Goal: Task Accomplishment & Management: Manage account settings

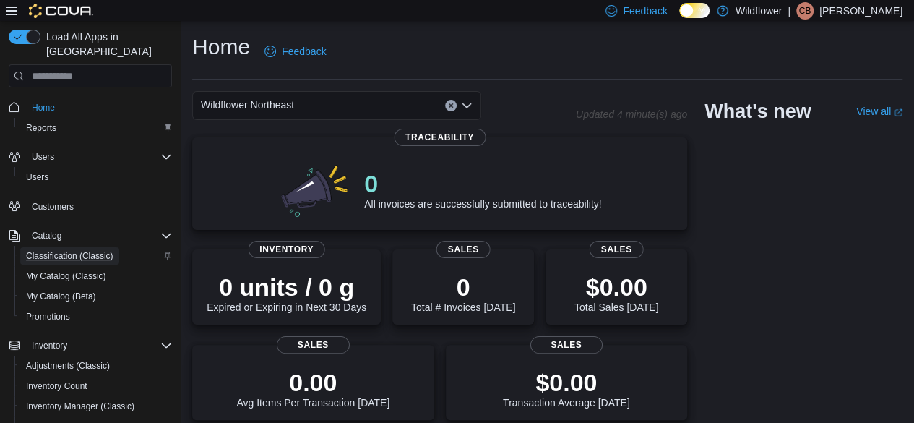
click at [55, 249] on span "Classification (Classic)" at bounding box center [69, 255] width 87 height 17
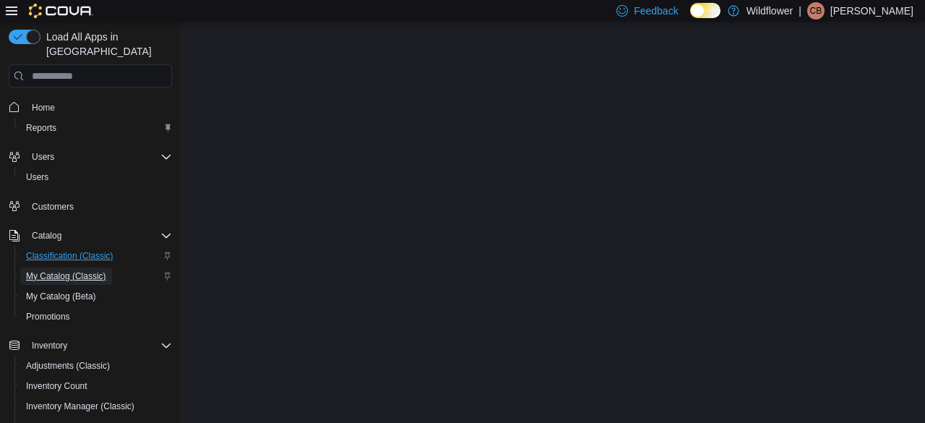
click at [51, 270] on span "My Catalog (Classic)" at bounding box center [66, 276] width 80 height 12
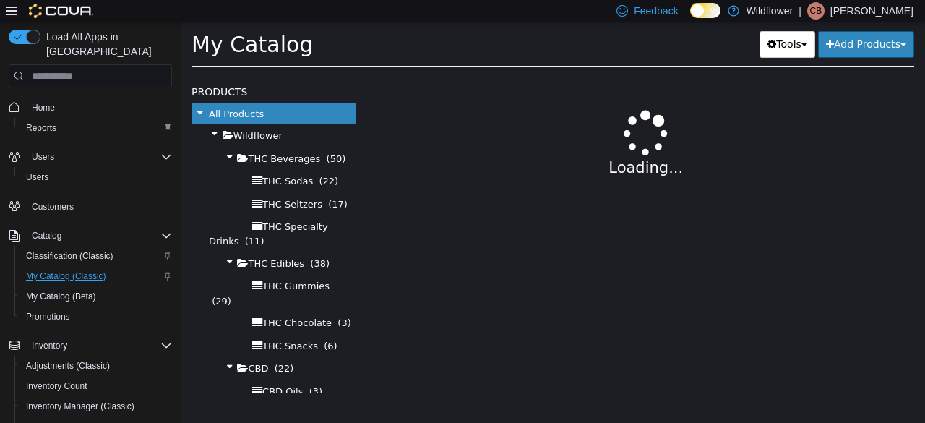
select select "**********"
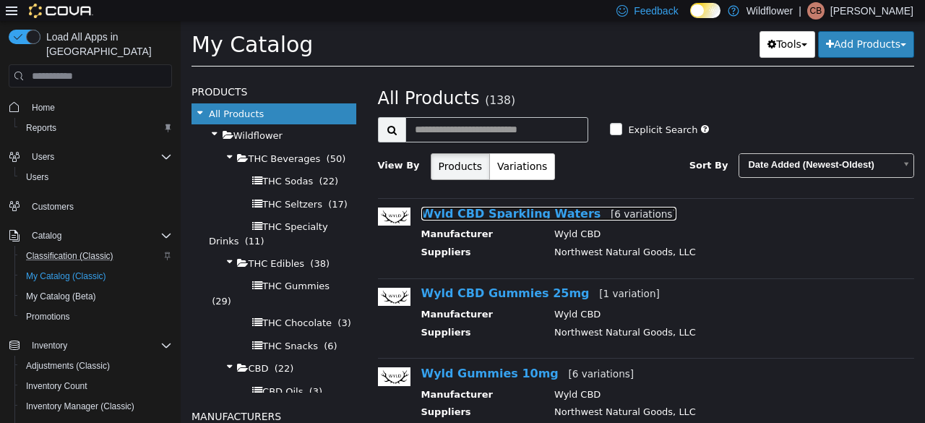
click at [482, 216] on link "Wyld CBD Sparkling Waters [6 variations]" at bounding box center [548, 214] width 255 height 14
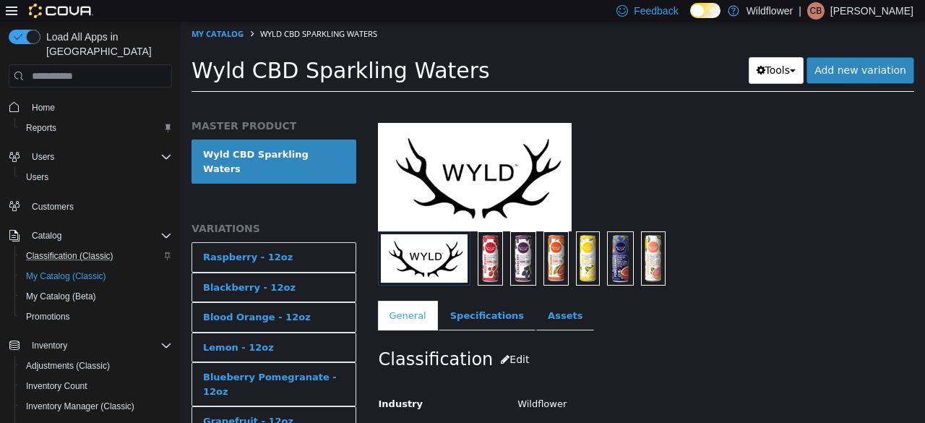
scroll to position [72, 0]
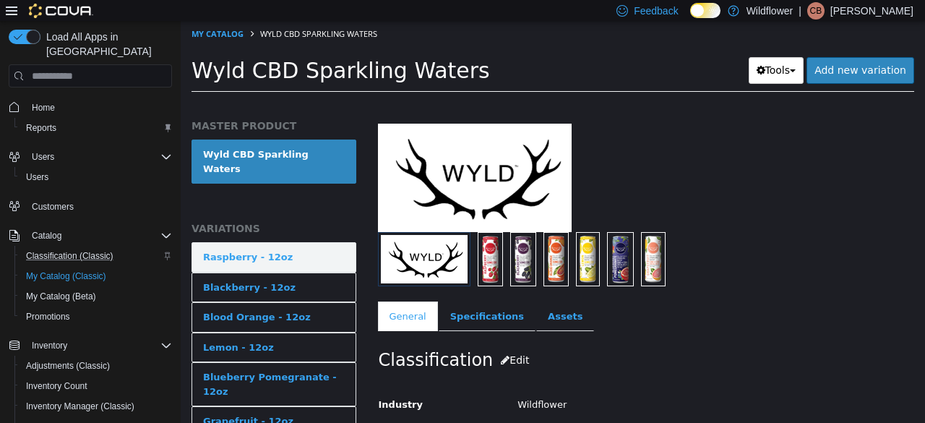
click at [286, 247] on link "Raspberry - 12oz" at bounding box center [274, 257] width 165 height 30
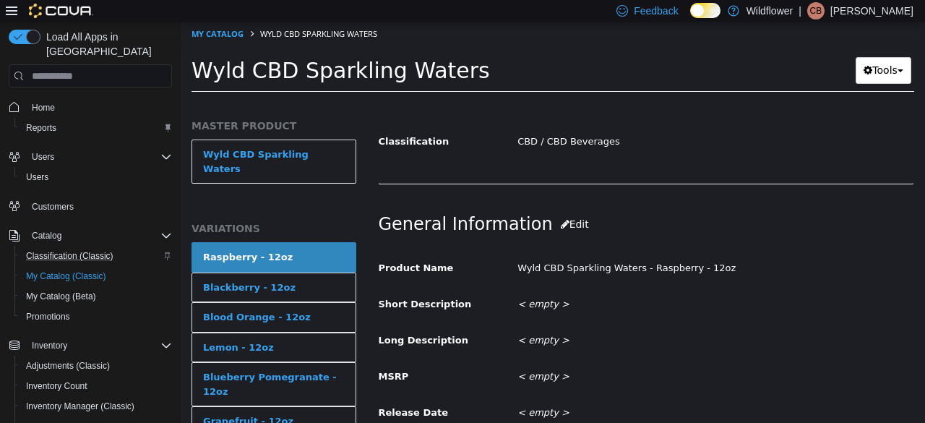
scroll to position [361, 0]
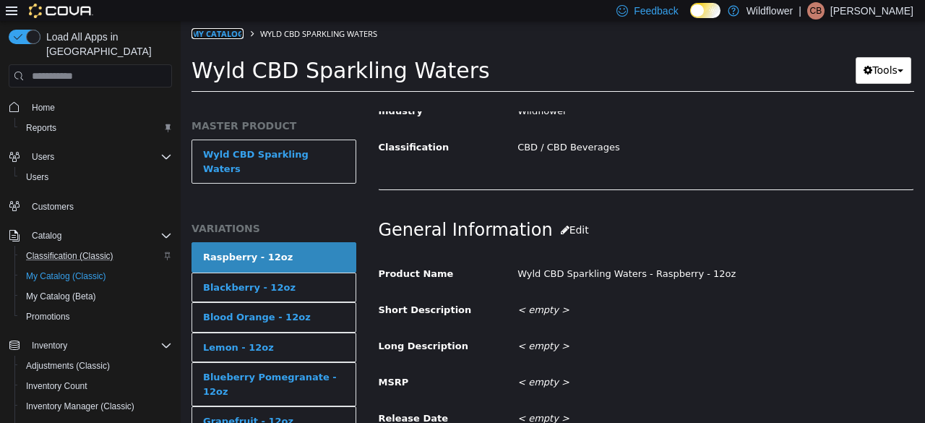
click at [224, 33] on link "My Catalog" at bounding box center [218, 33] width 52 height 11
select select "**********"
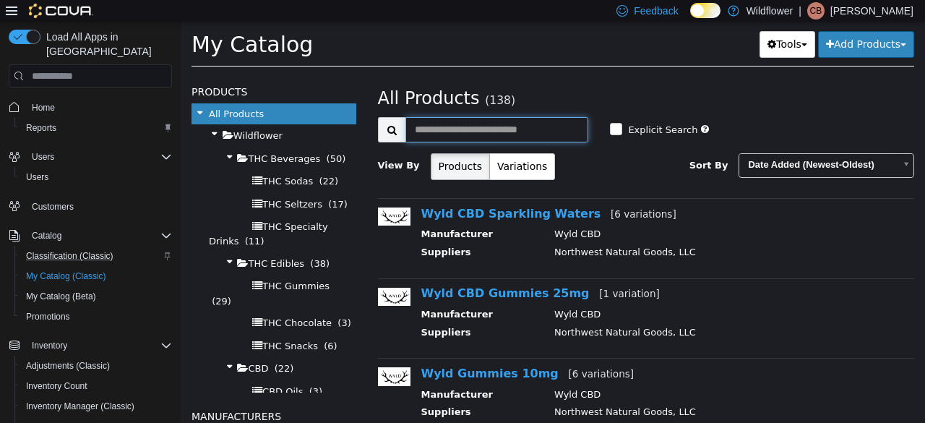
click at [495, 134] on input "text" at bounding box center [497, 129] width 184 height 25
type input "*****"
select select "**********"
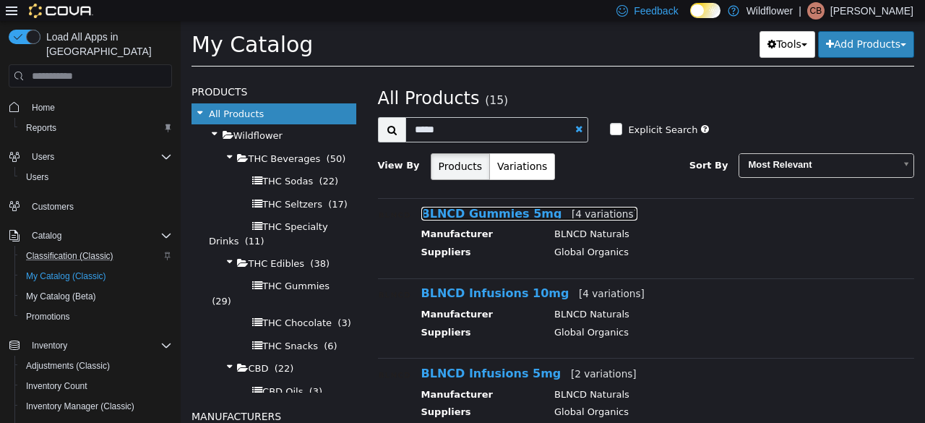
click at [449, 212] on link "BLNCD Gummies 5mg [4 variations]" at bounding box center [529, 214] width 216 height 14
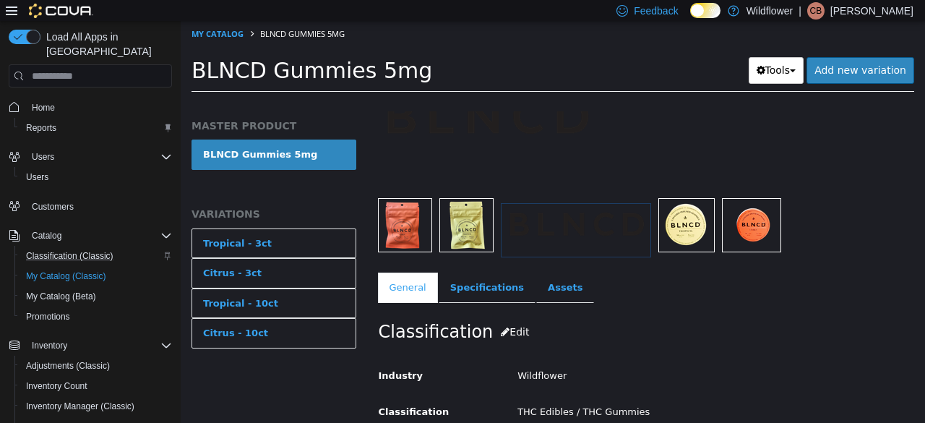
scroll to position [217, 0]
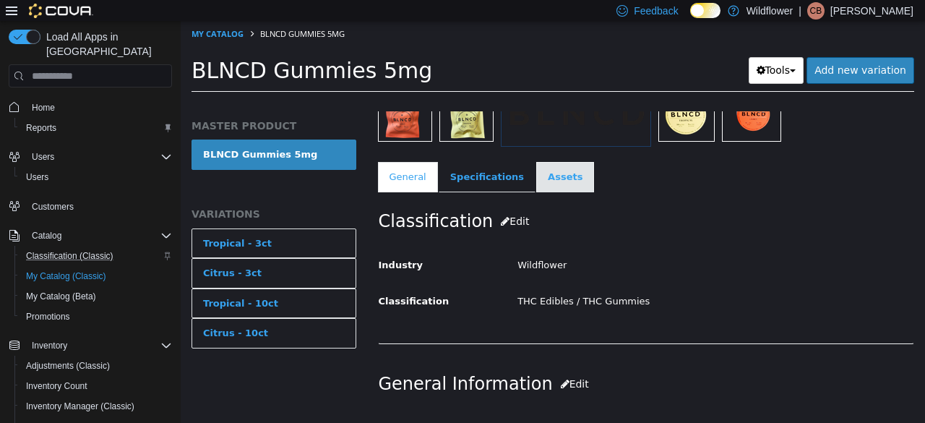
click at [537, 183] on link "Assets" at bounding box center [565, 177] width 58 height 30
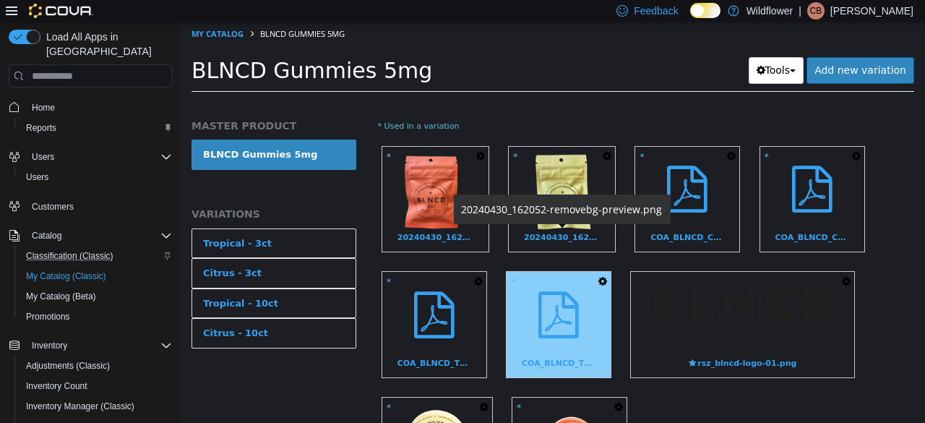
scroll to position [434, 0]
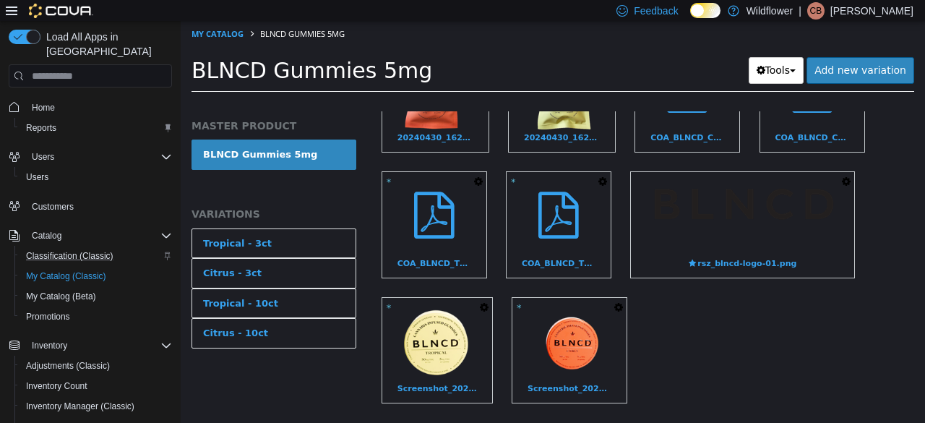
click at [848, 180] on icon "button" at bounding box center [846, 181] width 9 height 10
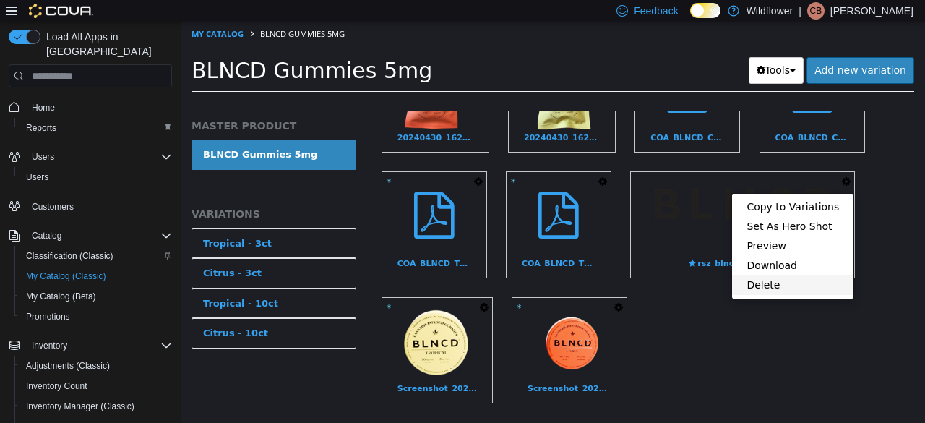
click at [783, 285] on link "Delete" at bounding box center [792, 285] width 121 height 20
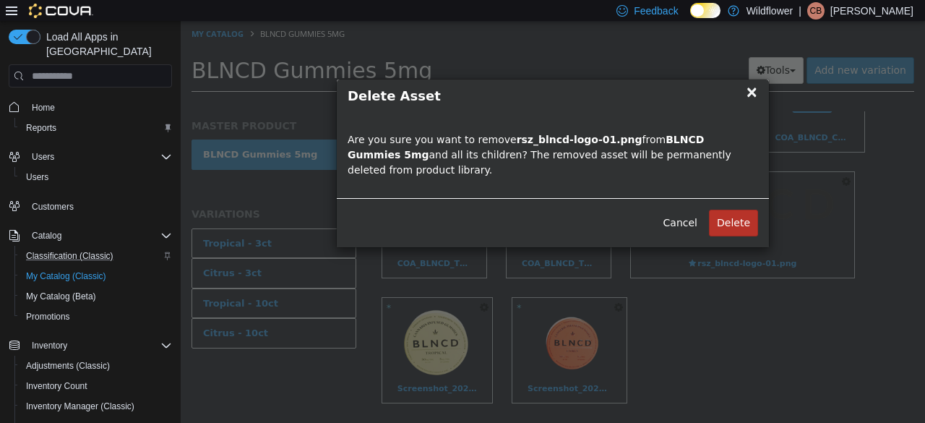
click at [727, 210] on button "Delete" at bounding box center [733, 223] width 49 height 27
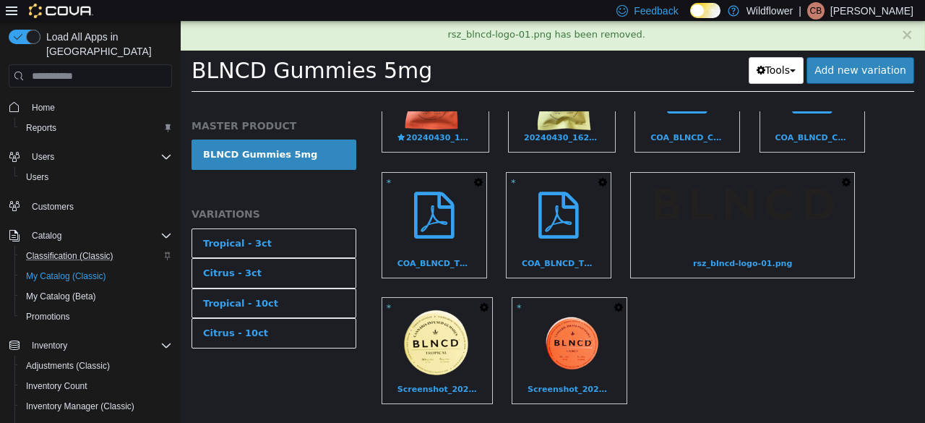
scroll to position [357, 0]
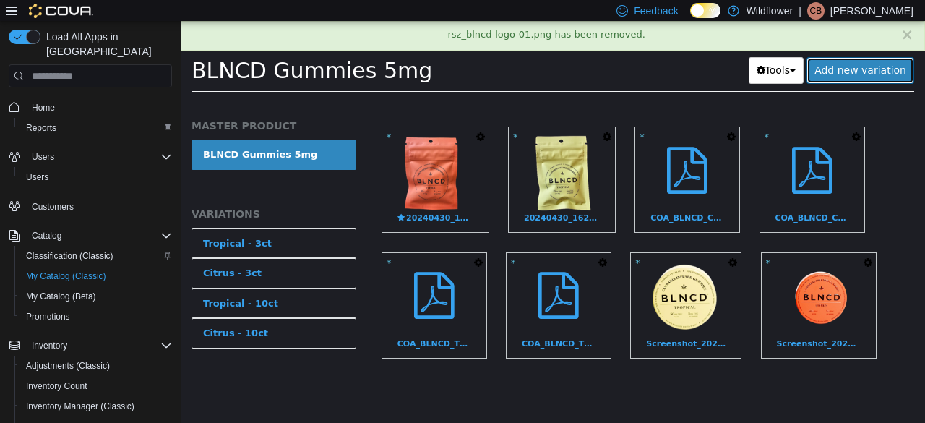
click at [877, 70] on link "Add new variation" at bounding box center [861, 70] width 108 height 27
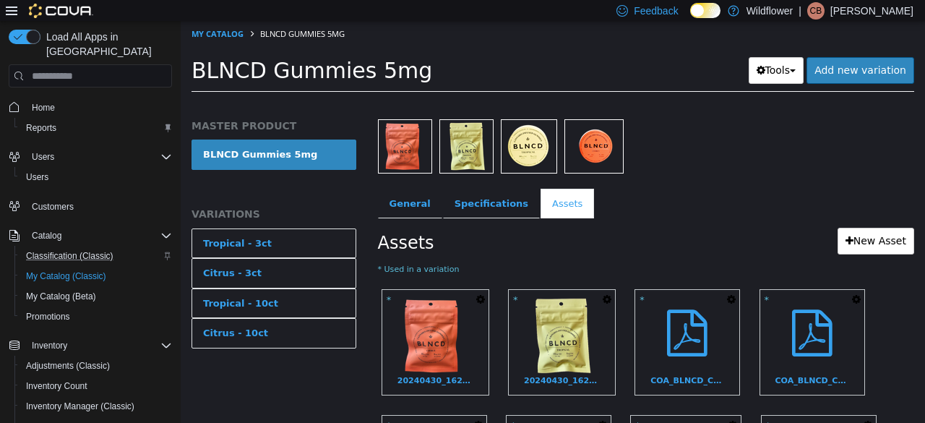
scroll to position [72, 0]
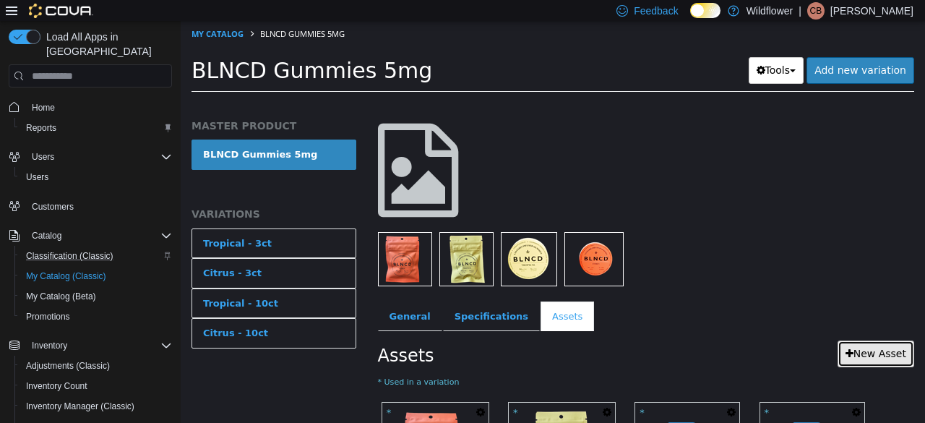
click at [878, 351] on link "New Asset" at bounding box center [876, 353] width 77 height 27
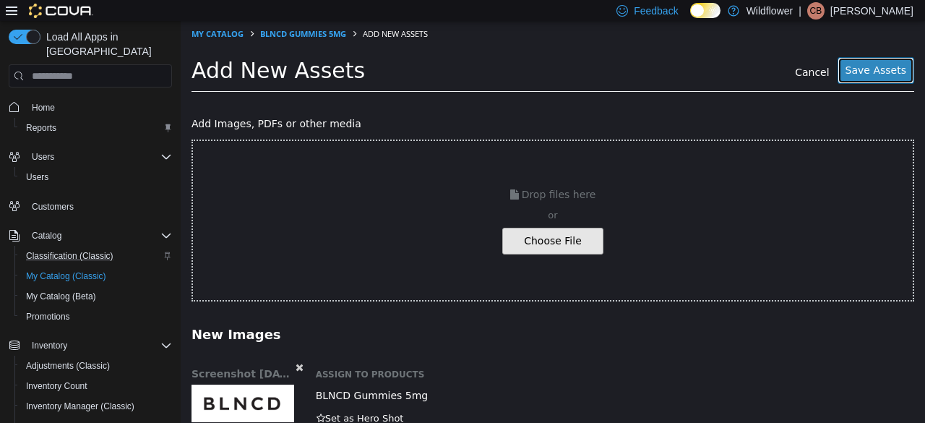
click at [869, 78] on button "Save Assets" at bounding box center [876, 70] width 77 height 27
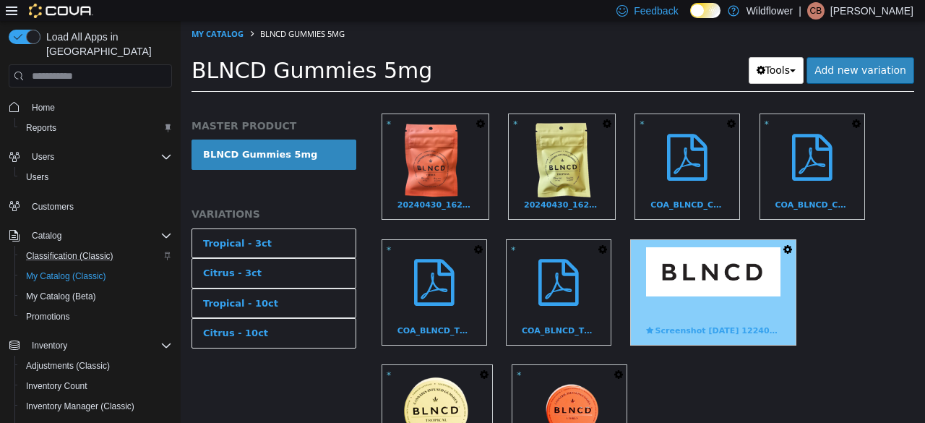
scroll to position [361, 0]
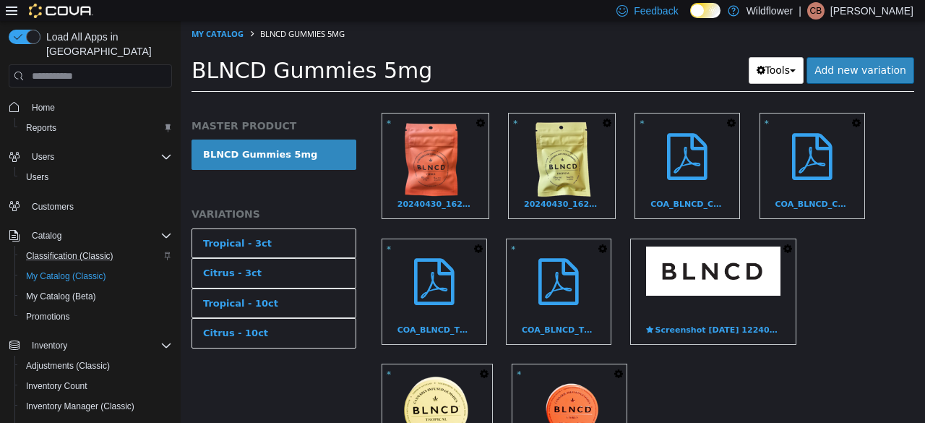
click at [788, 247] on icon "button" at bounding box center [787, 249] width 9 height 10
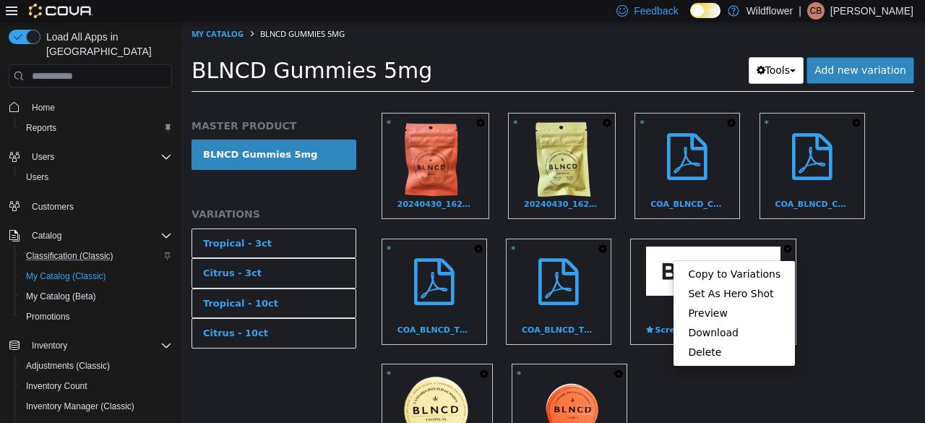
click at [886, 305] on div "* Copy to Variations Set As Hero Shot Preview Download Delete 20240430_162044-r…" at bounding box center [646, 297] width 537 height 377
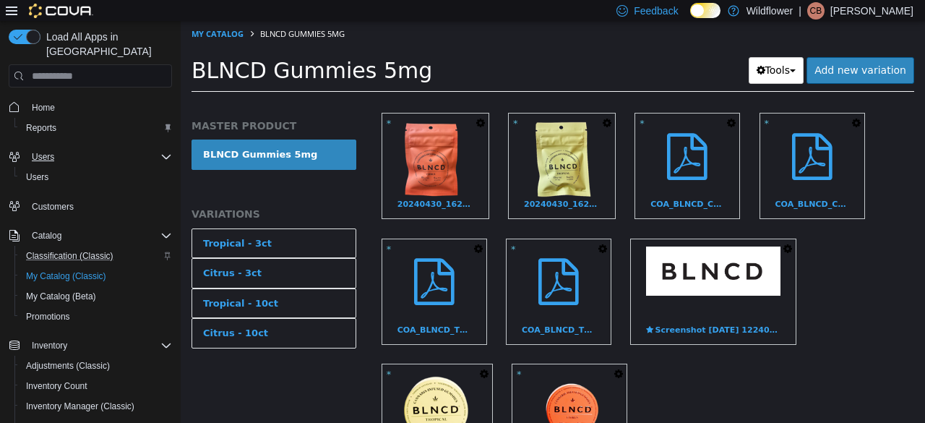
scroll to position [0, 0]
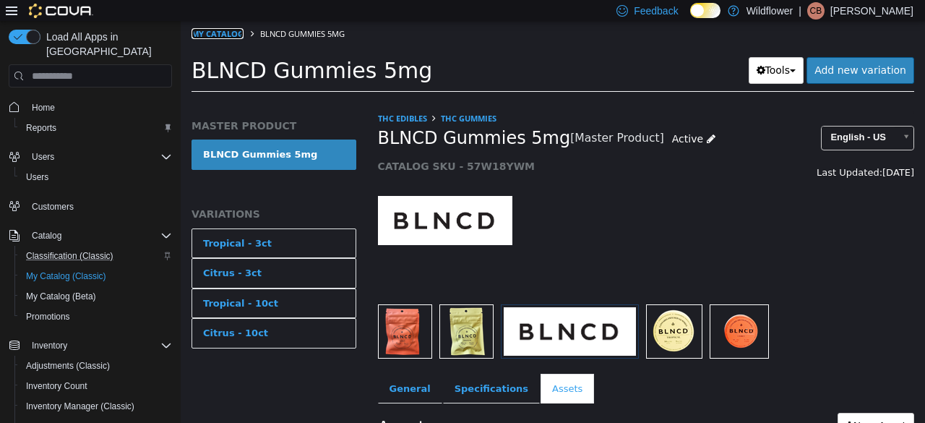
click at [214, 36] on link "My Catalog" at bounding box center [218, 33] width 52 height 11
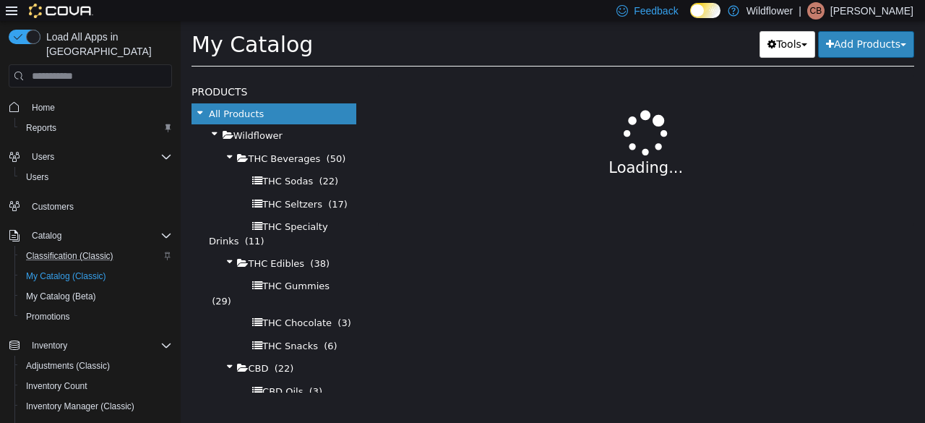
select select "**********"
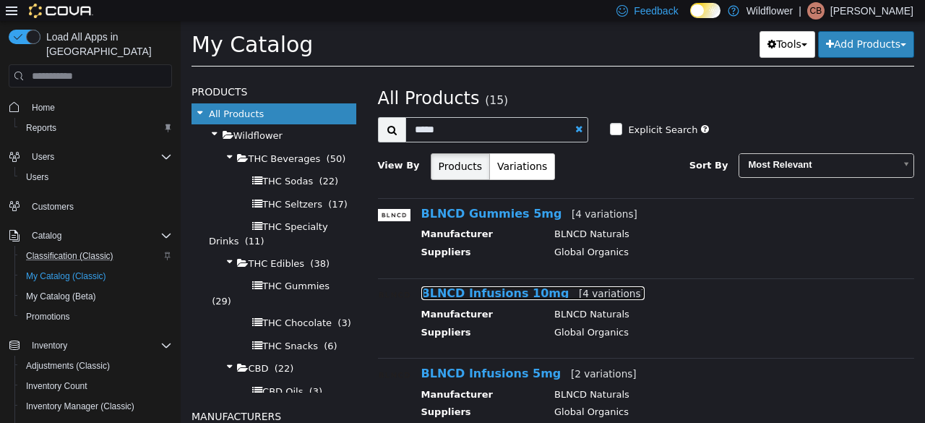
click at [445, 291] on link "BLNCD Infusions 10mg [4 variations]" at bounding box center [532, 293] width 223 height 14
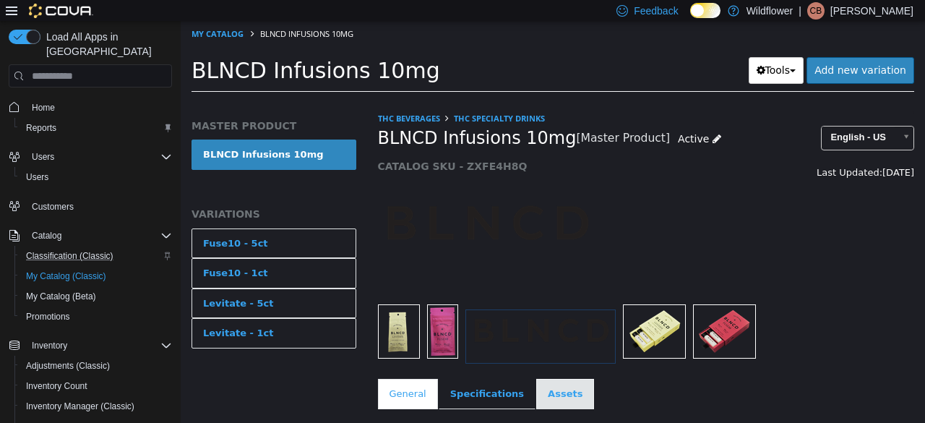
click at [552, 401] on link "Assets" at bounding box center [565, 394] width 58 height 30
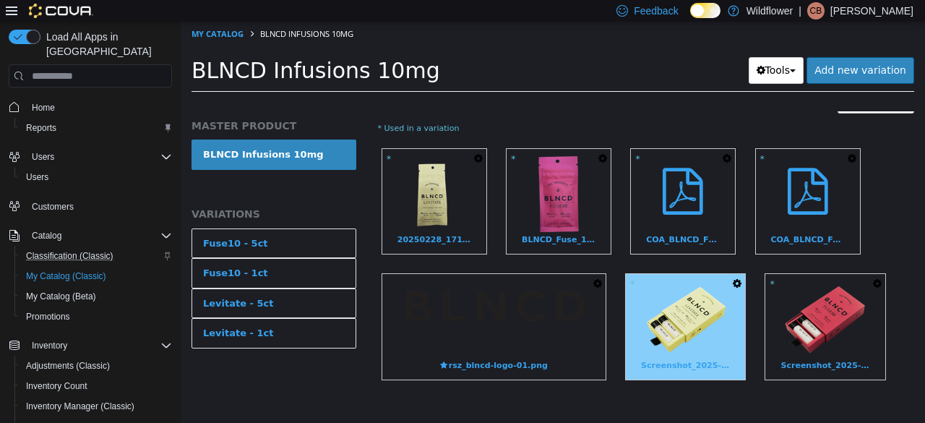
scroll to position [351, 0]
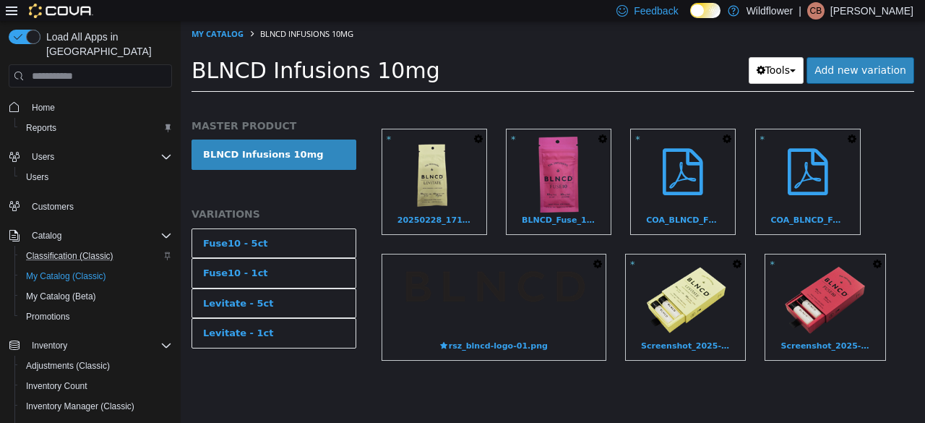
click at [600, 257] on button "button" at bounding box center [598, 264] width 16 height 20
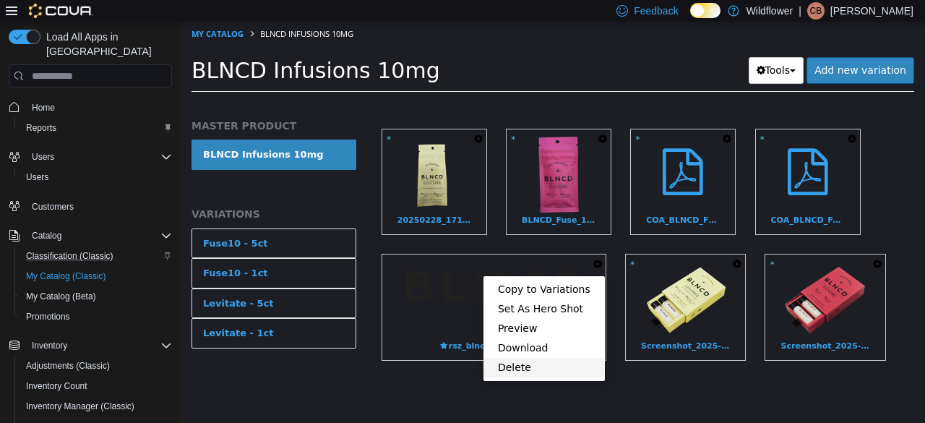
click at [542, 363] on link "Delete" at bounding box center [544, 368] width 121 height 20
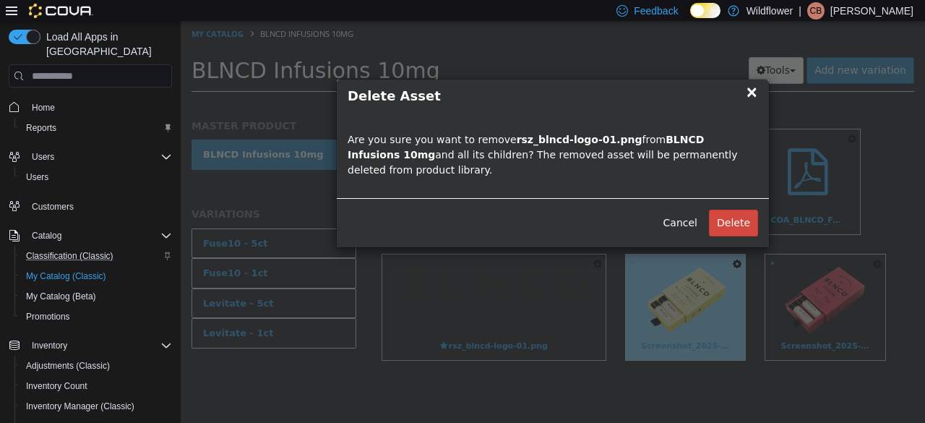
drag, startPoint x: 729, startPoint y: 210, endPoint x: 713, endPoint y: 259, distance: 52.1
click at [729, 210] on button "Delete" at bounding box center [733, 223] width 49 height 27
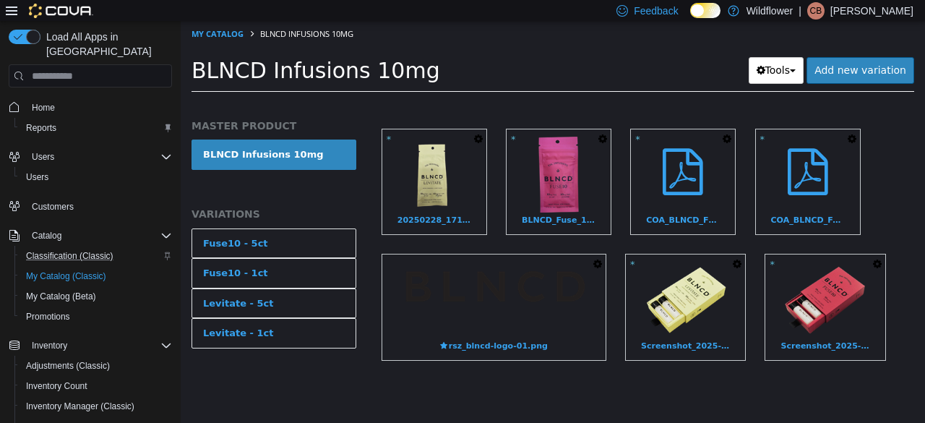
scroll to position [345, 0]
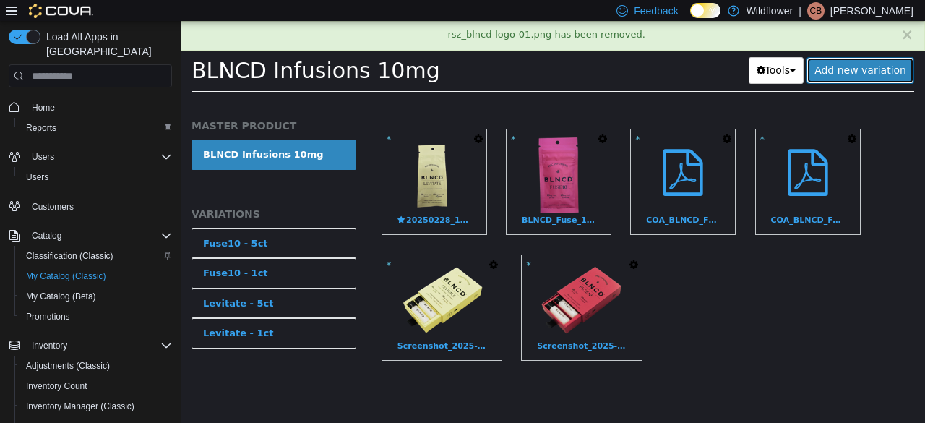
click at [859, 64] on link "Add new variation" at bounding box center [861, 70] width 108 height 27
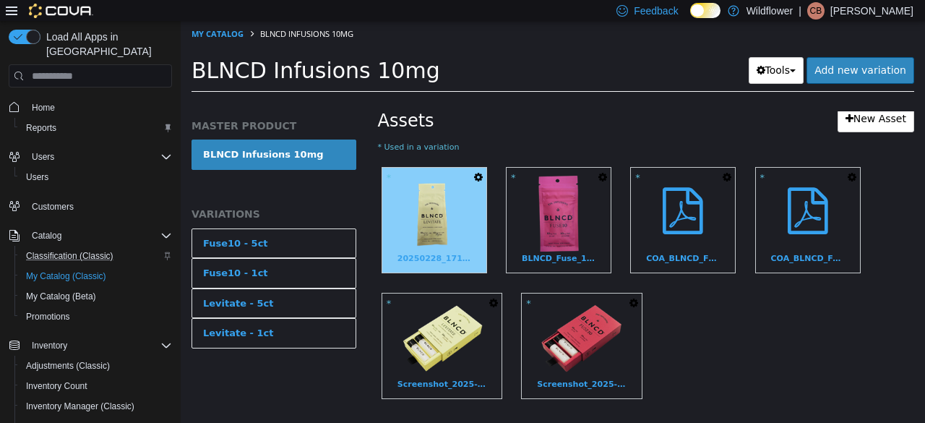
scroll to position [285, 0]
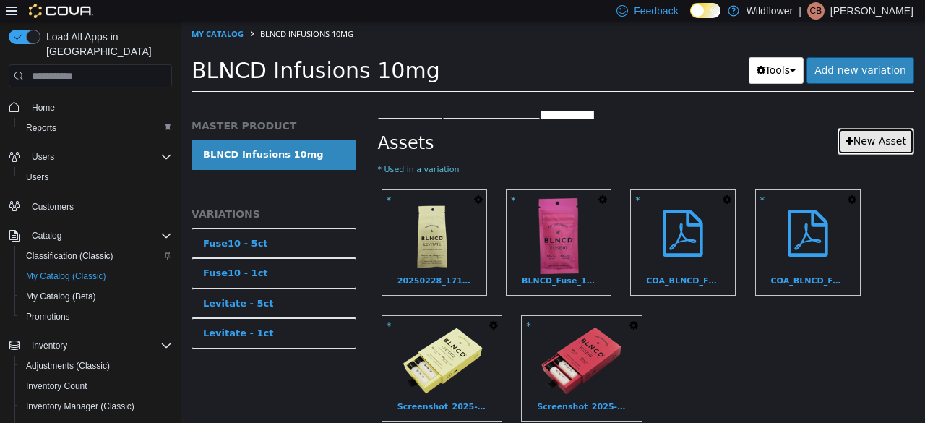
click at [890, 134] on link "New Asset" at bounding box center [876, 141] width 77 height 27
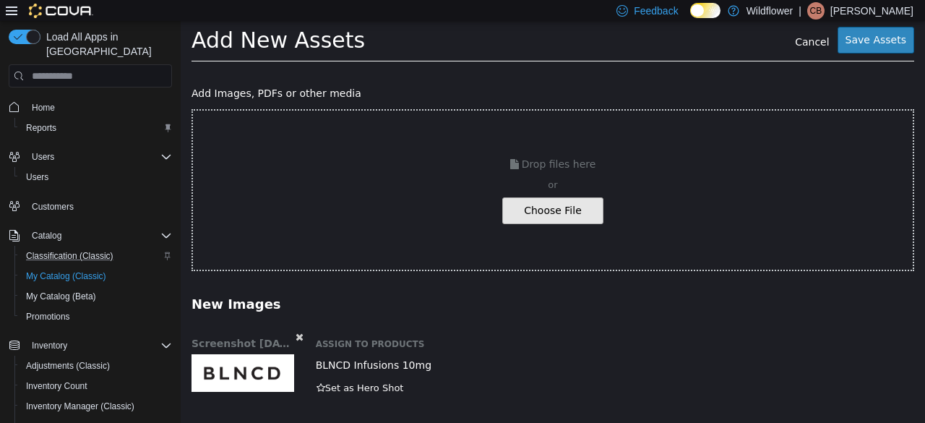
scroll to position [33, 0]
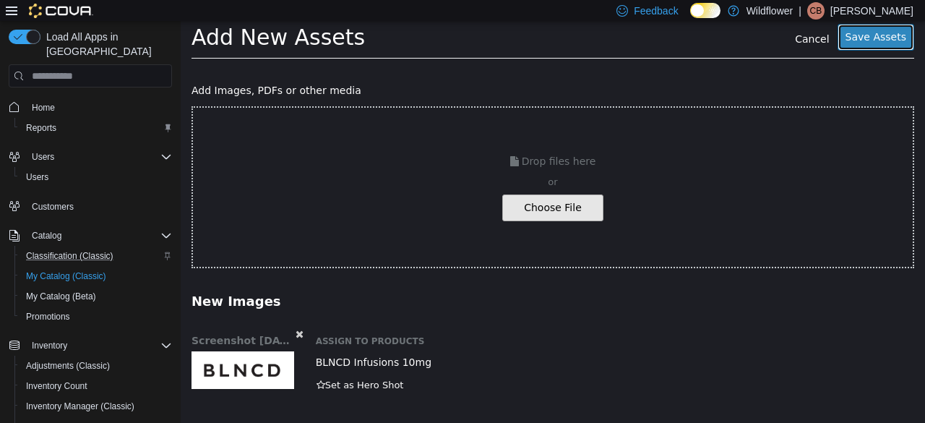
click at [854, 27] on button "Save Assets" at bounding box center [876, 37] width 77 height 27
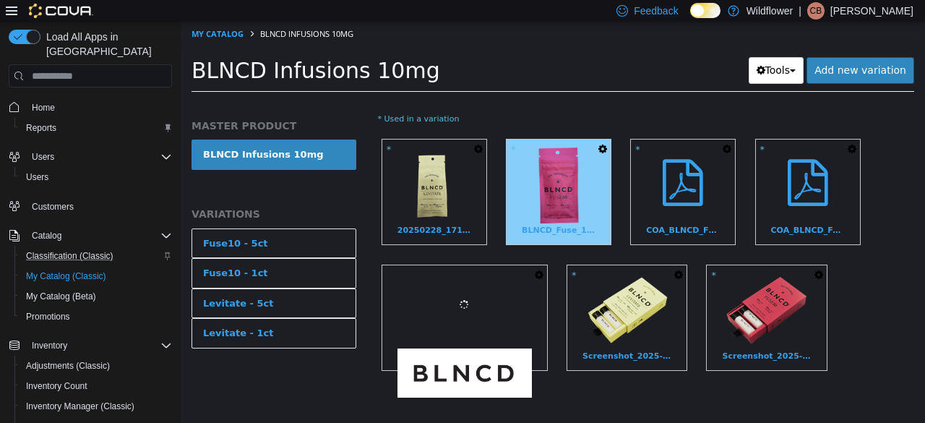
scroll to position [357, 0]
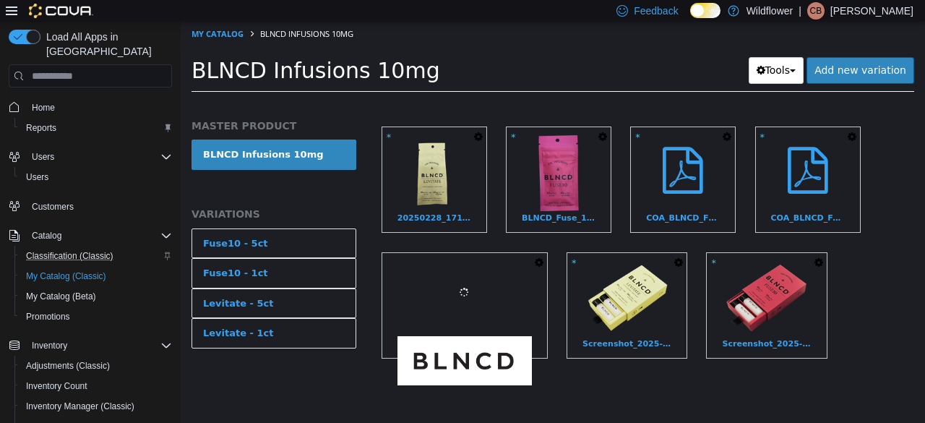
click at [543, 257] on icon "button" at bounding box center [539, 262] width 9 height 10
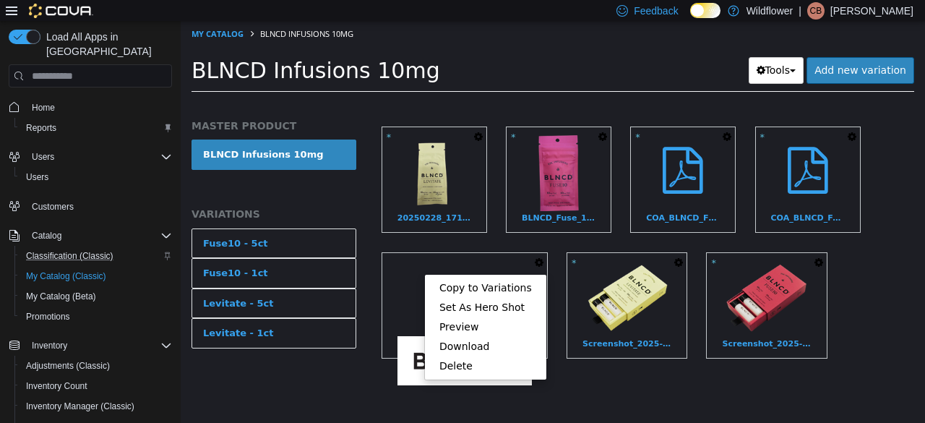
click at [639, 381] on div "Assets New Asset * Used in a variation * Copy to Variations Set As Hero Shot Pr…" at bounding box center [646, 230] width 559 height 348
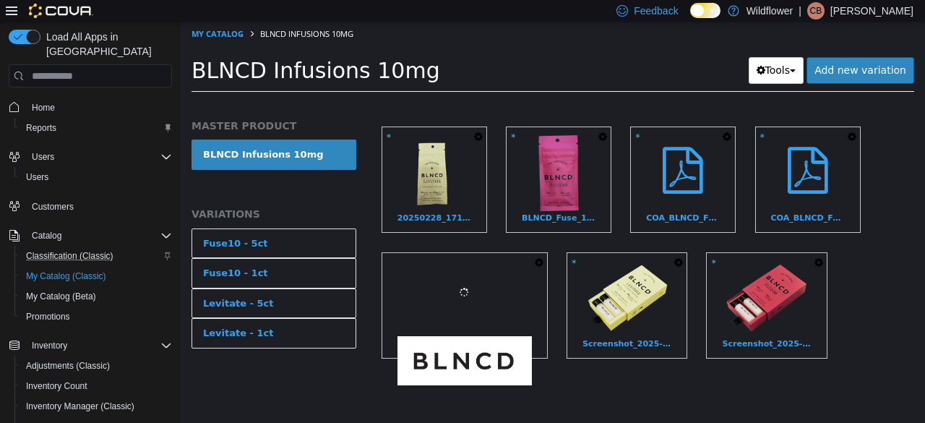
click at [543, 257] on icon "button" at bounding box center [539, 262] width 9 height 10
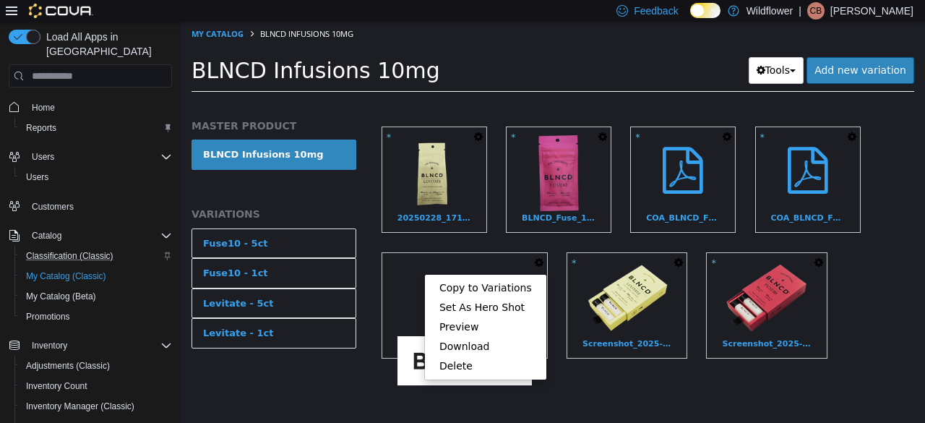
click at [658, 379] on div "Assets New Asset * Used in a variation * Copy to Variations Set As Hero Shot Pr…" at bounding box center [646, 230] width 559 height 348
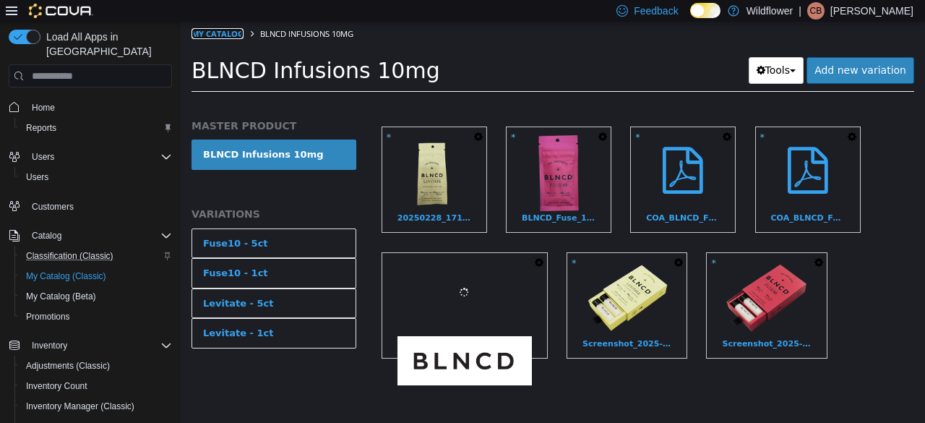
click at [217, 32] on link "My Catalog" at bounding box center [218, 33] width 52 height 11
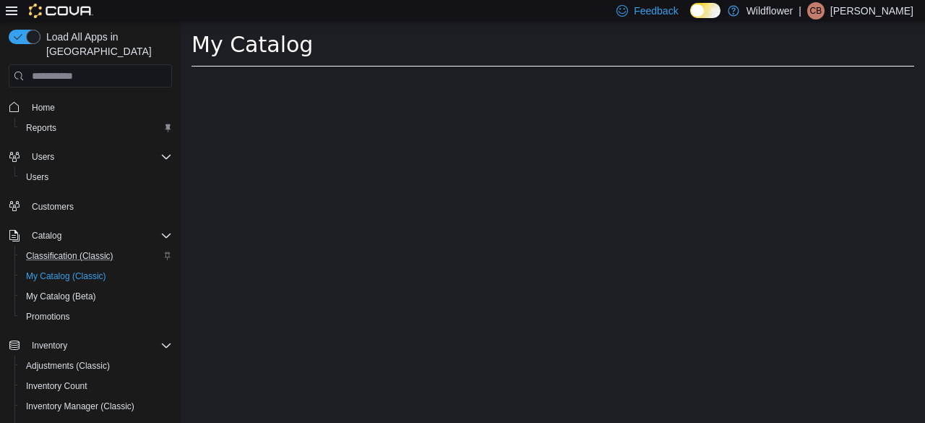
select select "**********"
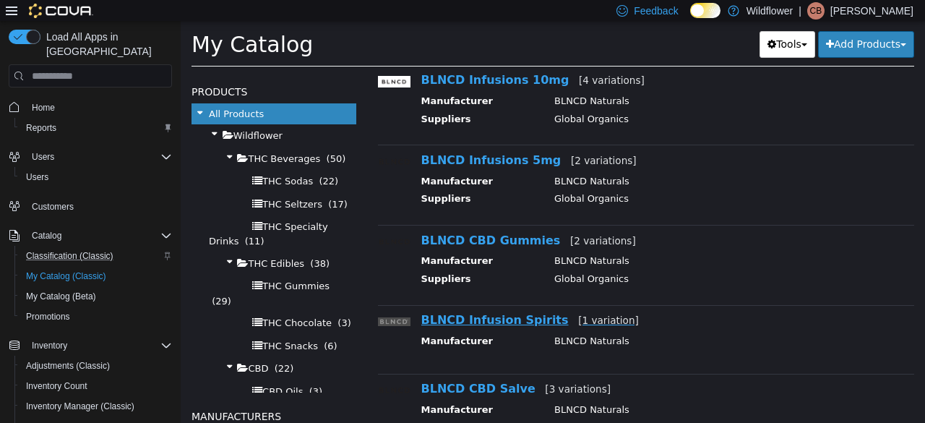
scroll to position [217, 0]
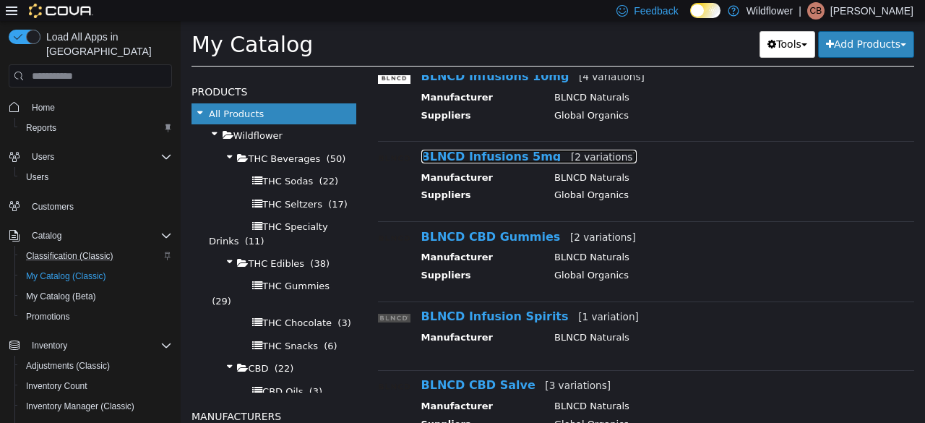
click at [489, 157] on link "BLNCD Infusions 5mg [2 variations]" at bounding box center [528, 157] width 215 height 14
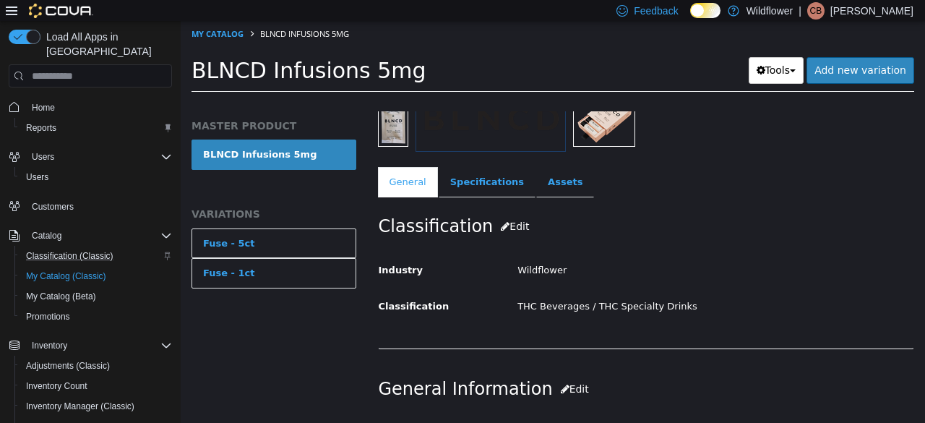
scroll to position [72, 0]
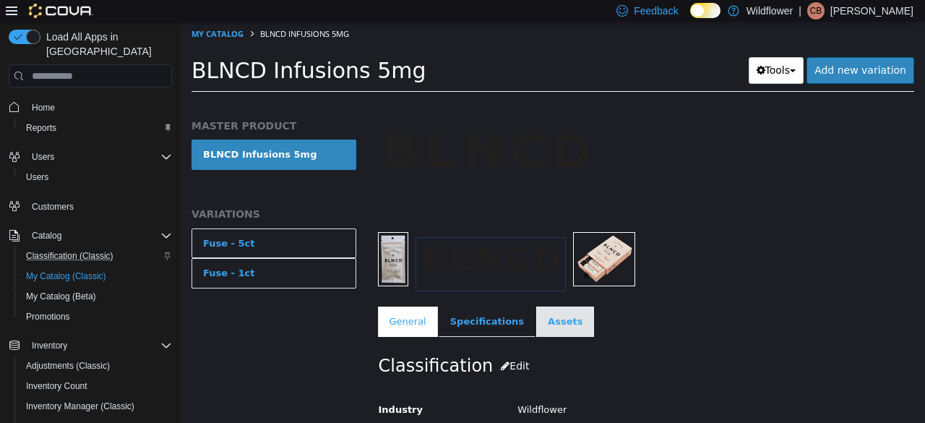
click at [541, 318] on link "Assets" at bounding box center [565, 321] width 58 height 30
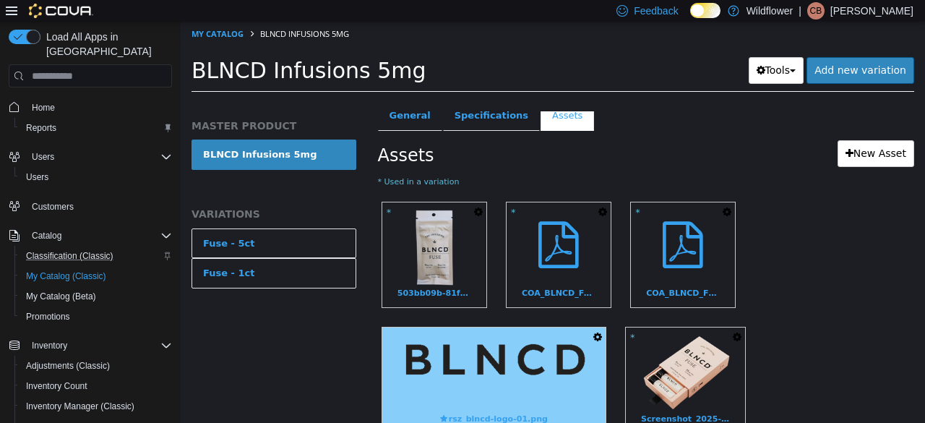
scroll to position [363, 0]
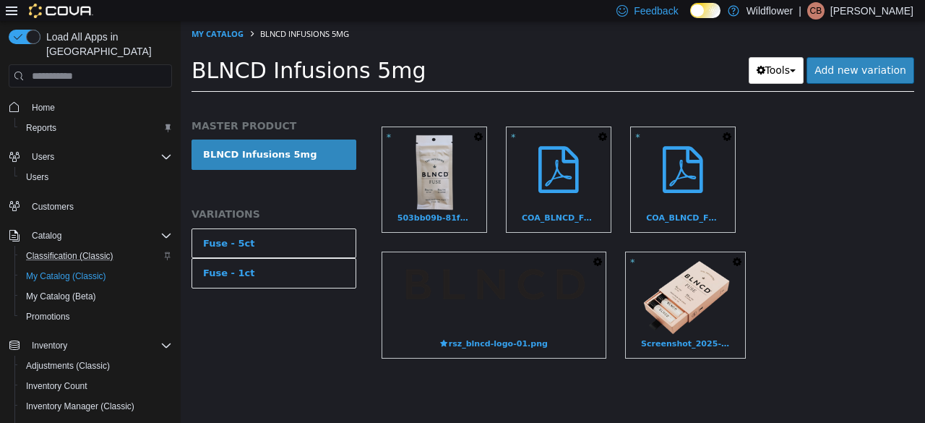
click at [601, 257] on icon "button" at bounding box center [597, 262] width 9 height 10
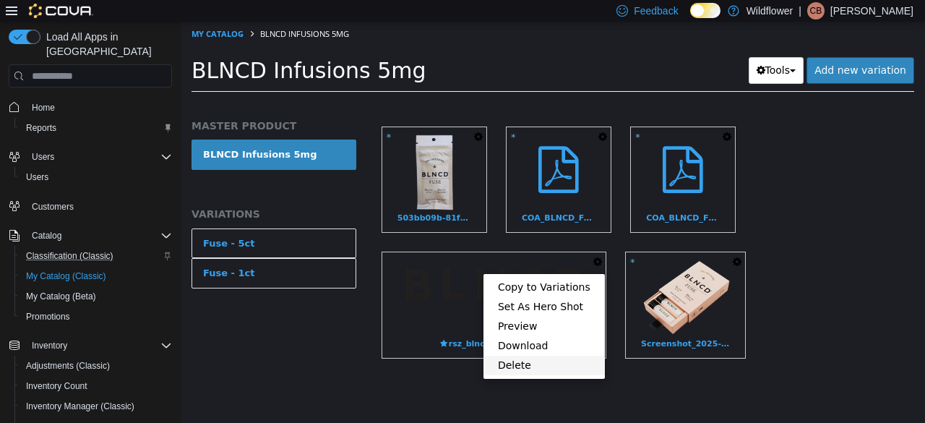
click at [560, 356] on link "Delete" at bounding box center [544, 366] width 121 height 20
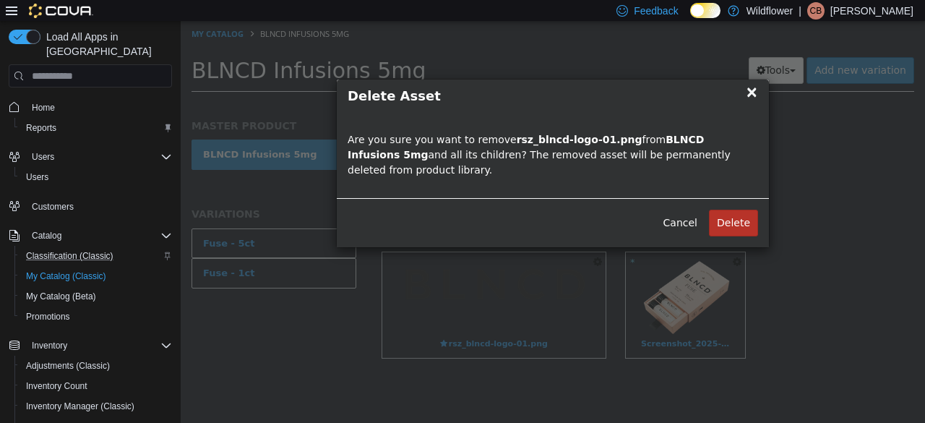
click at [738, 210] on button "Delete" at bounding box center [733, 223] width 49 height 27
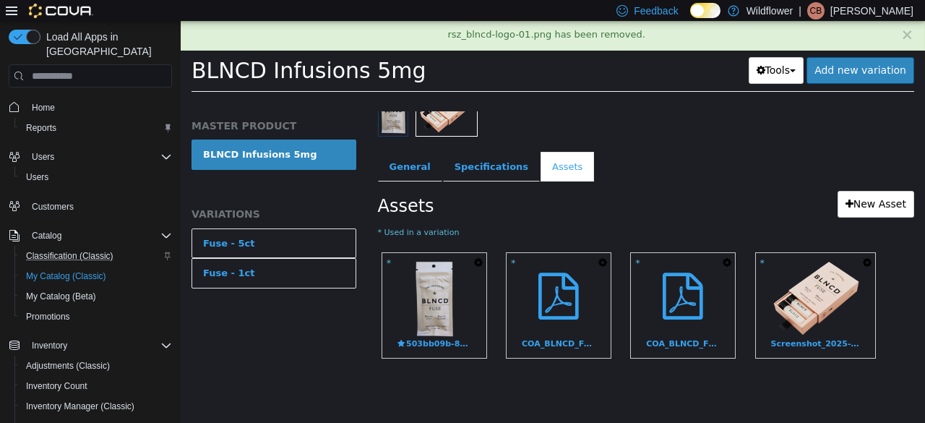
scroll to position [232, 0]
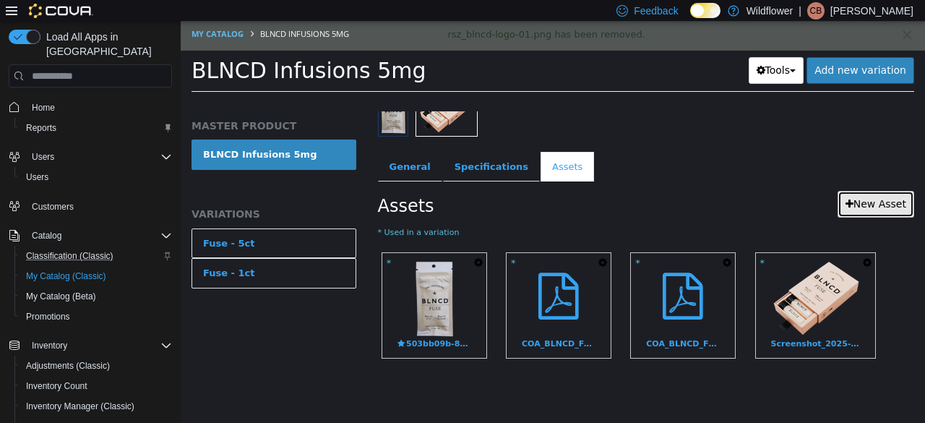
click at [863, 191] on link "New Asset" at bounding box center [876, 204] width 77 height 27
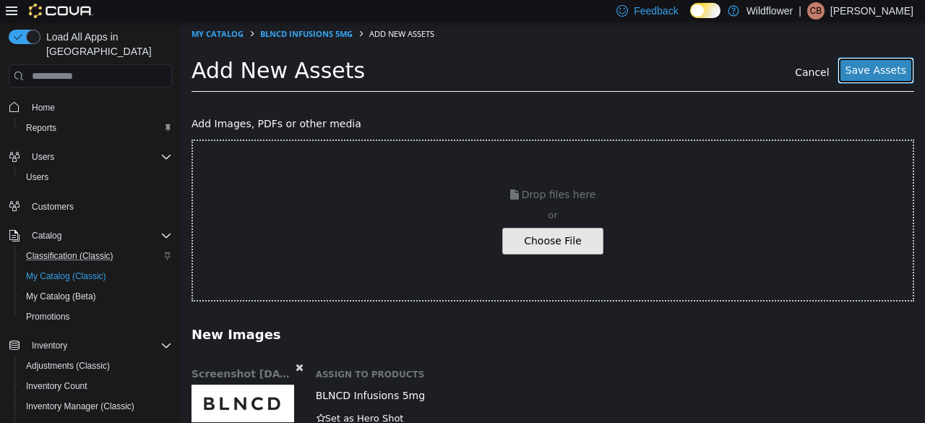
click at [879, 61] on button "Save Assets" at bounding box center [876, 70] width 77 height 27
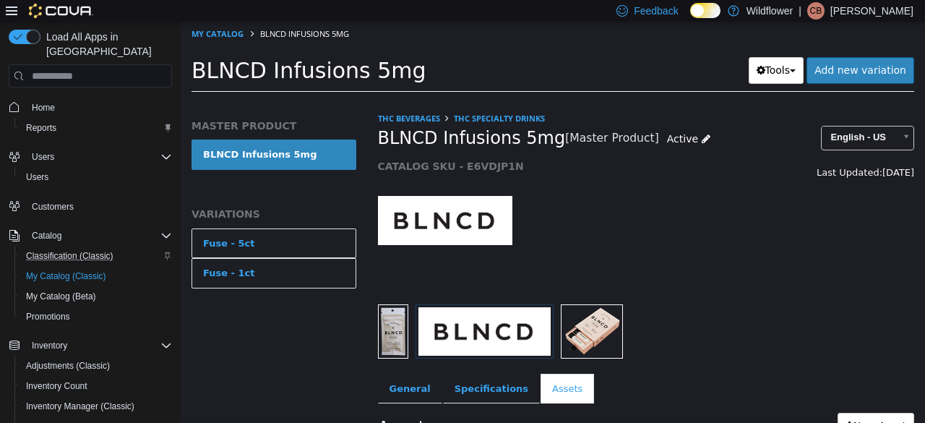
scroll to position [357, 0]
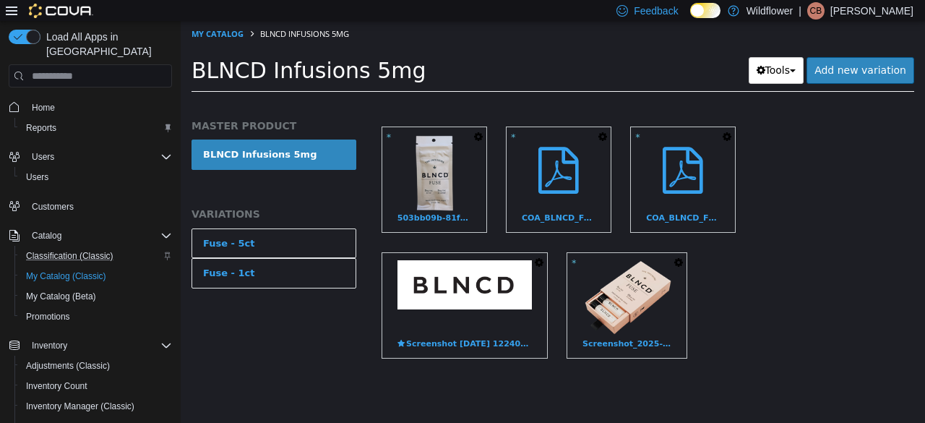
click at [539, 257] on icon "button" at bounding box center [539, 262] width 9 height 10
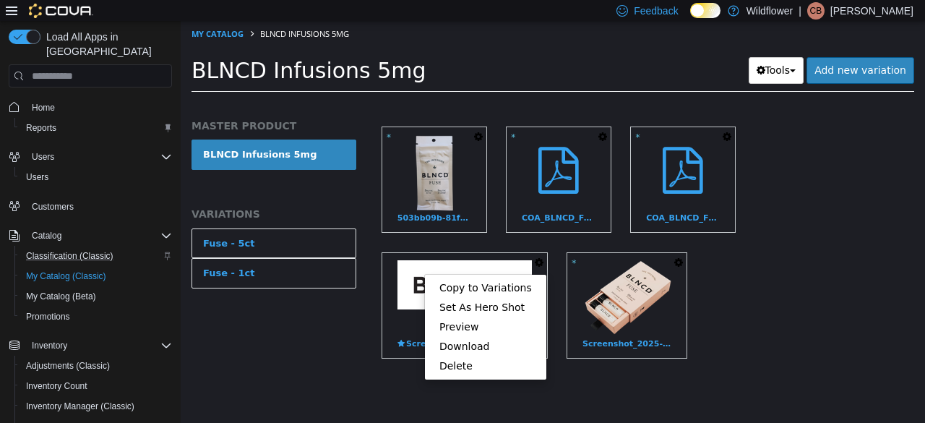
click at [796, 283] on div "* Copy to Variations Set As Hero Shot Preview Download Delete 503bb09b-81f4-477…" at bounding box center [646, 248] width 537 height 251
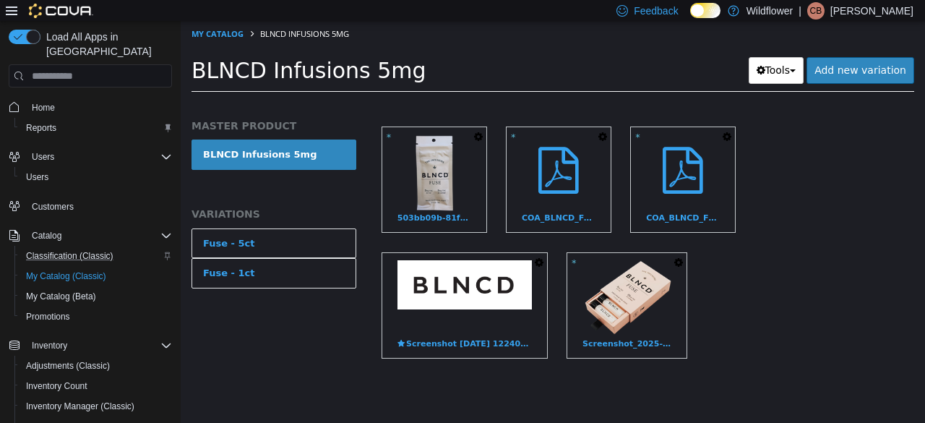
click at [227, 25] on ol "My Catalog BLNCD Infusions 5mg" at bounding box center [553, 34] width 744 height 26
click at [224, 34] on link "My Catalog" at bounding box center [218, 33] width 52 height 11
select select "**********"
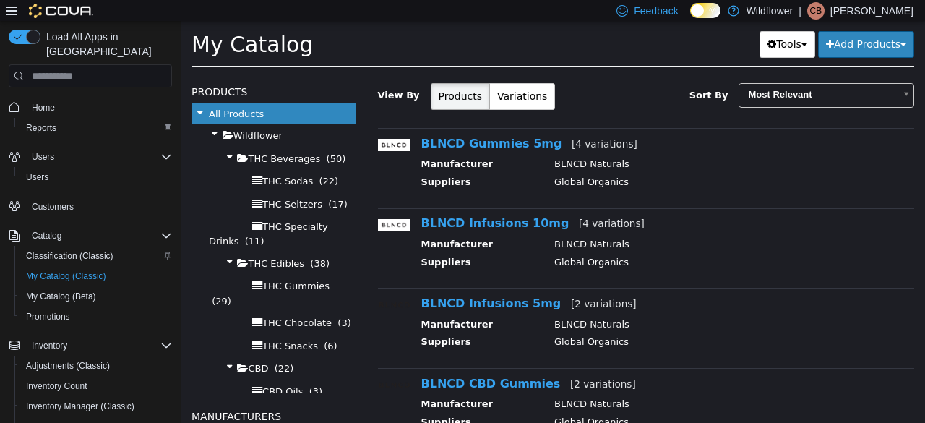
scroll to position [72, 0]
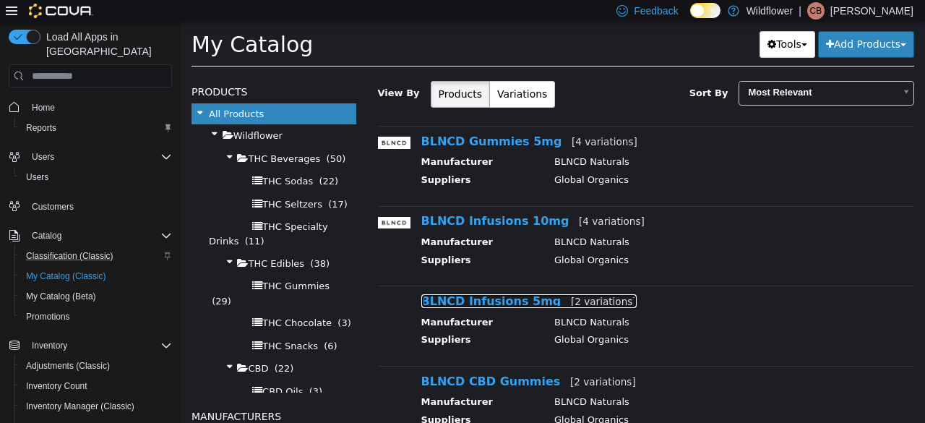
click at [476, 297] on link "BLNCD Infusions 5mg [2 variations]" at bounding box center [528, 301] width 215 height 14
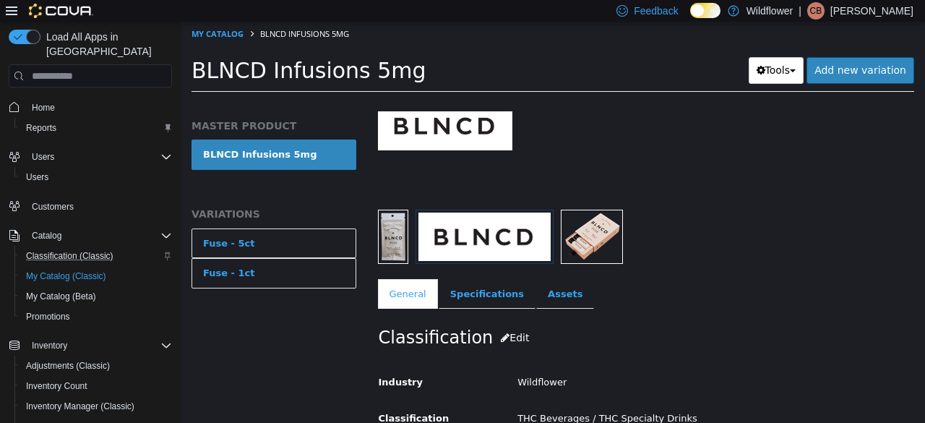
scroll to position [72, 0]
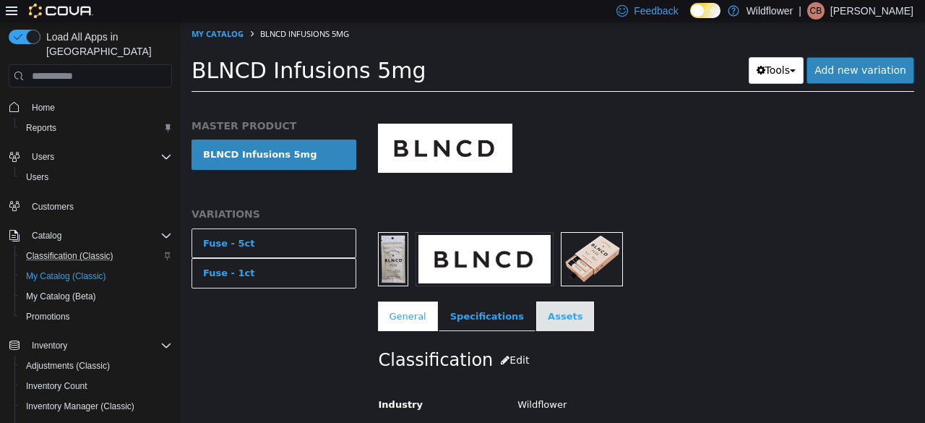
click at [551, 318] on link "Assets" at bounding box center [565, 316] width 58 height 30
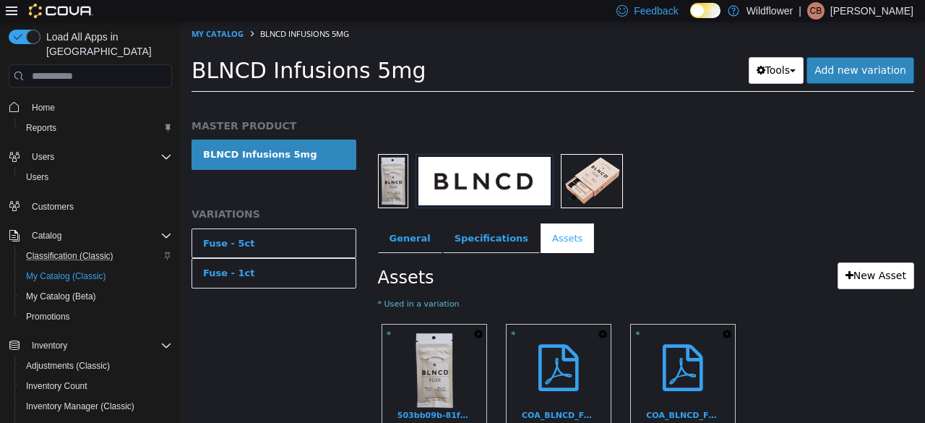
scroll to position [289, 0]
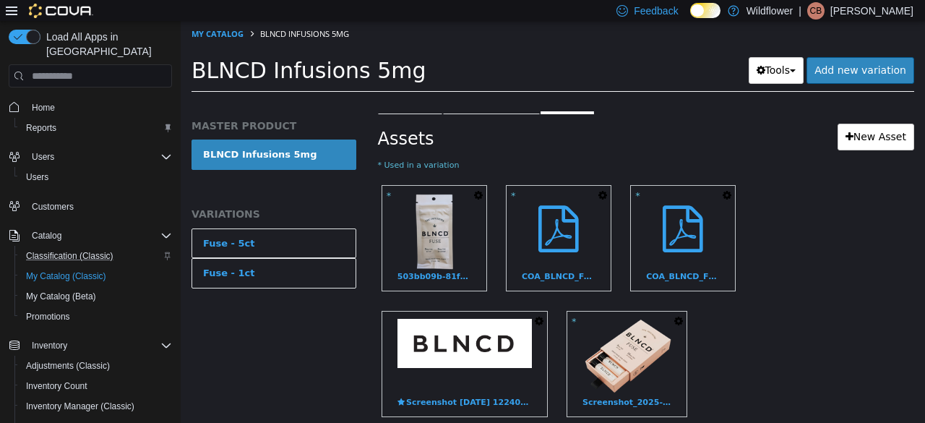
click at [538, 318] on icon "button" at bounding box center [539, 321] width 9 height 10
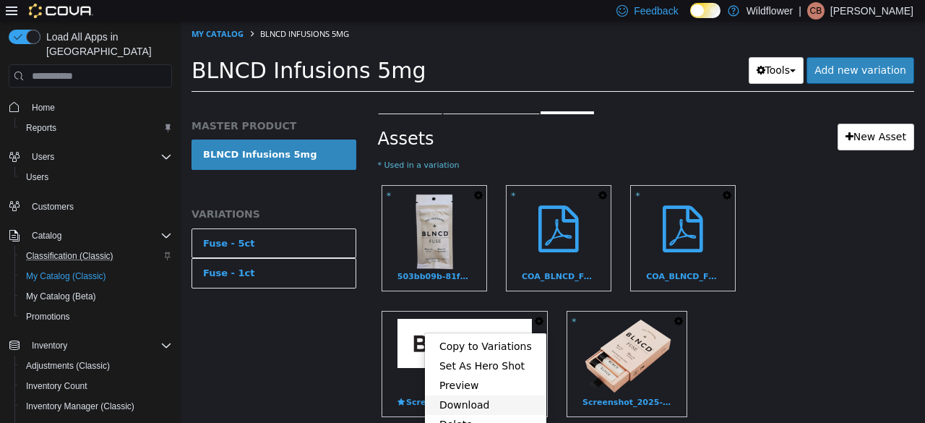
scroll to position [357, 0]
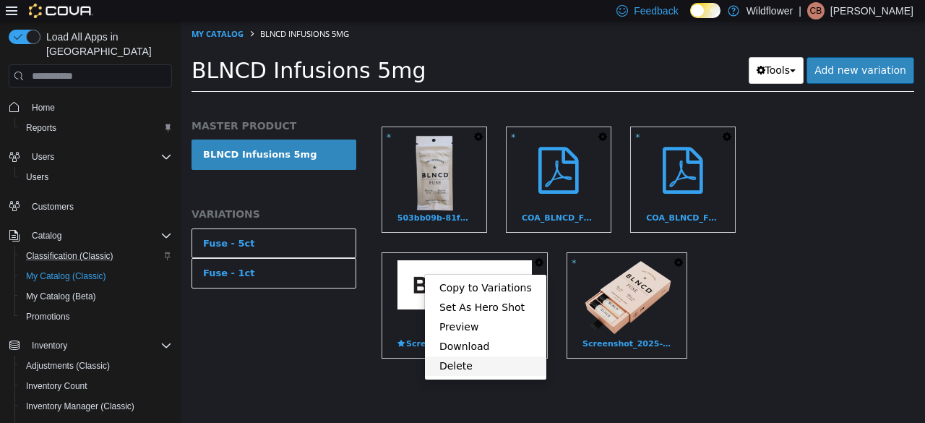
click at [488, 356] on link "Delete" at bounding box center [485, 366] width 121 height 20
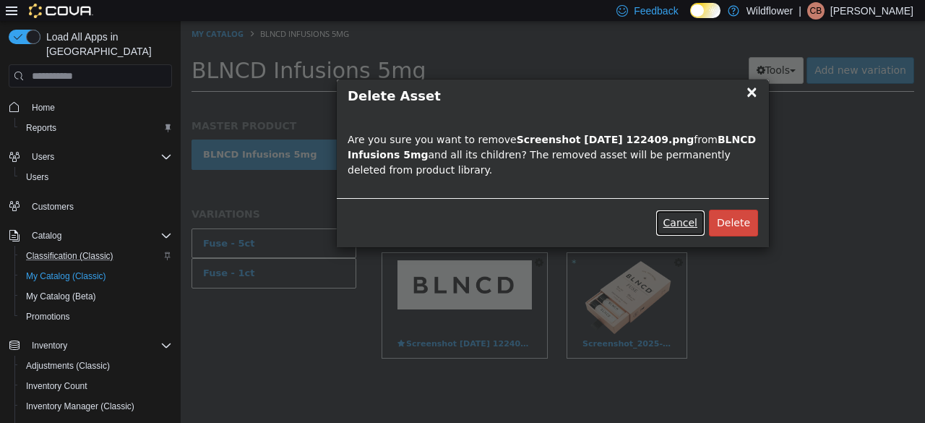
click at [676, 217] on button "Cancel" at bounding box center [681, 223] width 50 height 27
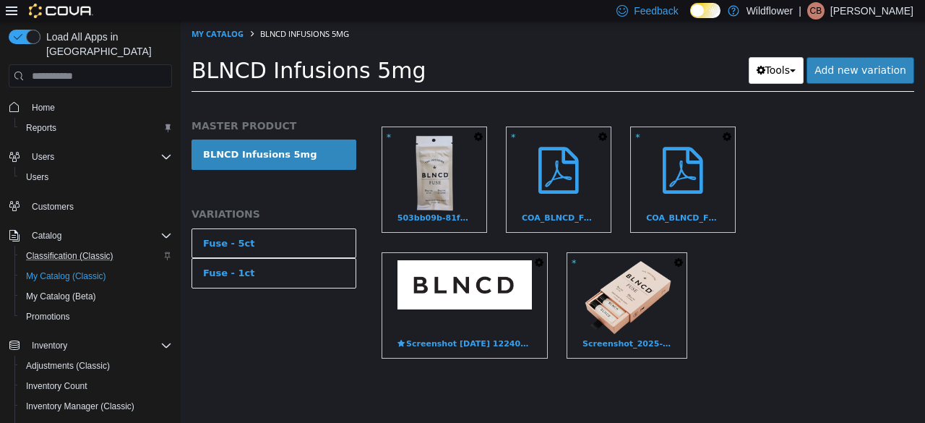
click at [852, 303] on div "* Copy to Variations Set As Hero Shot Preview Download Delete 503bb09b-81f4-477…" at bounding box center [646, 248] width 537 height 251
click at [537, 257] on icon "button" at bounding box center [539, 262] width 9 height 10
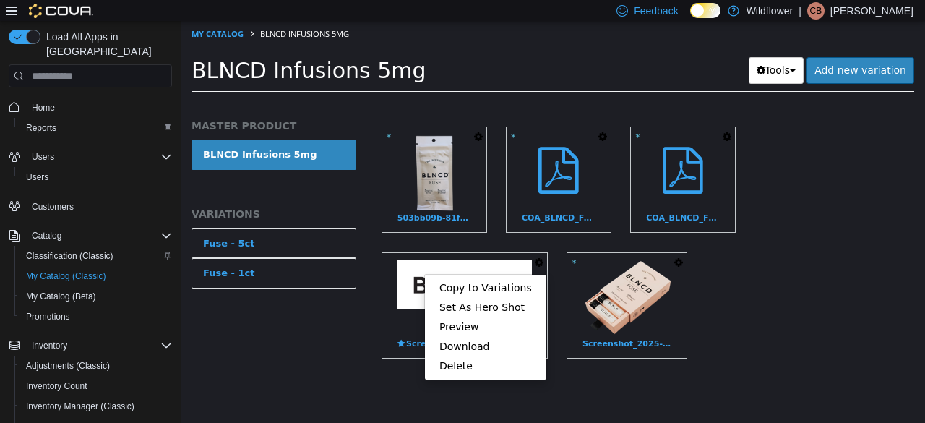
click at [841, 254] on div "* Copy to Variations Set As Hero Shot Preview Download Delete 503bb09b-81f4-477…" at bounding box center [646, 248] width 537 height 251
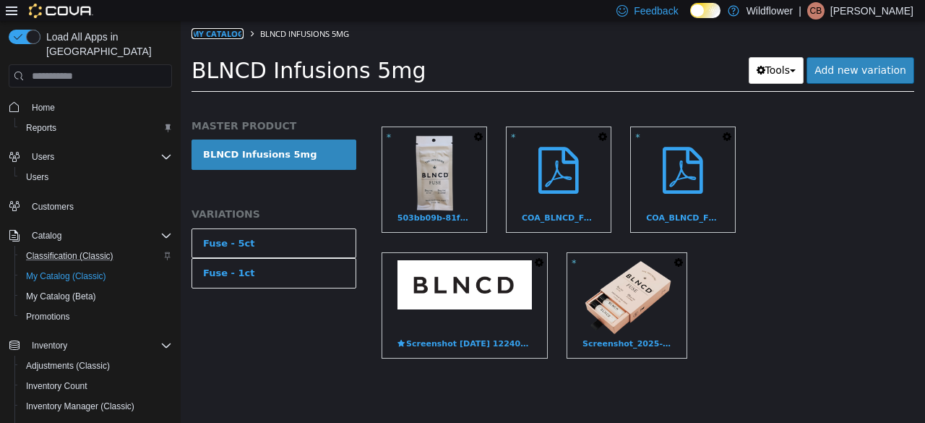
click at [215, 31] on link "My Catalog" at bounding box center [218, 33] width 52 height 11
select select "**********"
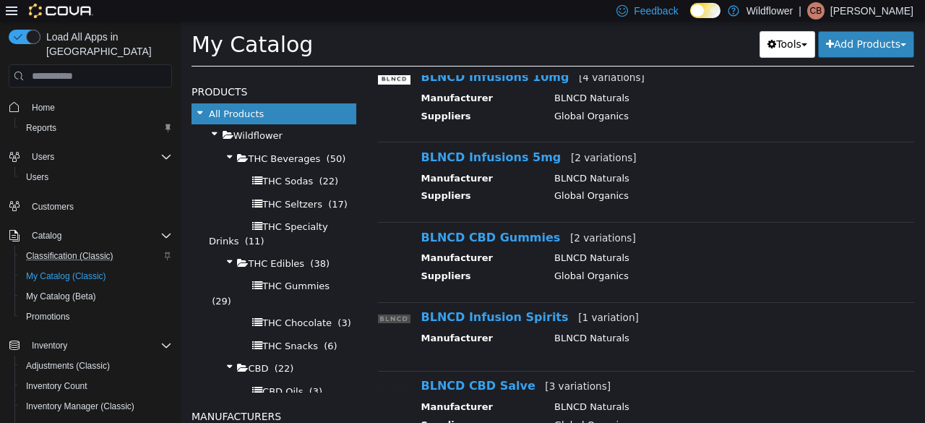
scroll to position [217, 0]
click at [507, 234] on link "BLNCD CBD Gummies [2 variations]" at bounding box center [528, 237] width 215 height 14
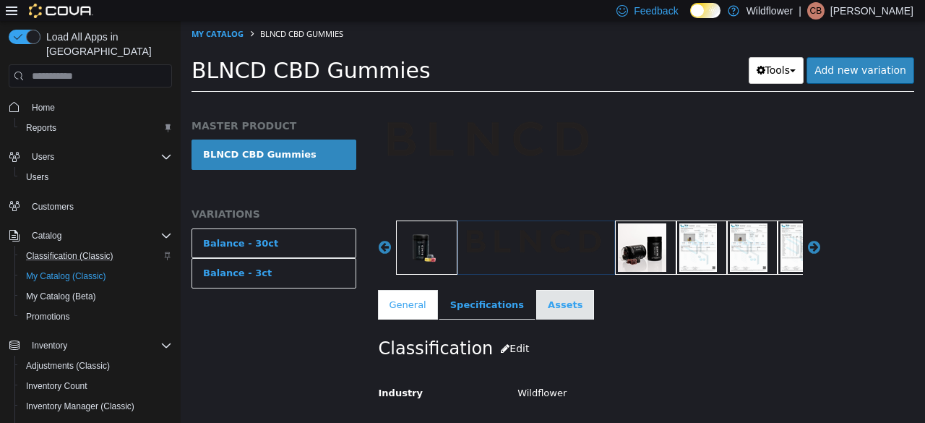
scroll to position [72, 0]
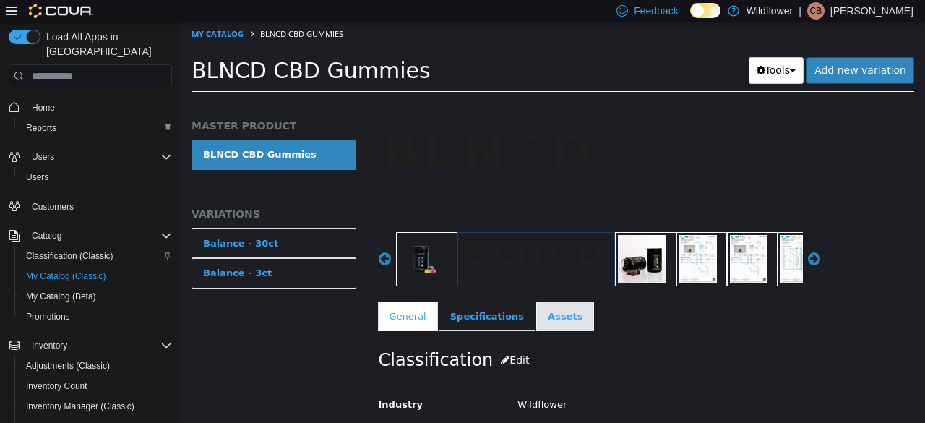
click at [558, 318] on link "Assets" at bounding box center [565, 316] width 58 height 30
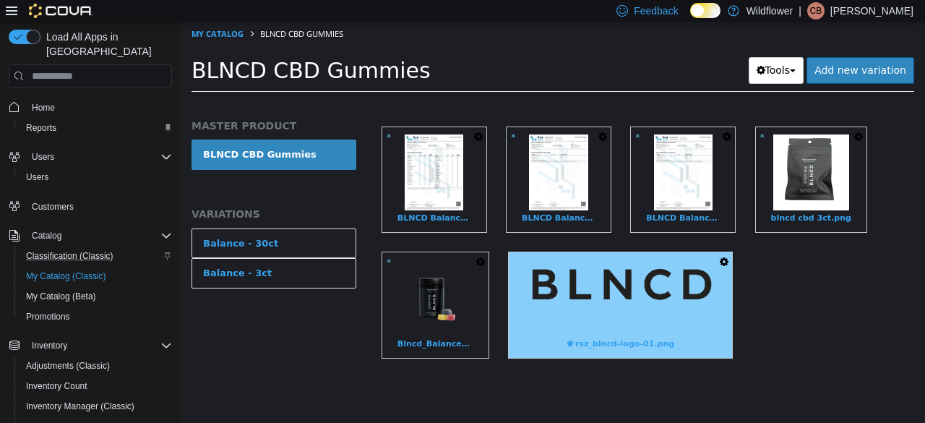
scroll to position [482, 0]
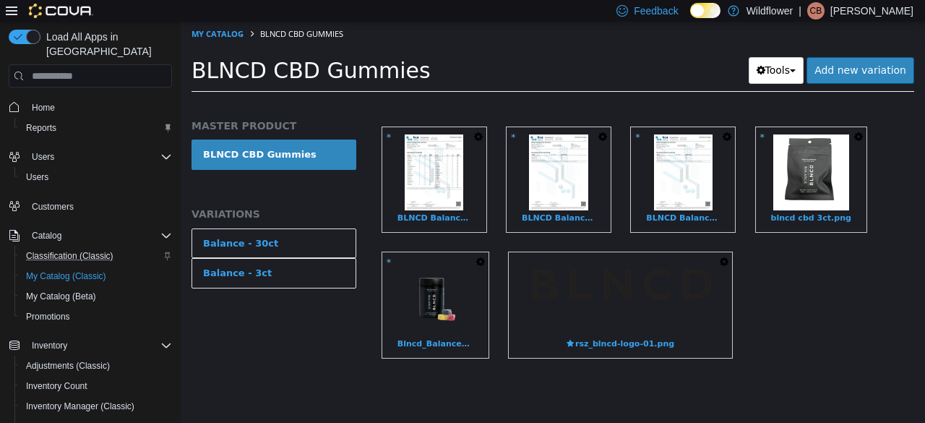
click at [716, 252] on button "button" at bounding box center [724, 262] width 16 height 20
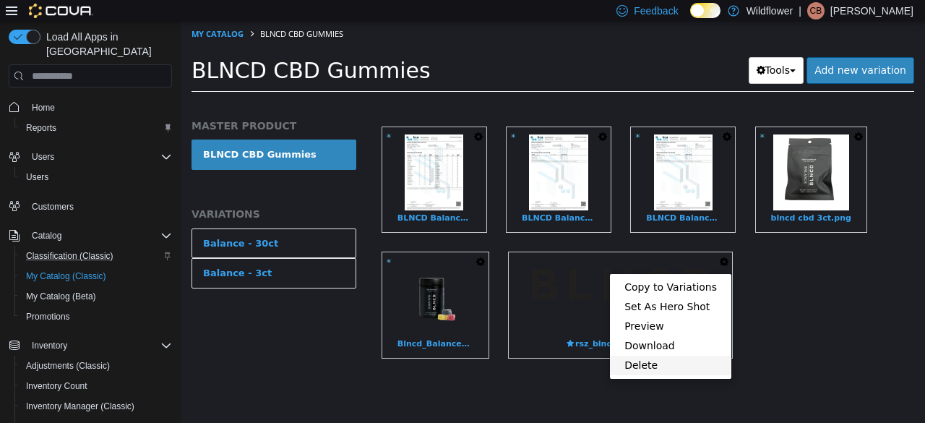
click at [645, 356] on link "Delete" at bounding box center [670, 366] width 121 height 20
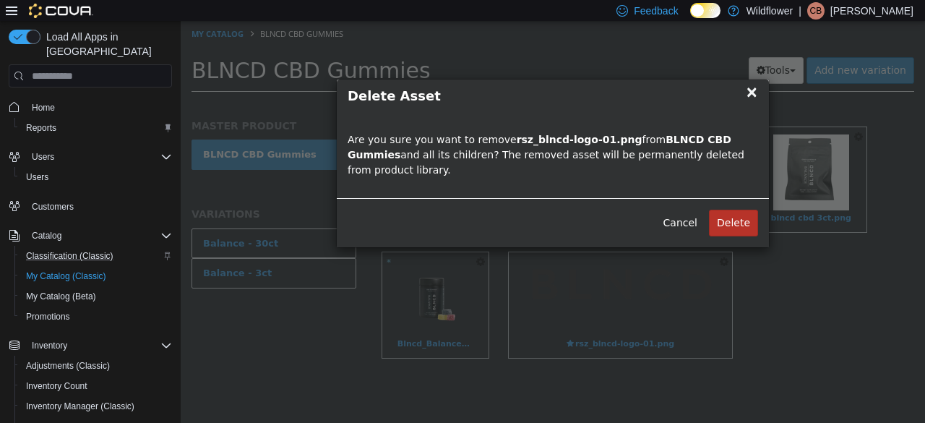
click at [737, 210] on button "Delete" at bounding box center [733, 223] width 49 height 27
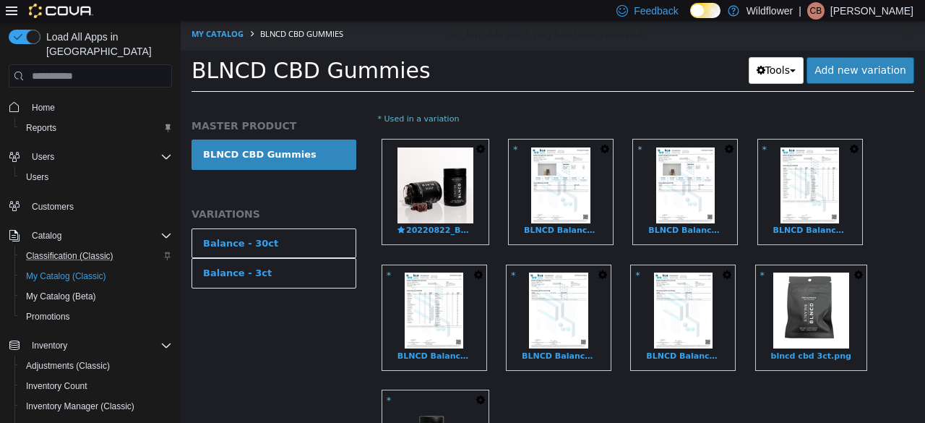
scroll to position [193, 0]
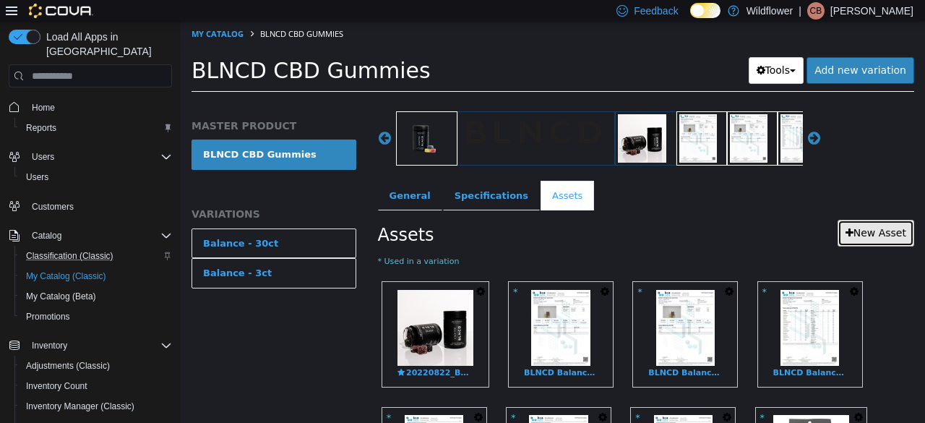
click at [860, 228] on link "New Asset" at bounding box center [876, 233] width 77 height 27
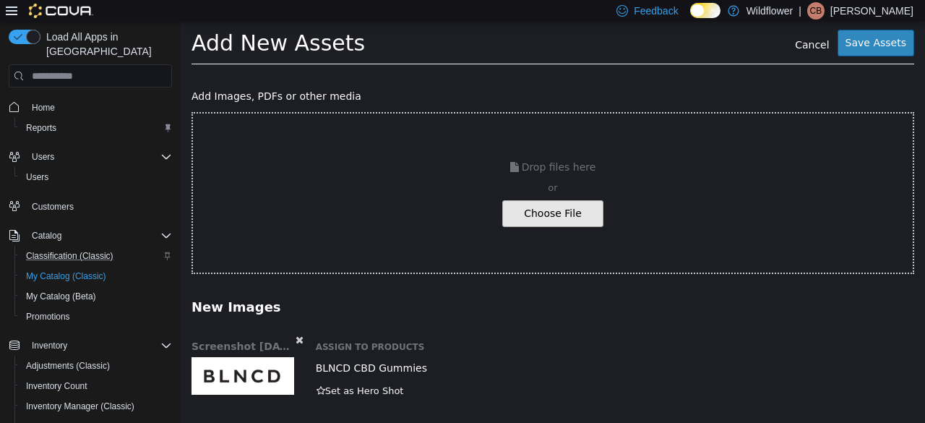
scroll to position [33, 0]
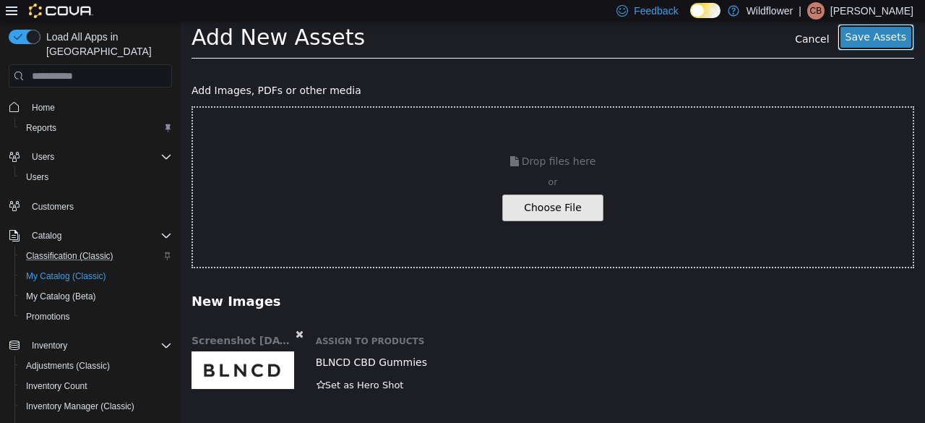
click at [898, 30] on button "Save Assets" at bounding box center [876, 37] width 77 height 27
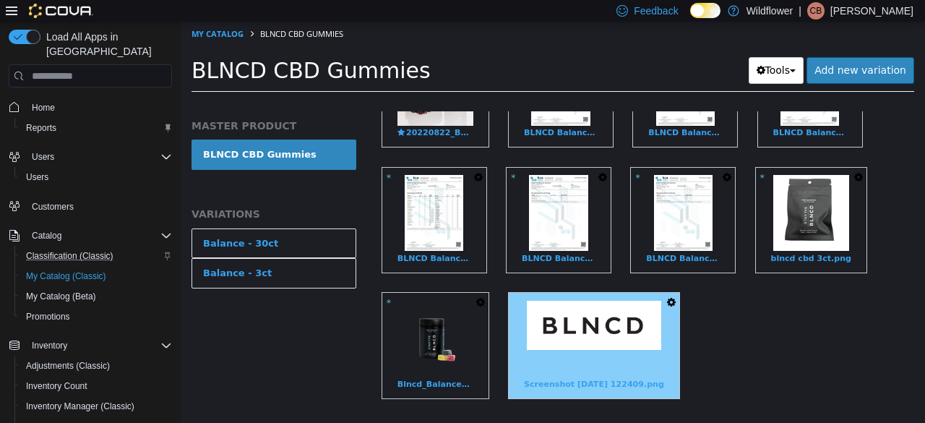
scroll to position [482, 0]
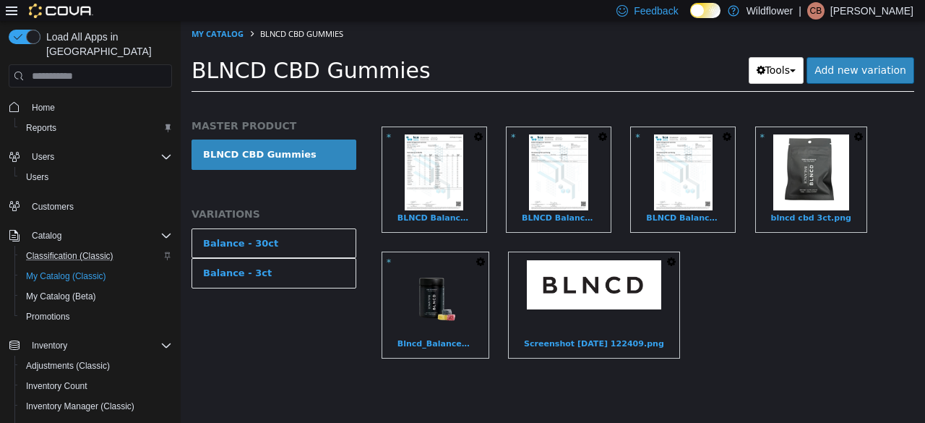
click at [667, 257] on icon "button" at bounding box center [671, 262] width 9 height 10
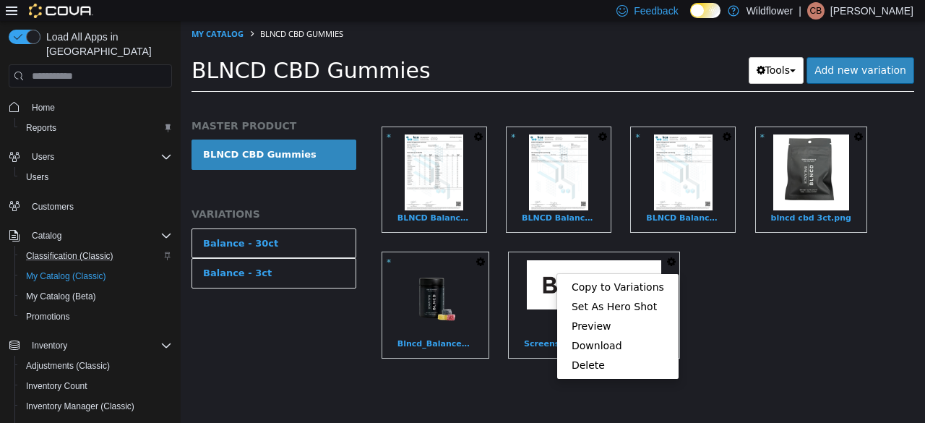
click at [301, 314] on div "Balance - 30ct Balance - 3ct" at bounding box center [274, 273] width 165 height 90
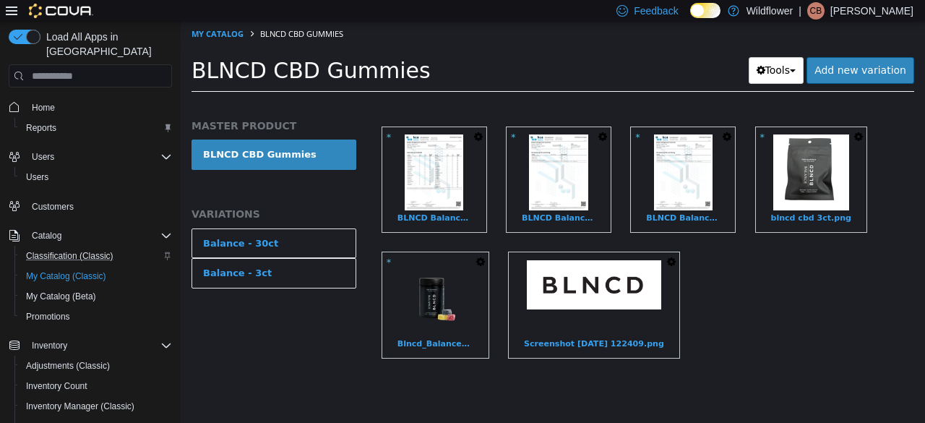
click at [224, 27] on li "My Catalog" at bounding box center [219, 33] width 54 height 13
click at [236, 35] on link "My Catalog" at bounding box center [218, 33] width 52 height 11
select select "**********"
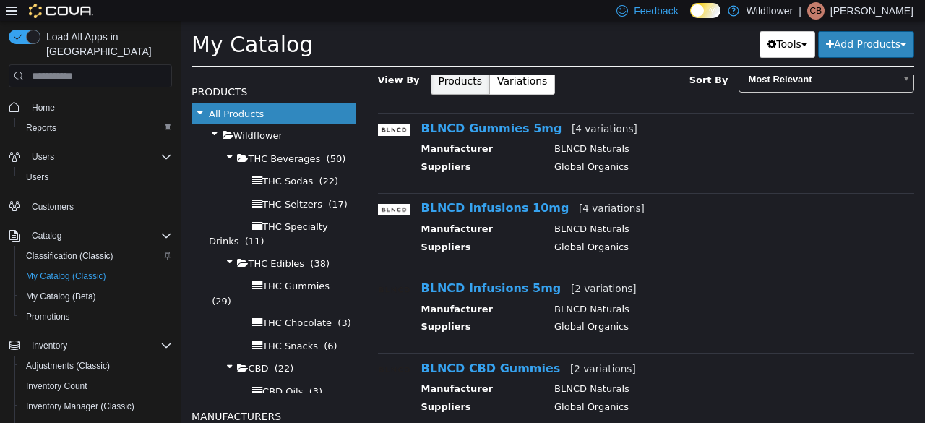
scroll to position [72, 0]
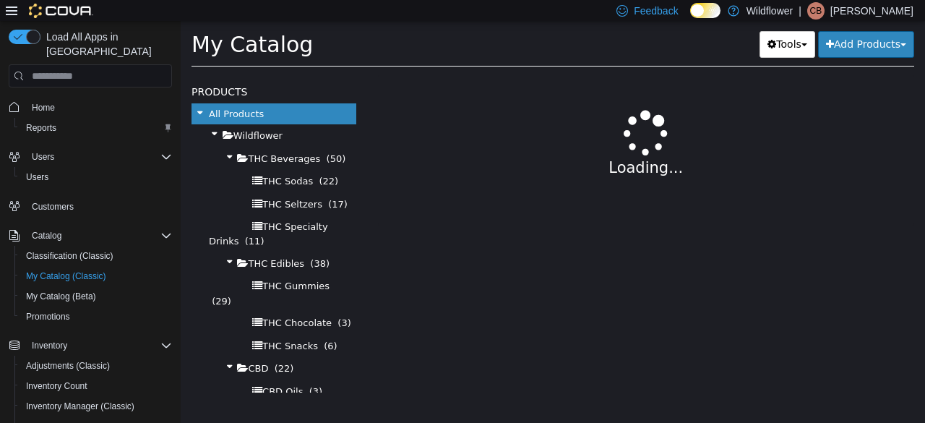
select select "**********"
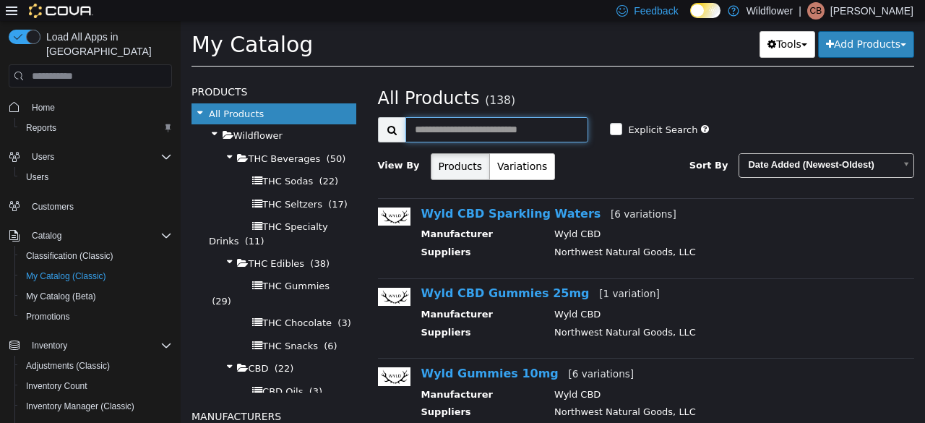
click at [448, 118] on input "text" at bounding box center [497, 129] width 184 height 25
type input "*****"
select select "**********"
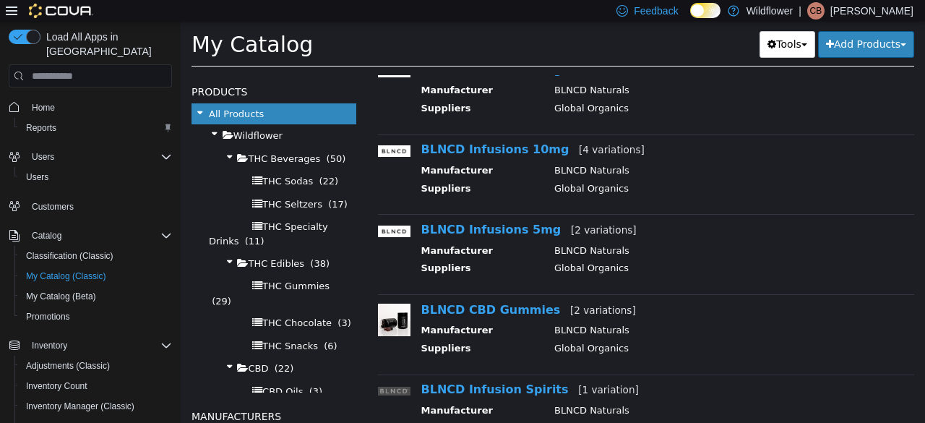
scroll to position [145, 0]
click at [460, 311] on link "BLNCD CBD Gummies [2 variations]" at bounding box center [528, 309] width 215 height 14
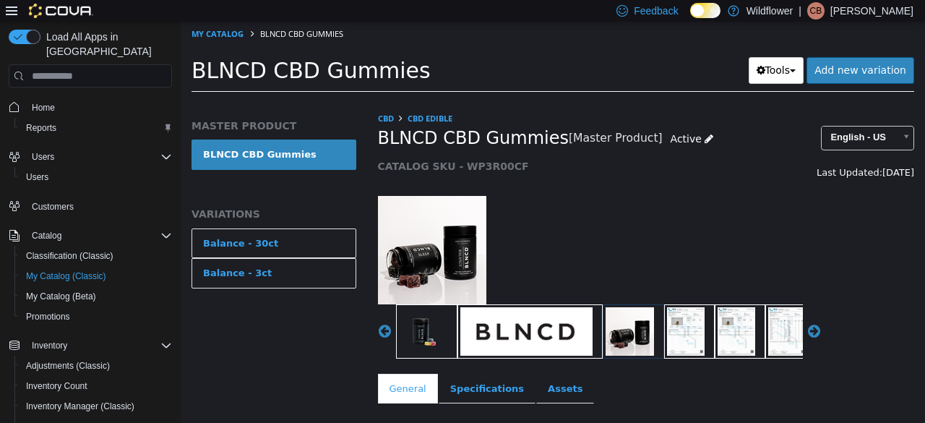
click at [557, 321] on img "button" at bounding box center [526, 331] width 132 height 48
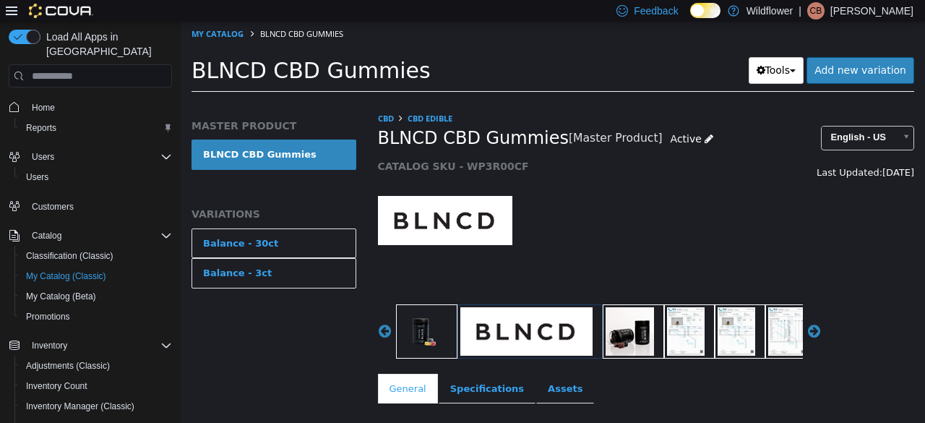
click at [554, 319] on img "button" at bounding box center [526, 331] width 132 height 48
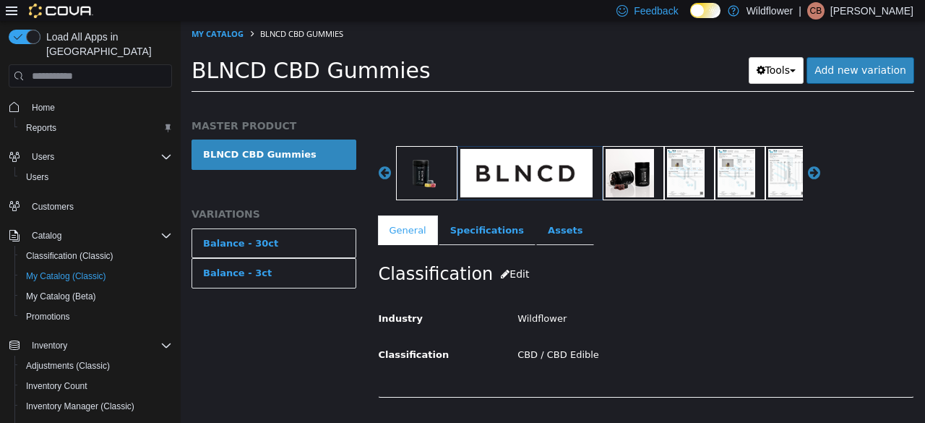
scroll to position [217, 0]
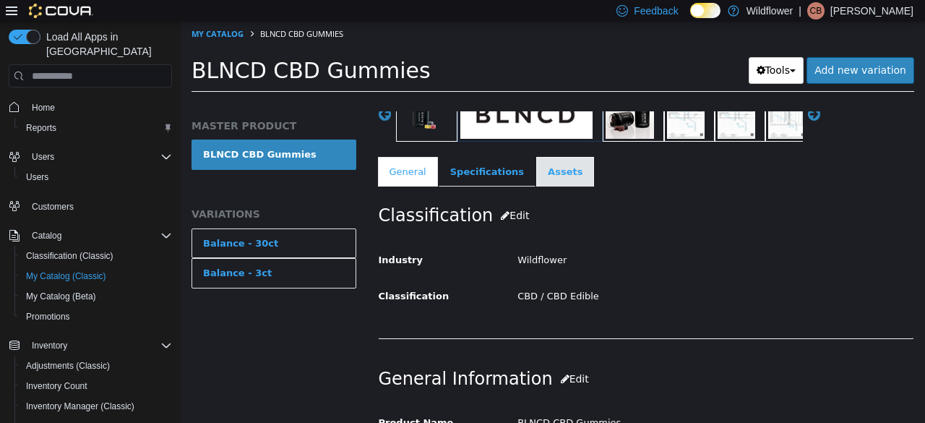
click at [549, 172] on link "Assets" at bounding box center [565, 172] width 58 height 30
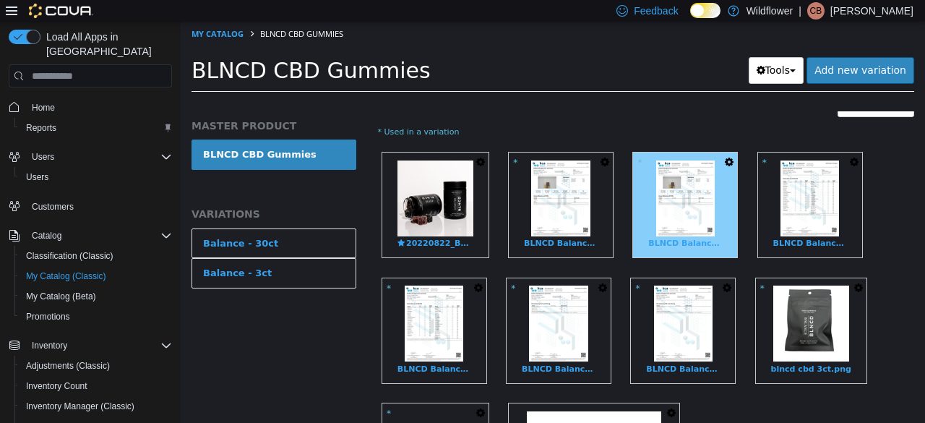
scroll to position [434, 0]
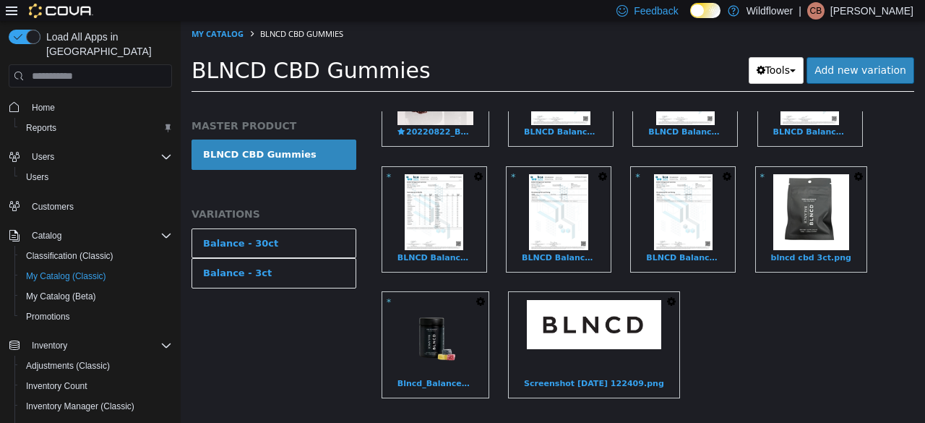
click at [667, 297] on icon "button" at bounding box center [671, 301] width 9 height 10
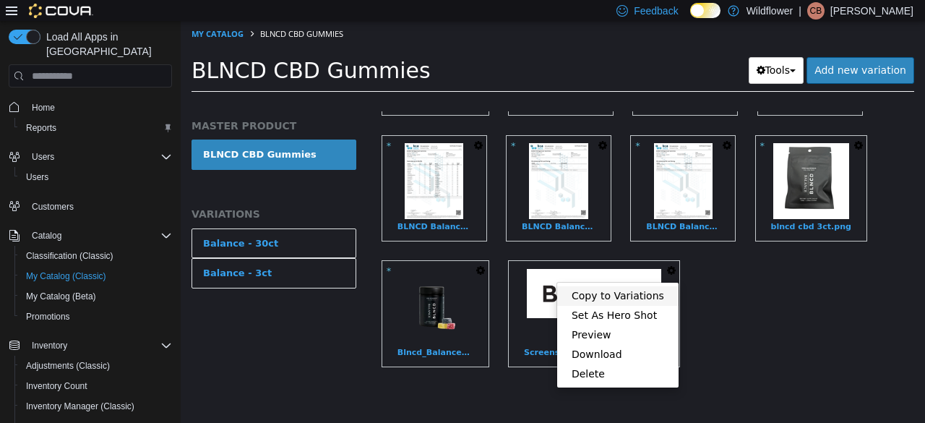
scroll to position [482, 0]
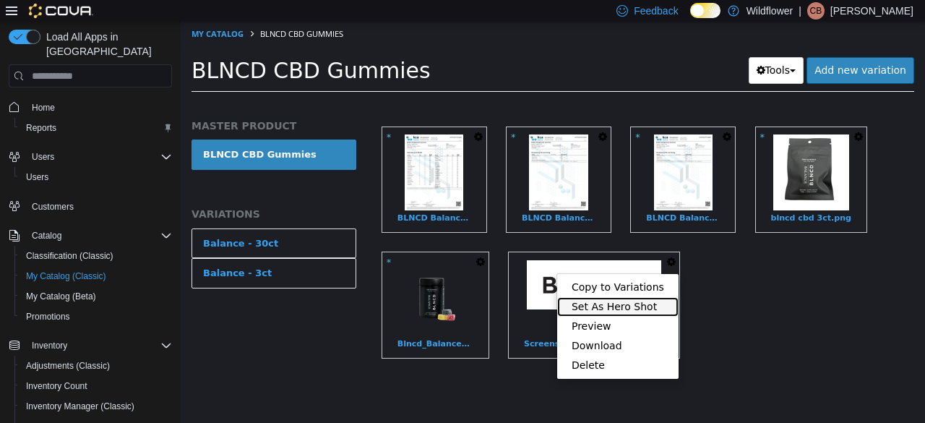
click at [614, 297] on link "Set As Hero Shot" at bounding box center [617, 307] width 121 height 20
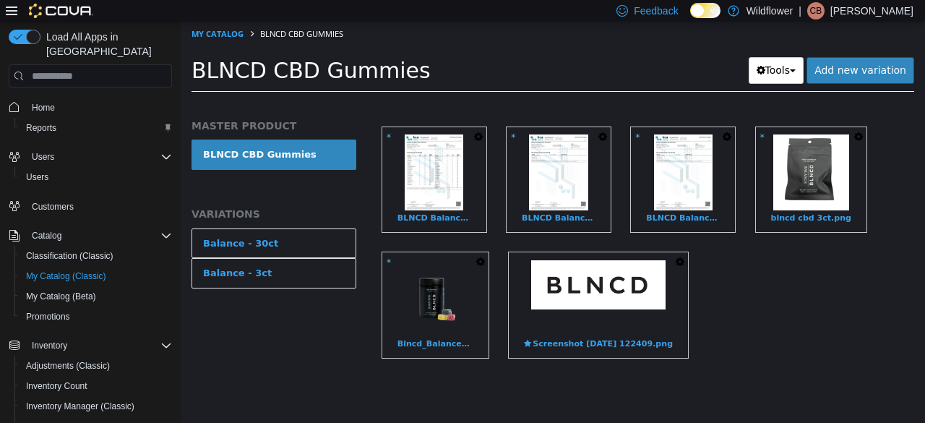
click at [676, 257] on icon "button" at bounding box center [680, 262] width 9 height 10
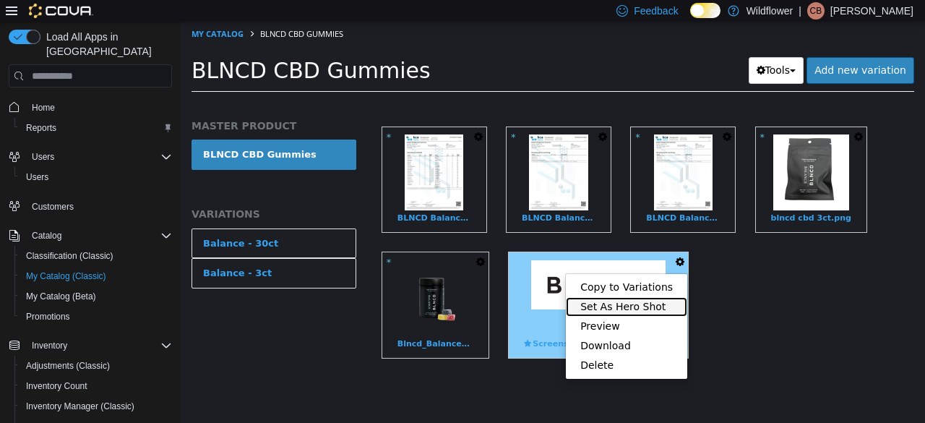
click at [607, 297] on link "Set As Hero Shot" at bounding box center [626, 307] width 121 height 20
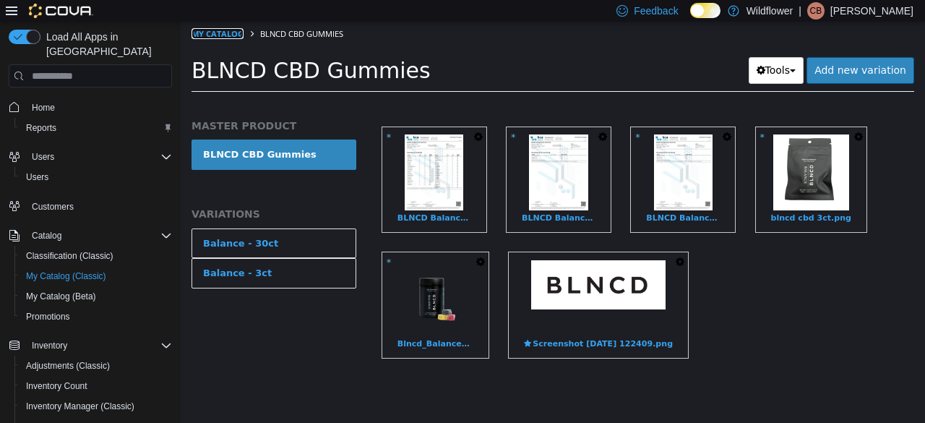
click at [239, 33] on link "My Catalog" at bounding box center [218, 33] width 52 height 11
select select "**********"
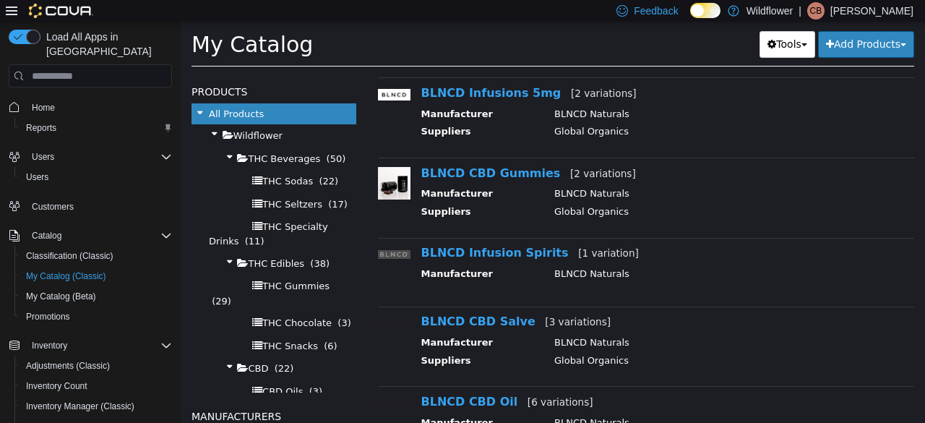
scroll to position [289, 0]
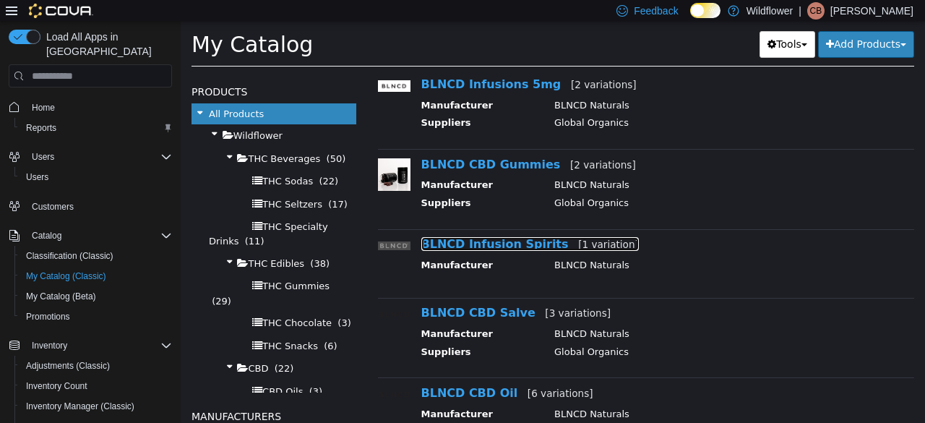
click at [463, 244] on link "BLNCD Infusion Spirits [1 variation]" at bounding box center [530, 244] width 218 height 14
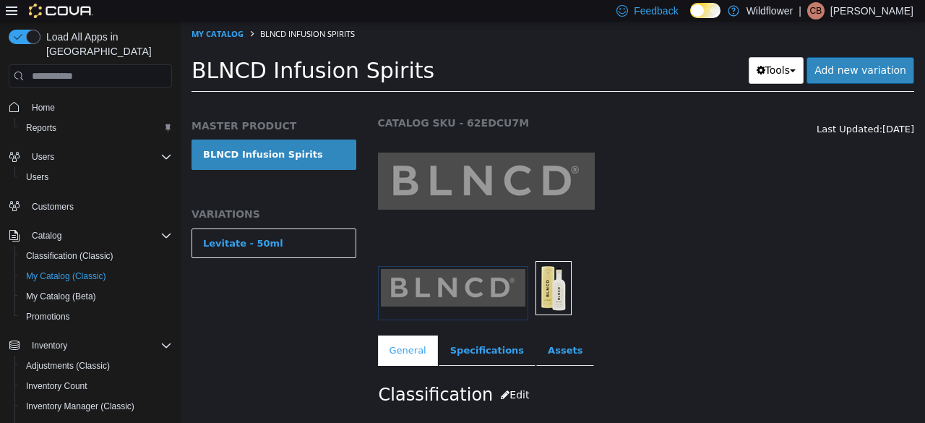
scroll to position [145, 0]
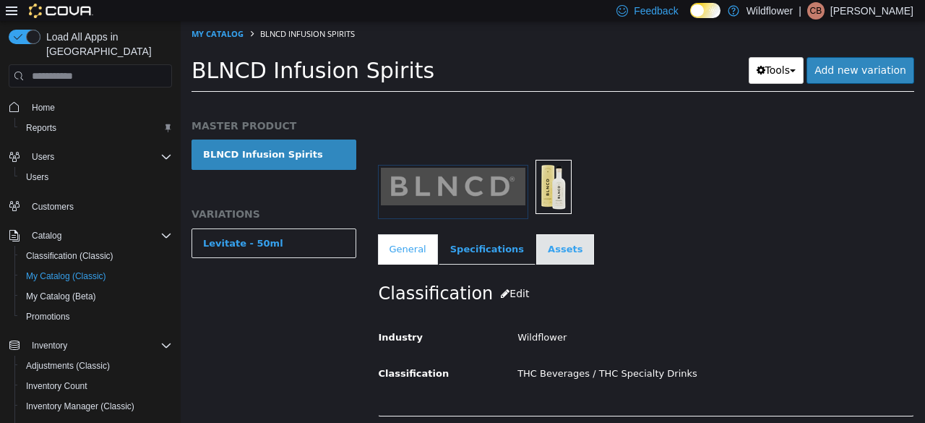
click at [551, 259] on link "Assets" at bounding box center [565, 249] width 58 height 30
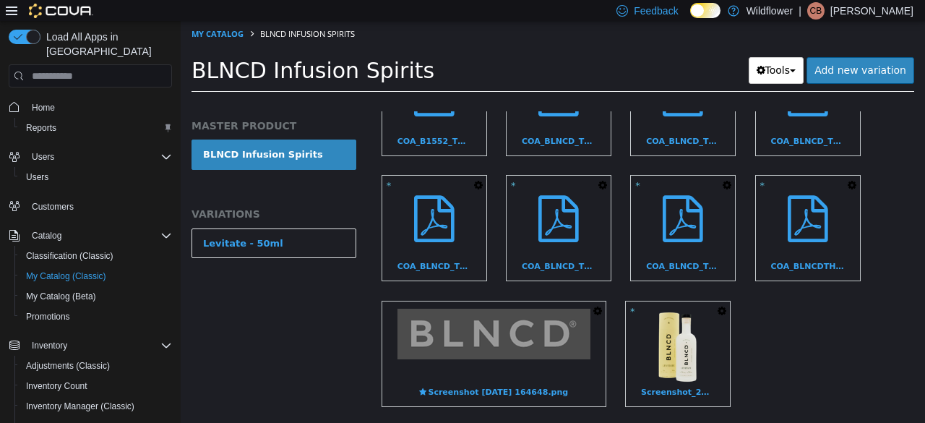
scroll to position [434, 0]
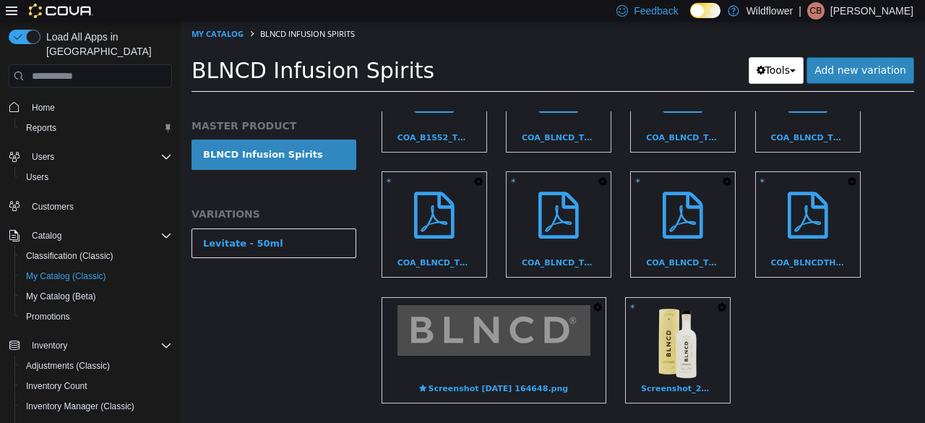
click at [593, 305] on icon "button" at bounding box center [597, 307] width 9 height 10
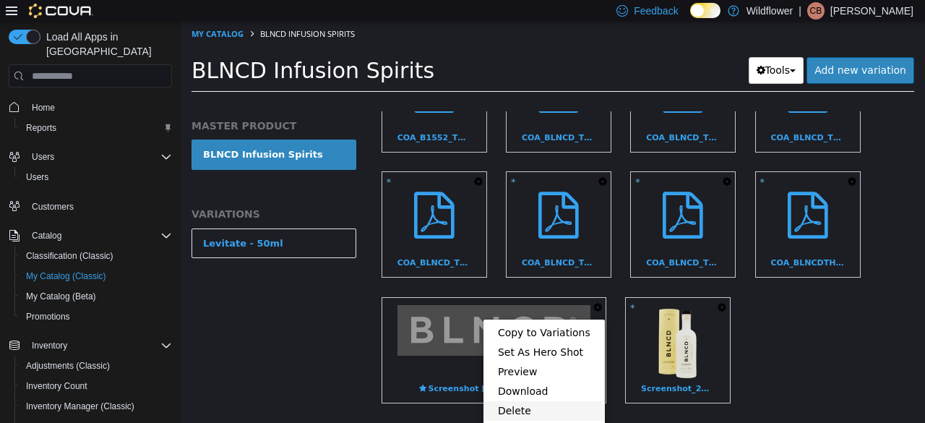
click at [535, 410] on link "Delete" at bounding box center [544, 411] width 121 height 20
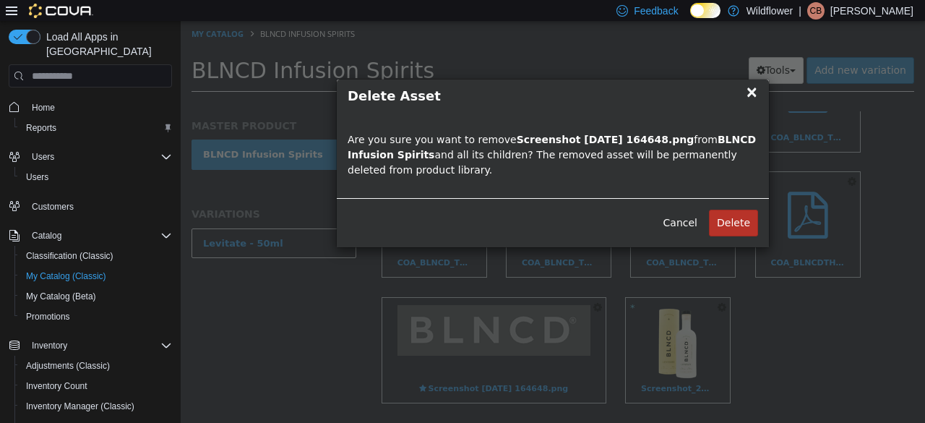
click at [754, 220] on button "Delete" at bounding box center [733, 223] width 49 height 27
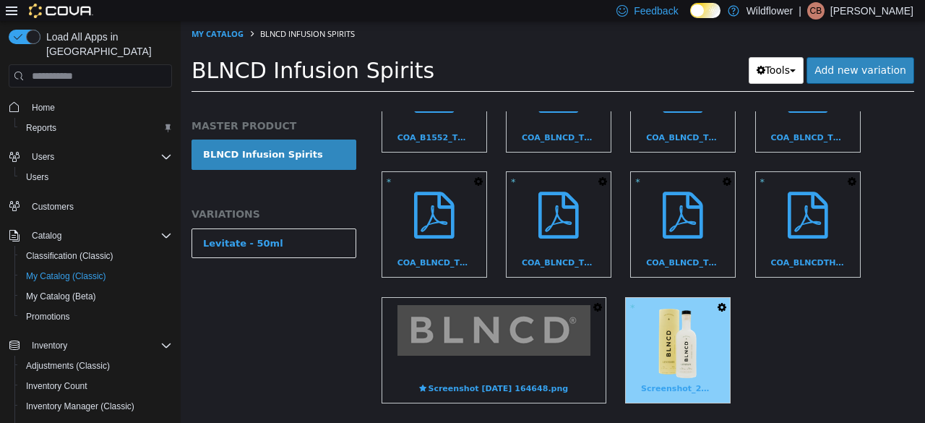
scroll to position [428, 0]
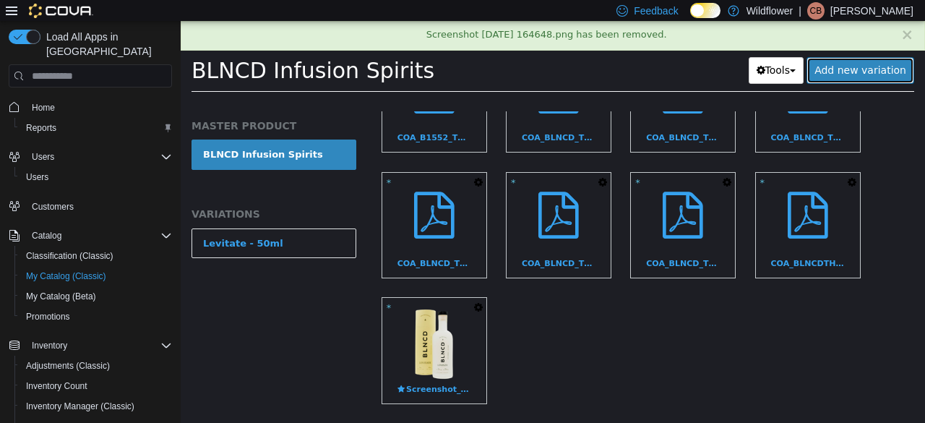
click at [885, 68] on link "Add new variation" at bounding box center [861, 70] width 108 height 27
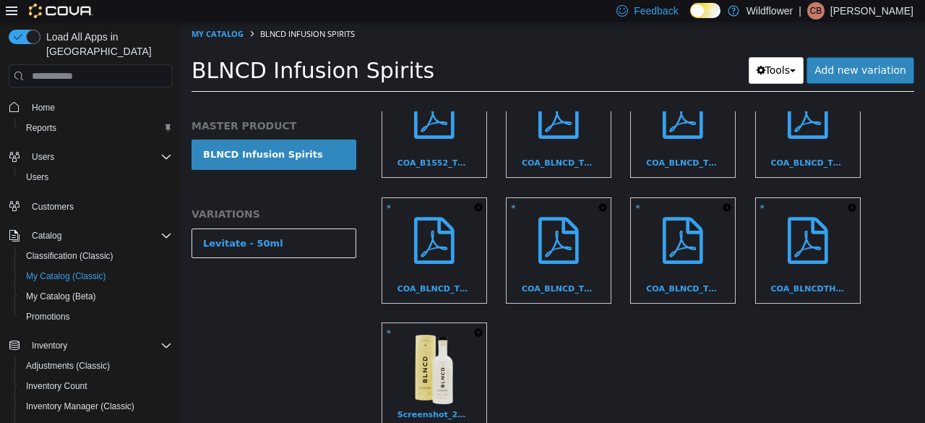
scroll to position [193, 0]
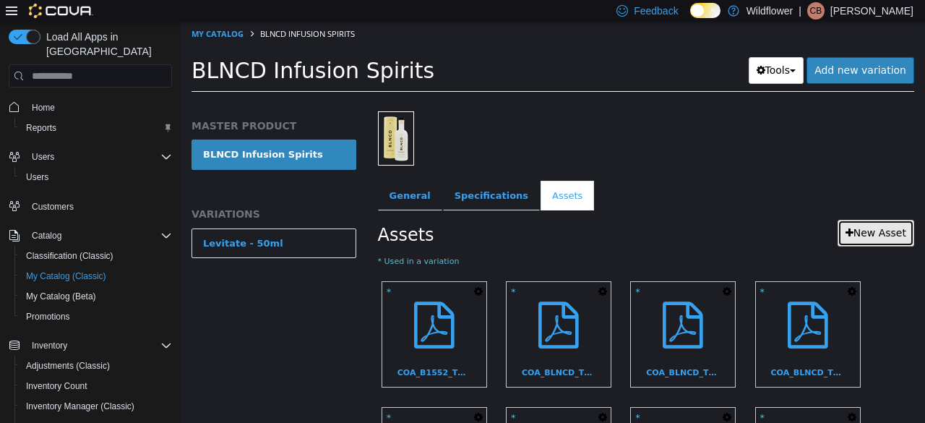
click at [856, 227] on link "New Asset" at bounding box center [876, 233] width 77 height 27
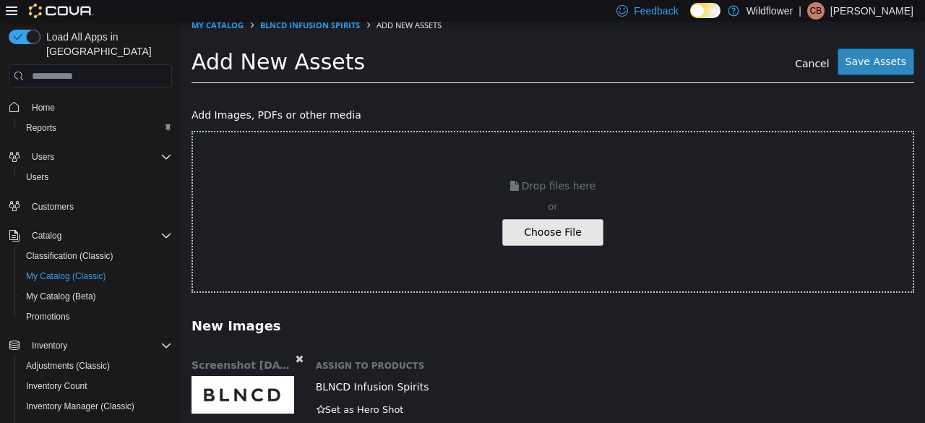
scroll to position [33, 0]
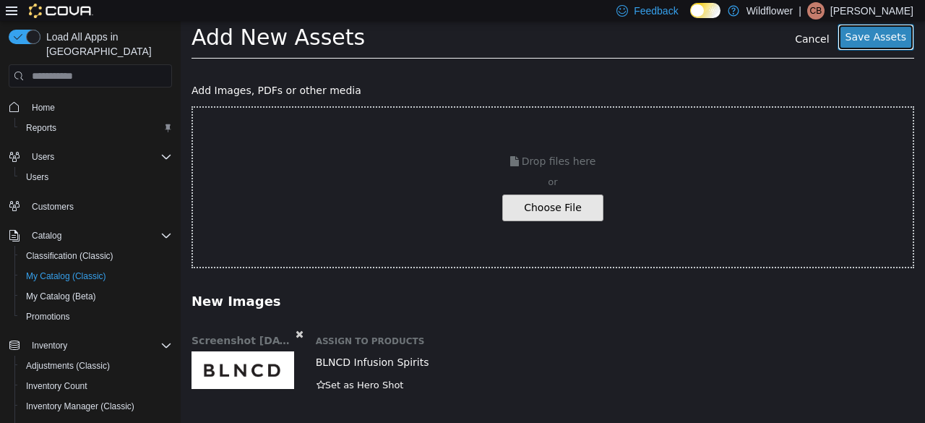
click at [857, 38] on button "Save Assets" at bounding box center [876, 37] width 77 height 27
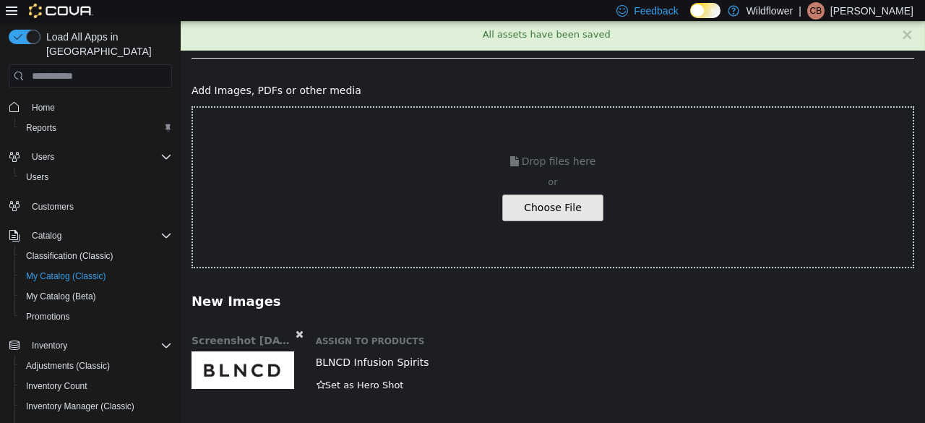
scroll to position [0, 0]
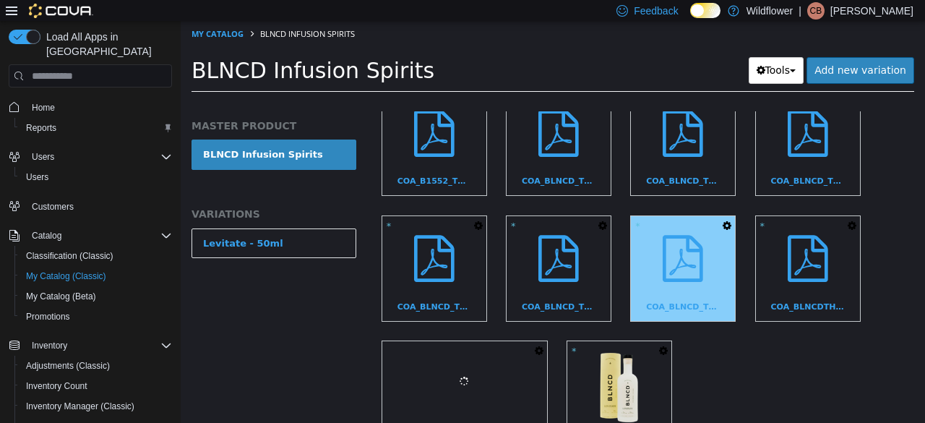
scroll to position [482, 0]
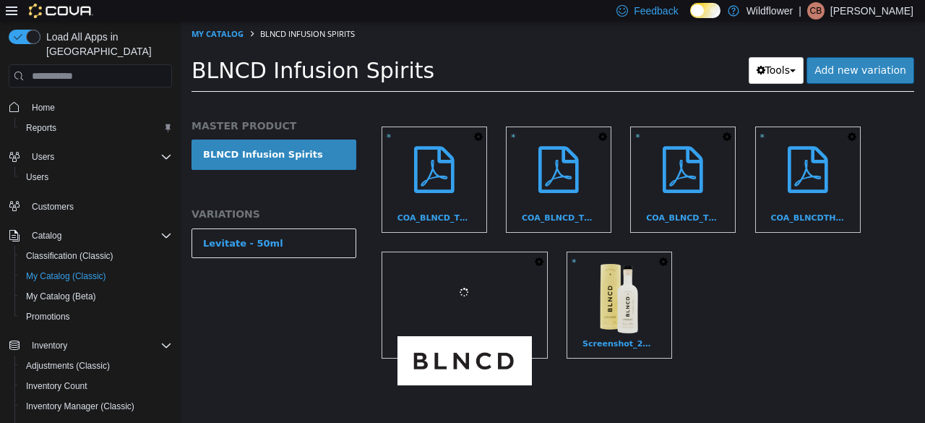
click at [543, 257] on icon "button" at bounding box center [539, 262] width 9 height 10
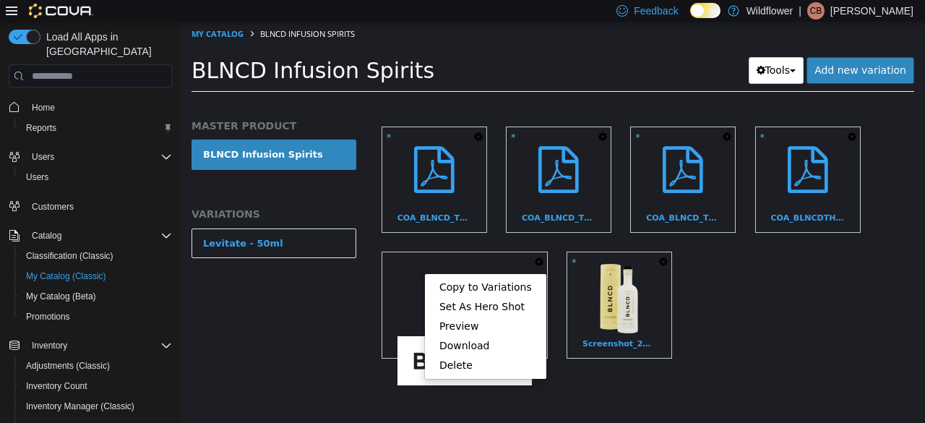
click at [832, 315] on div "* Copy to Variations Set As Hero Shot Download Delete COA_B1552_THC_CBG_5mg_Lev…" at bounding box center [646, 185] width 537 height 377
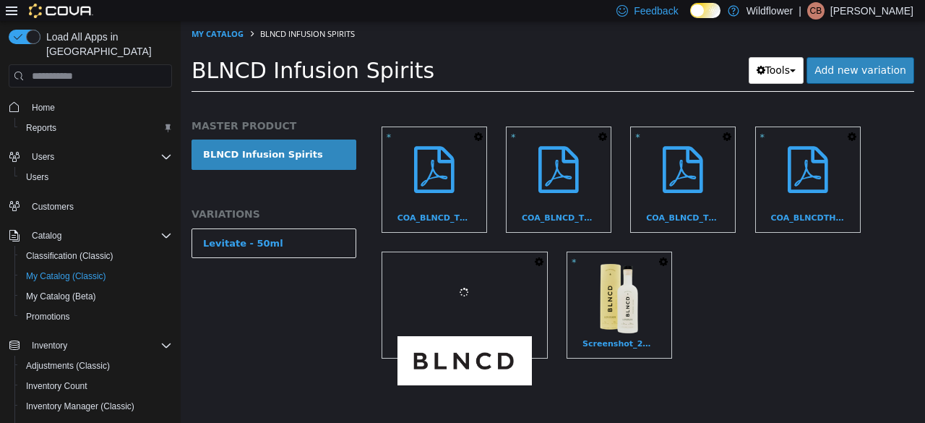
click at [543, 257] on icon "button" at bounding box center [539, 262] width 9 height 10
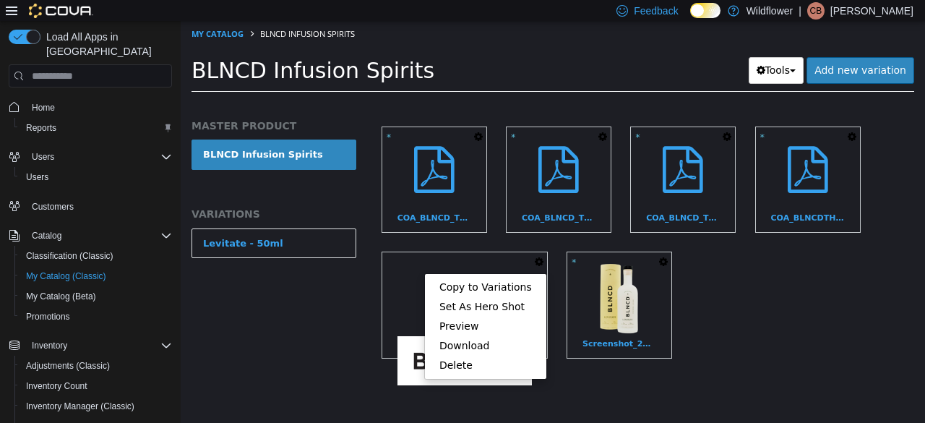
click at [306, 314] on div "MASTER PRODUCT BLNCD Infusion Spirits VARIATIONS Levitate - 50ml" at bounding box center [274, 266] width 186 height 311
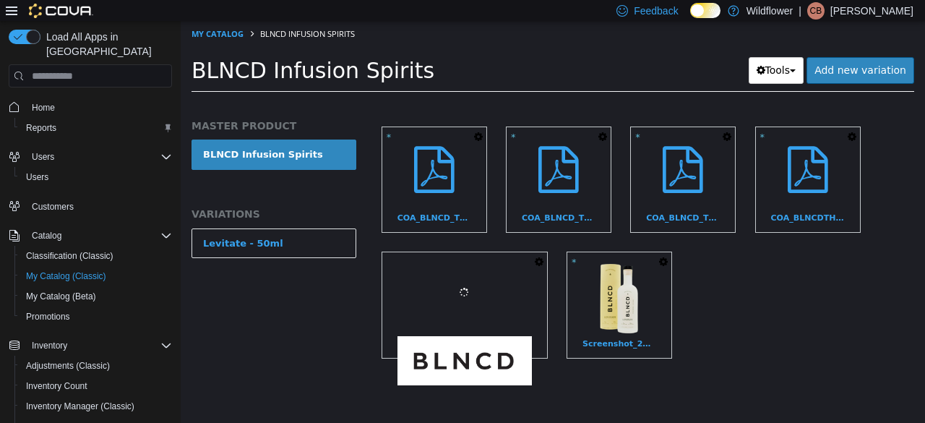
click at [202, 25] on ol "My Catalog BLNCD Infusion Spirits" at bounding box center [553, 34] width 744 height 26
click at [204, 33] on link "My Catalog" at bounding box center [218, 33] width 52 height 11
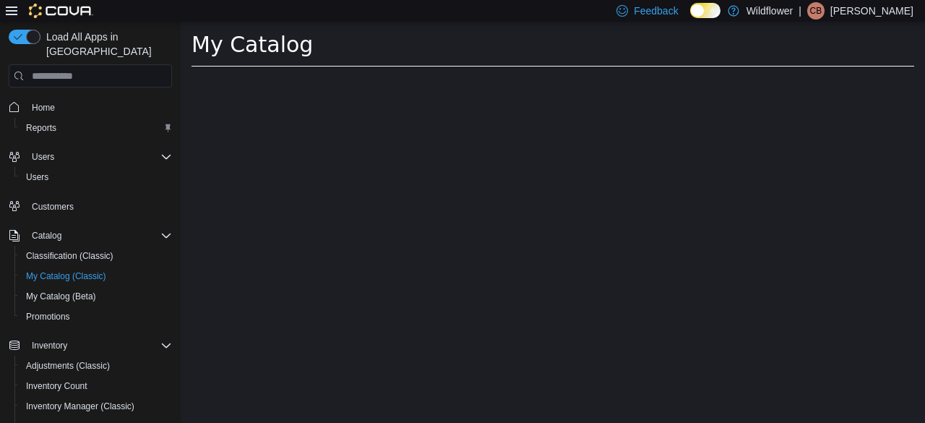
select select "**********"
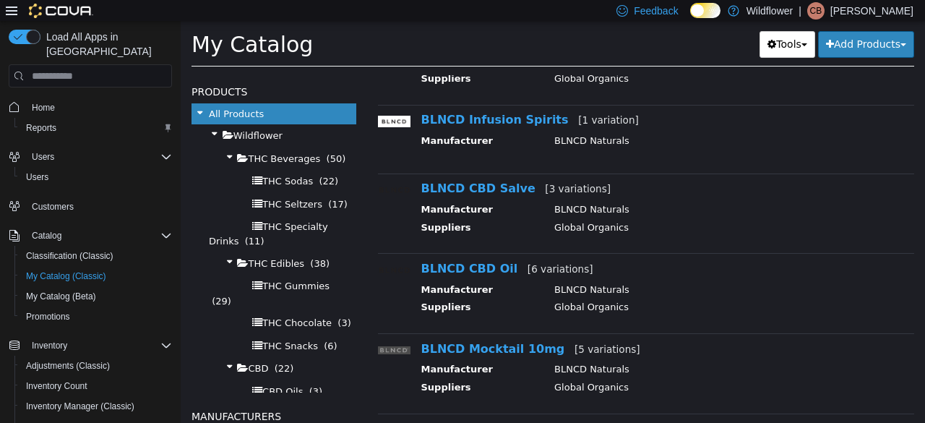
scroll to position [434, 0]
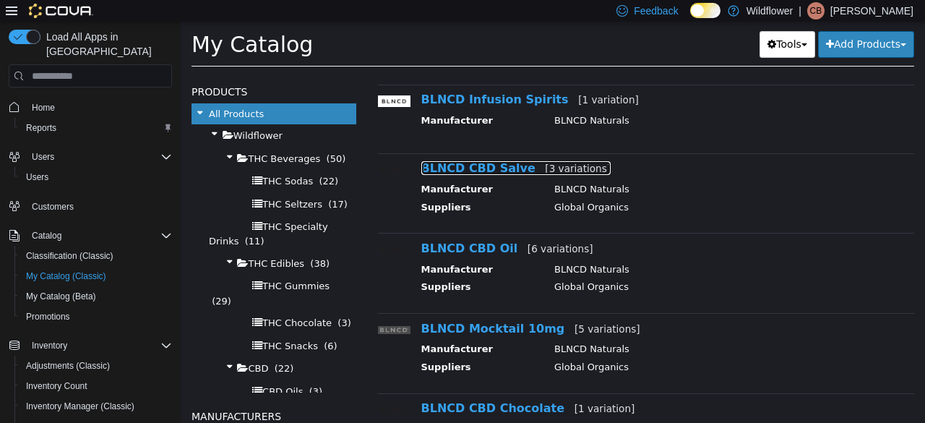
click at [470, 169] on link "BLNCD CBD Salve [3 variations]" at bounding box center [516, 168] width 190 height 14
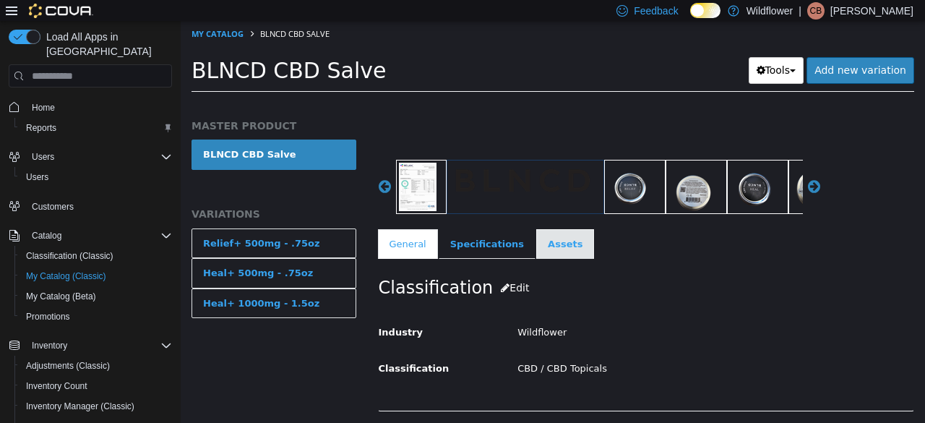
click at [536, 244] on link "Assets" at bounding box center [565, 244] width 58 height 30
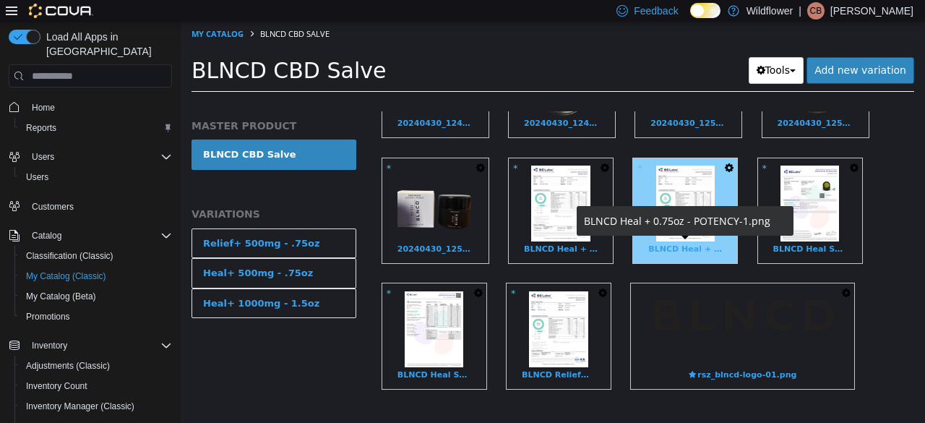
scroll to position [482, 0]
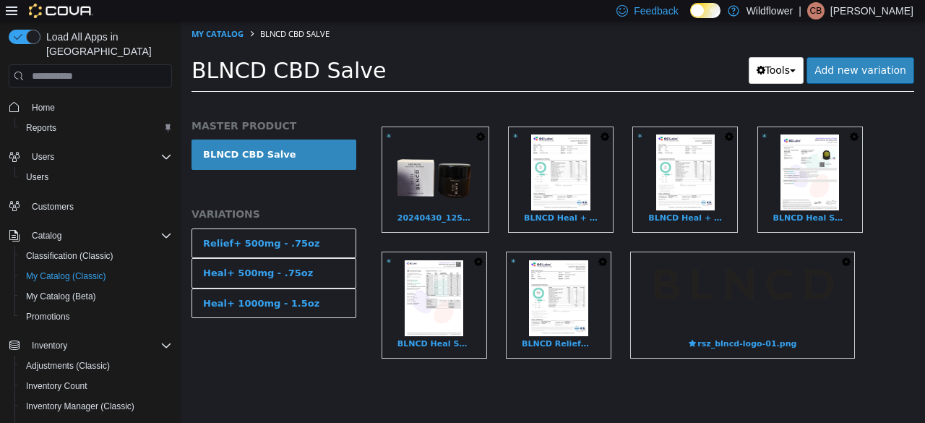
click at [842, 257] on icon "button" at bounding box center [846, 262] width 9 height 10
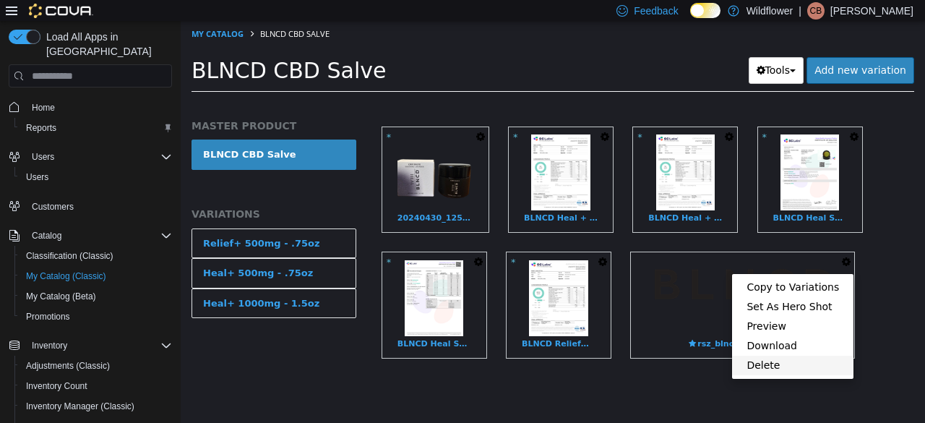
click at [770, 356] on link "Delete" at bounding box center [792, 366] width 121 height 20
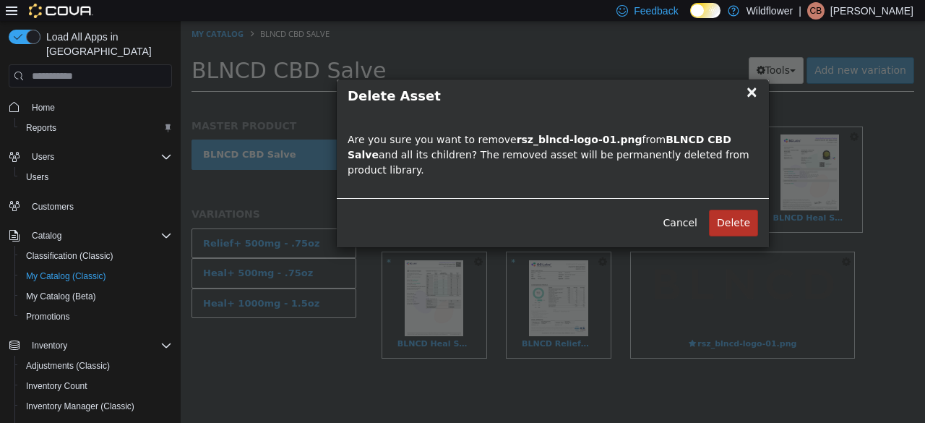
click at [744, 210] on button "Delete" at bounding box center [733, 223] width 49 height 27
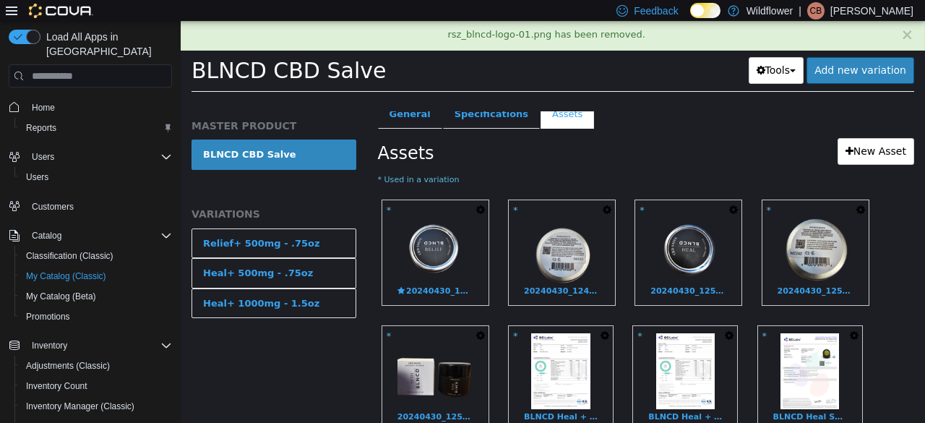
scroll to position [265, 0]
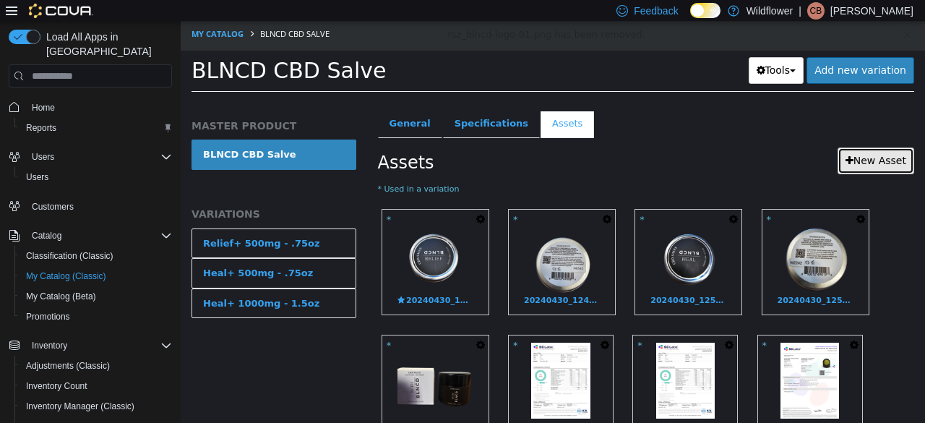
click at [874, 148] on link "New Asset" at bounding box center [876, 160] width 77 height 27
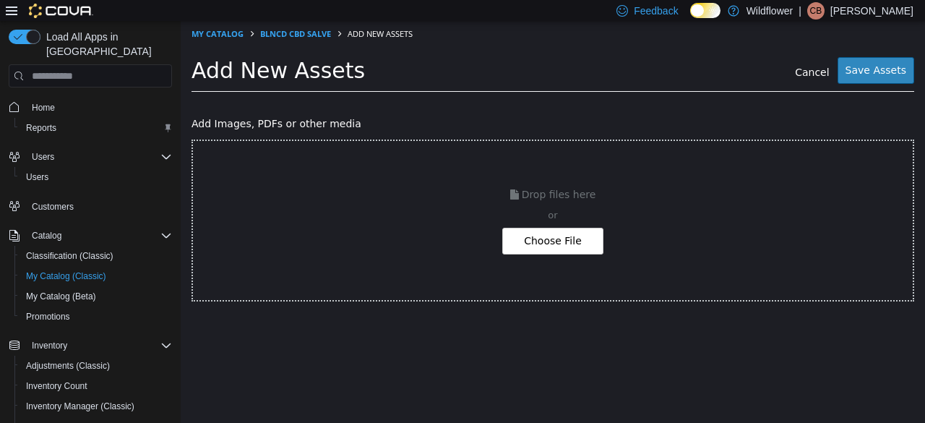
click at [554, 255] on div "Drop files here or Choose File" at bounding box center [553, 220] width 723 height 162
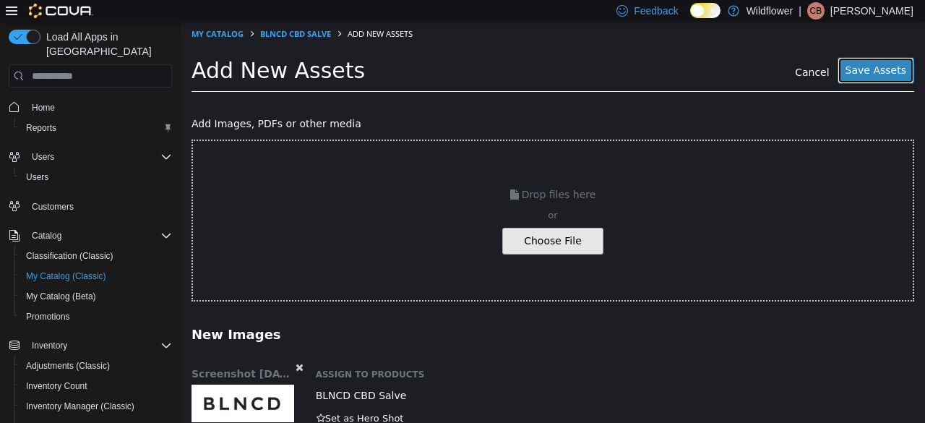
click at [877, 69] on button "Save Assets" at bounding box center [876, 70] width 77 height 27
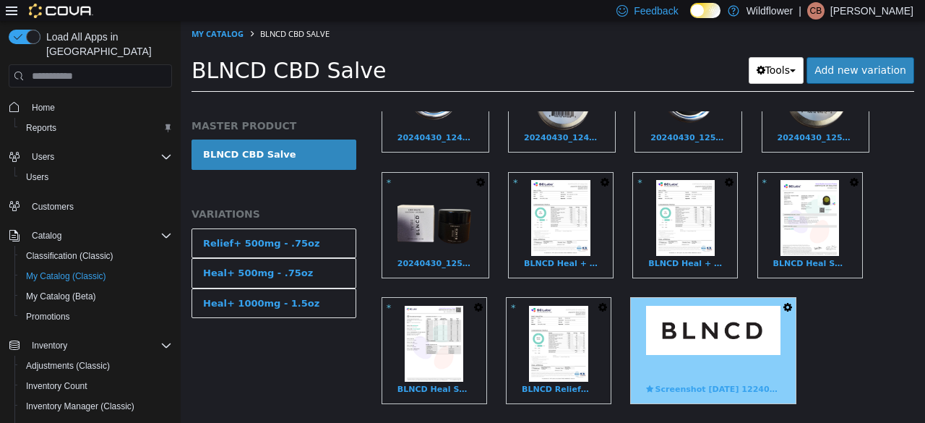
scroll to position [482, 0]
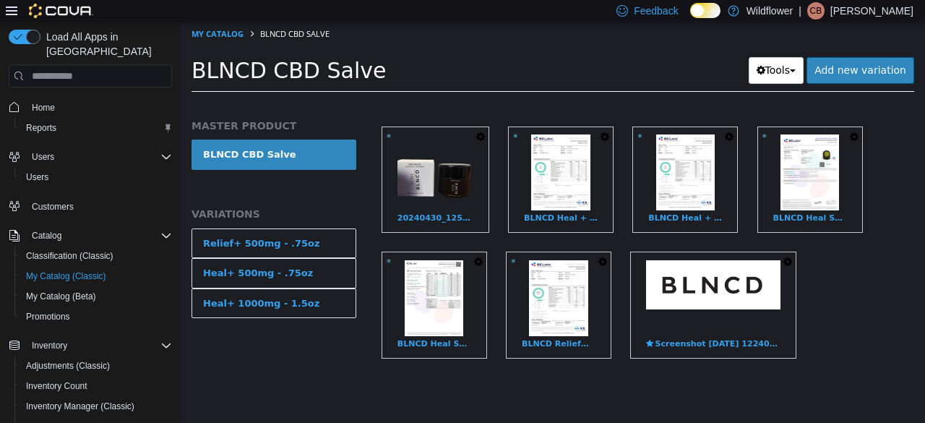
click at [788, 257] on icon "button" at bounding box center [787, 262] width 9 height 10
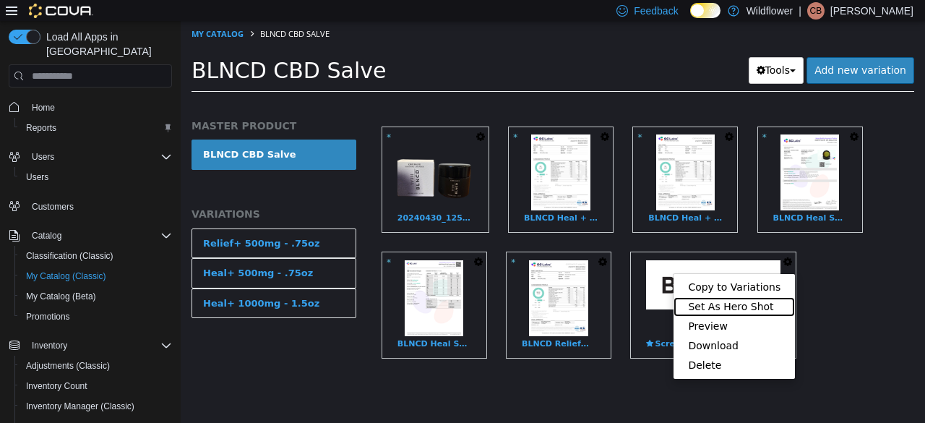
click at [735, 298] on link "Set As Hero Shot" at bounding box center [734, 307] width 121 height 20
click at [875, 296] on div "* Copy to Variations Set As Hero Shot Preview Download Delete 20240430_124049-r…" at bounding box center [646, 185] width 537 height 377
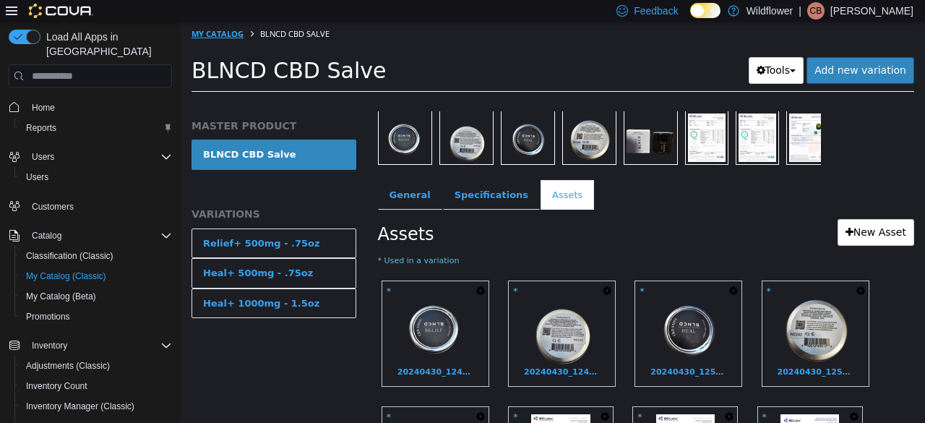
scroll to position [193, 0]
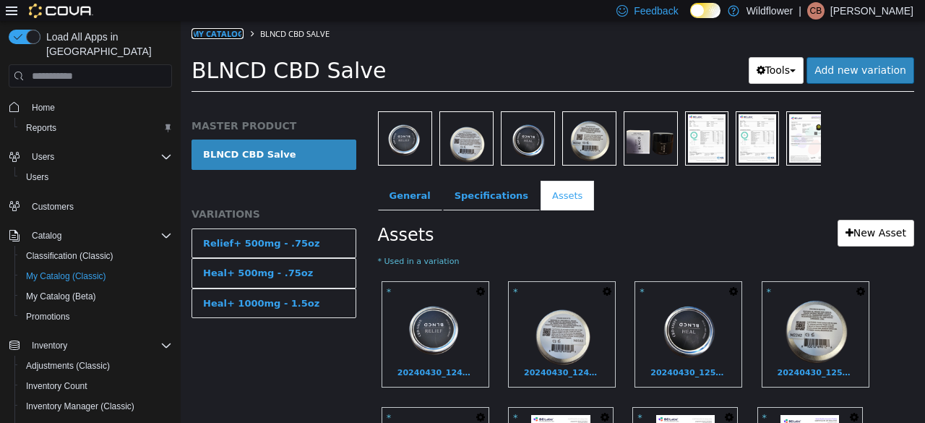
click at [222, 35] on link "My Catalog" at bounding box center [218, 33] width 52 height 11
select select "**********"
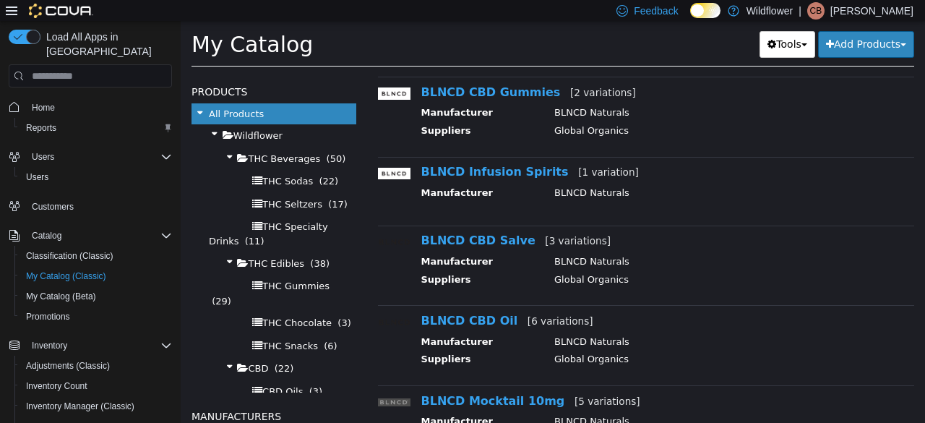
scroll to position [361, 0]
click at [474, 314] on link "BLNCD CBD Oil [6 variations]" at bounding box center [507, 321] width 172 height 14
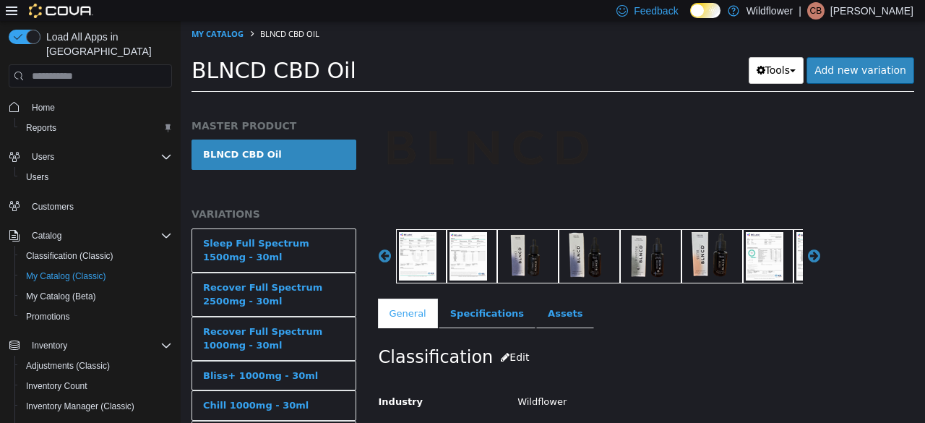
scroll to position [72, 0]
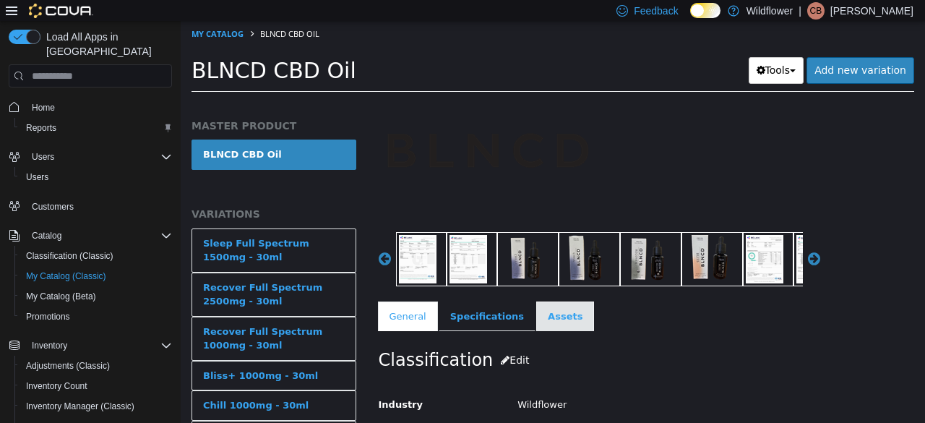
click at [542, 321] on link "Assets" at bounding box center [565, 316] width 58 height 30
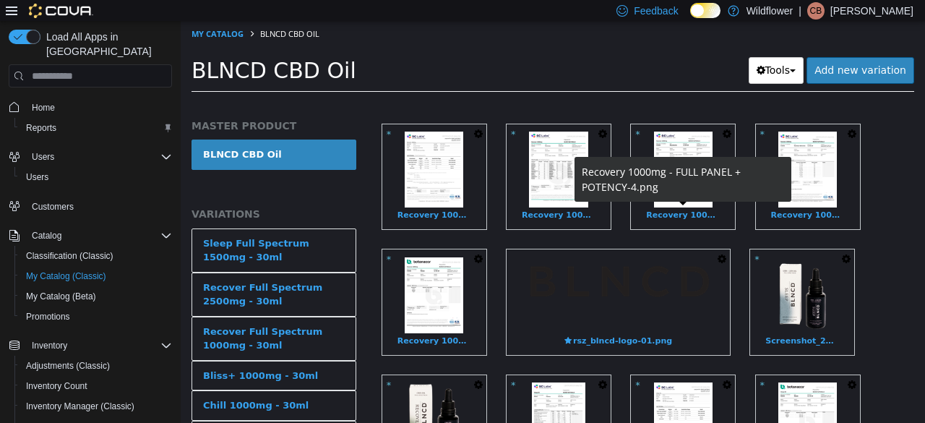
scroll to position [1229, 0]
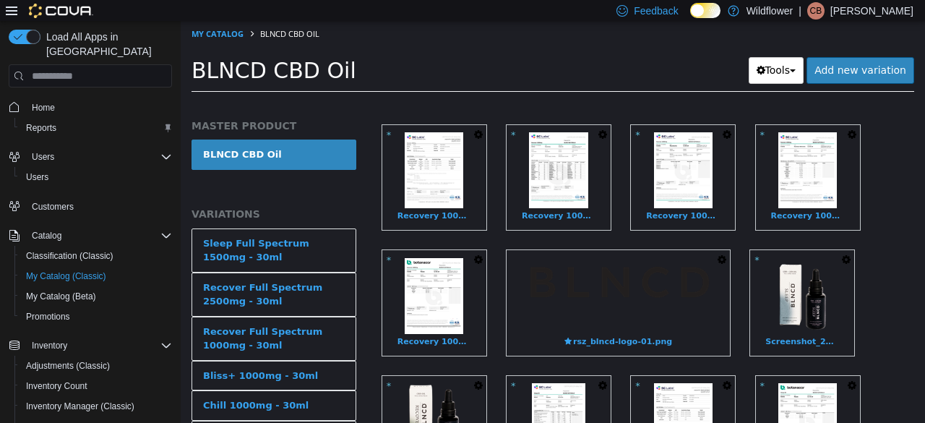
click at [720, 259] on icon "button" at bounding box center [722, 259] width 9 height 10
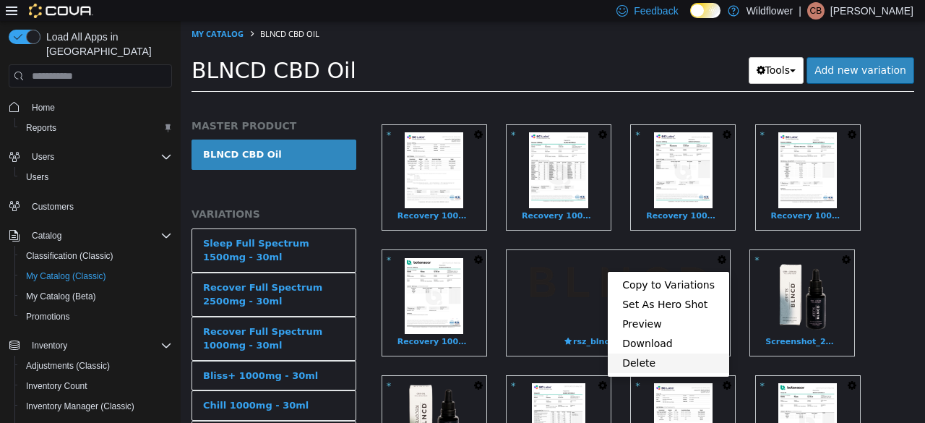
click at [668, 355] on link "Delete" at bounding box center [668, 363] width 121 height 20
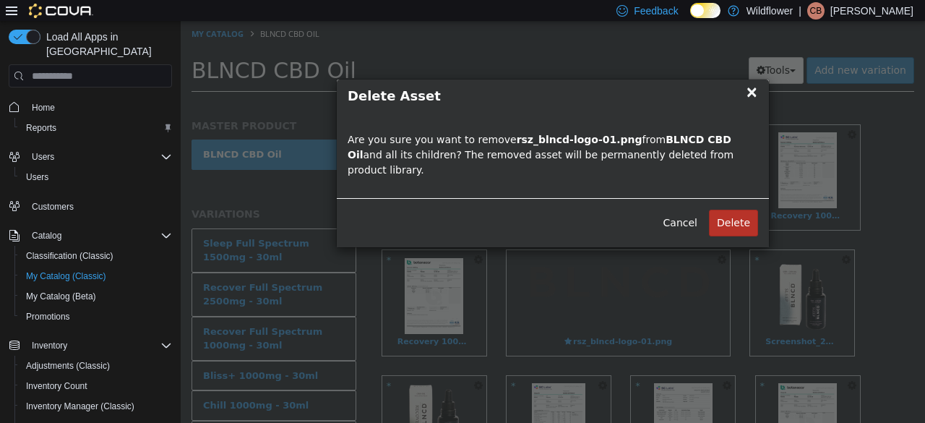
click at [742, 210] on button "Delete" at bounding box center [733, 223] width 49 height 27
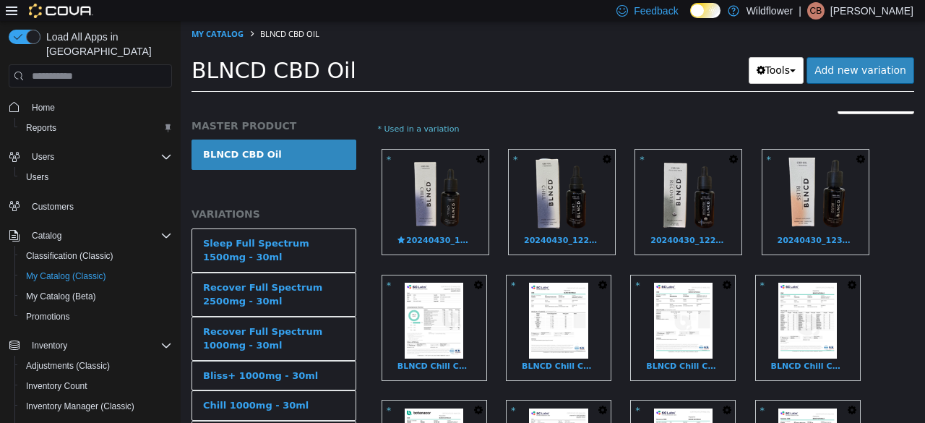
scroll to position [181, 0]
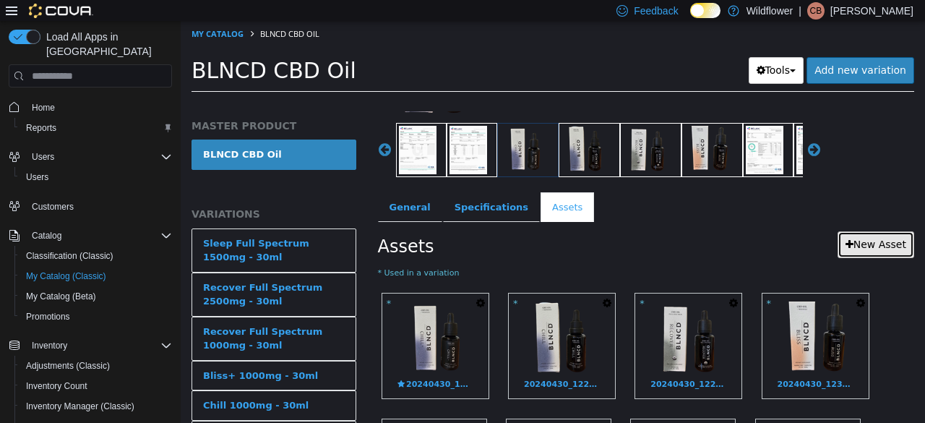
click at [859, 247] on link "New Asset" at bounding box center [876, 244] width 77 height 27
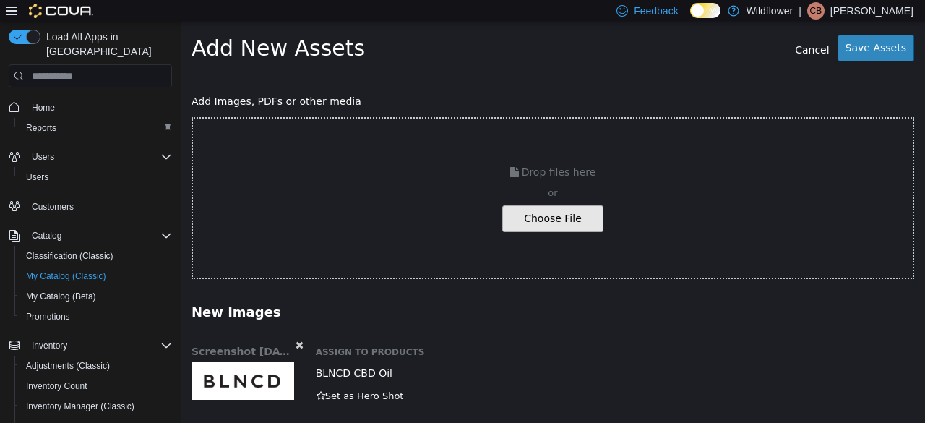
scroll to position [33, 0]
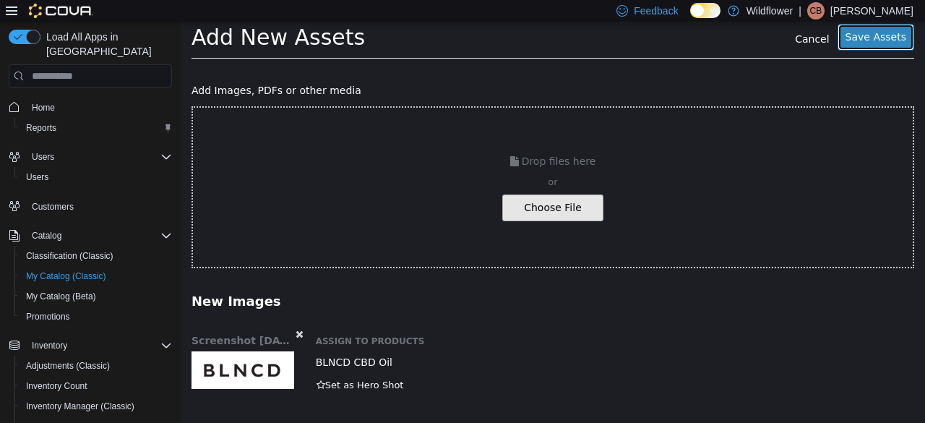
click at [867, 29] on button "Save Assets" at bounding box center [876, 37] width 77 height 27
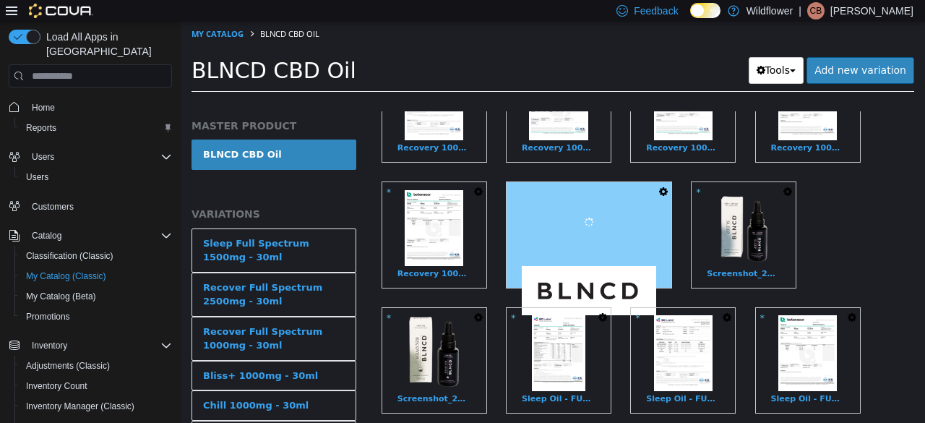
scroll to position [1301, 0]
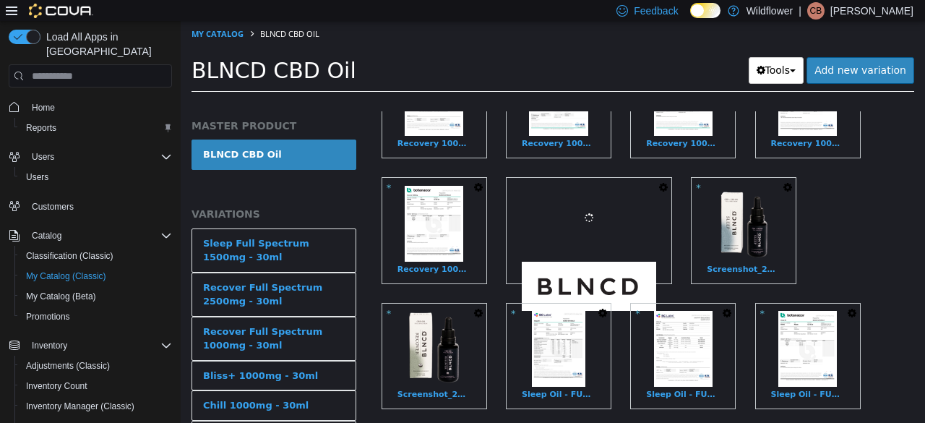
click at [671, 178] on button "button" at bounding box center [664, 188] width 16 height 20
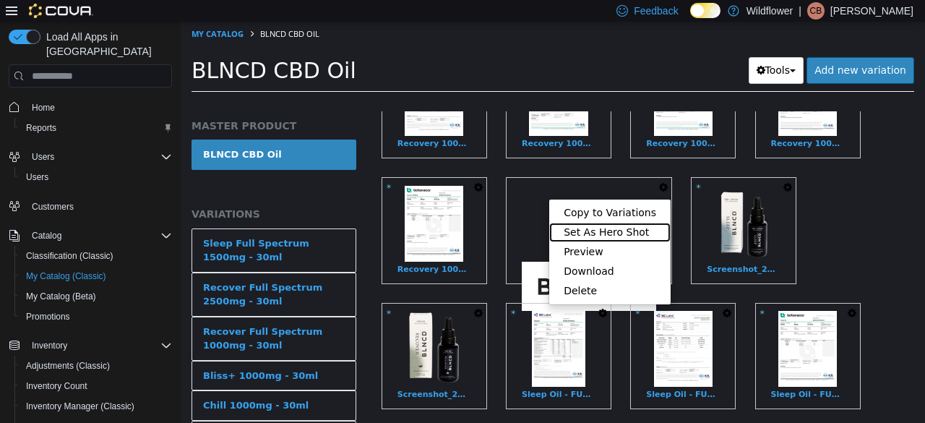
click at [657, 229] on link "Set As Hero Shot" at bounding box center [609, 233] width 121 height 20
click at [223, 38] on link "My Catalog" at bounding box center [218, 33] width 52 height 11
select select "**********"
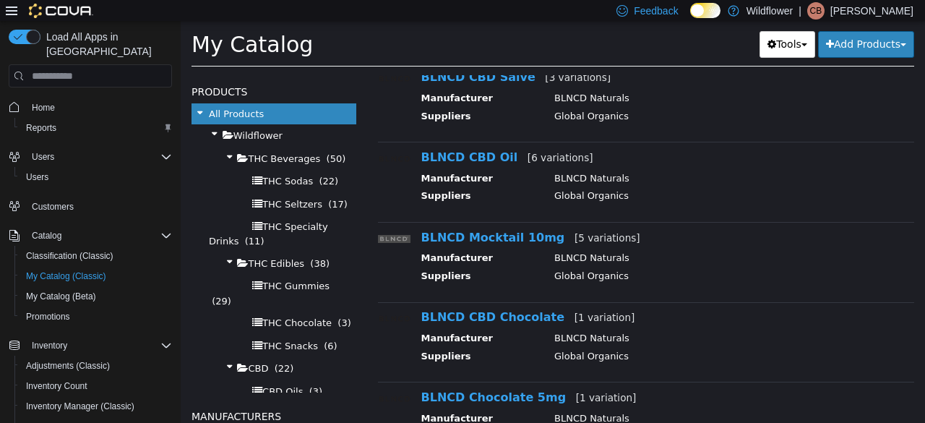
scroll to position [506, 0]
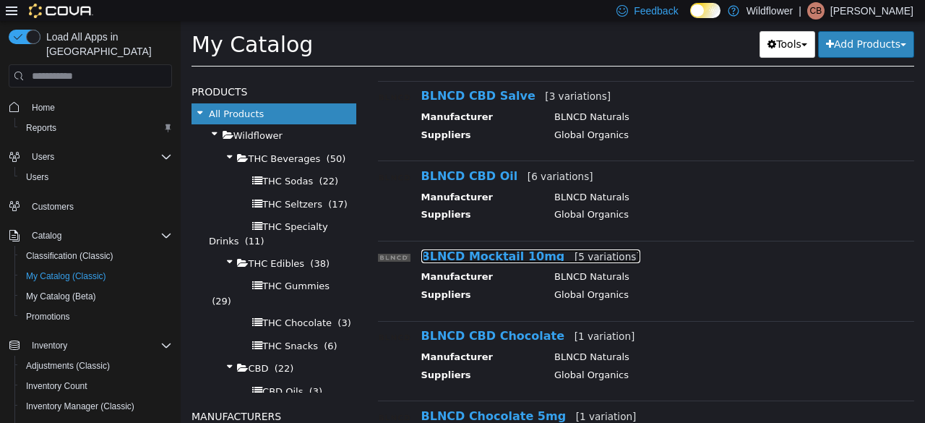
click at [497, 255] on link "BLNCD Mocktail 10mg [5 variations]" at bounding box center [530, 256] width 219 height 14
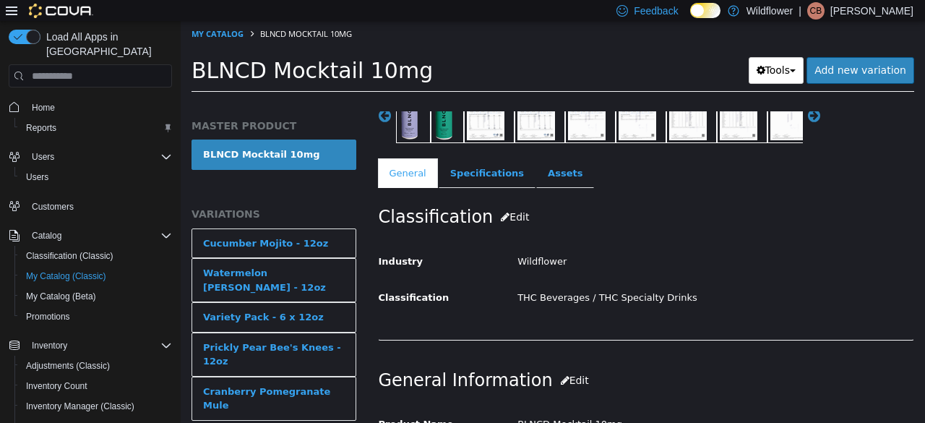
scroll to position [217, 0]
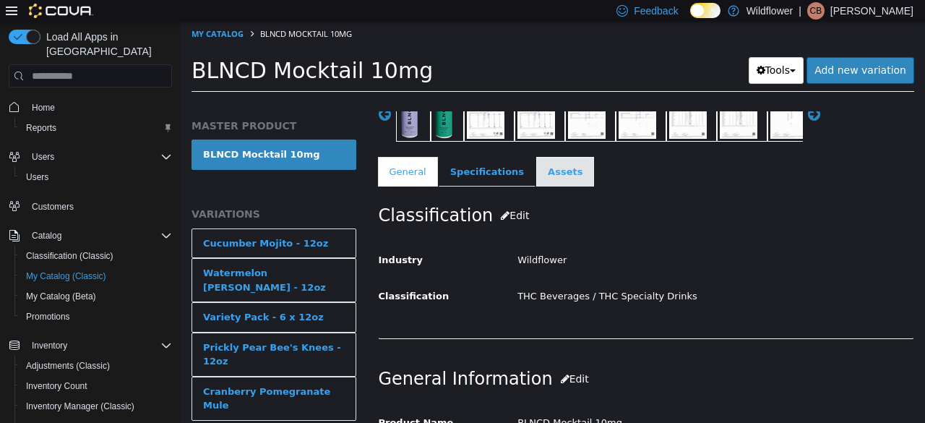
click at [548, 163] on link "Assets" at bounding box center [565, 172] width 58 height 30
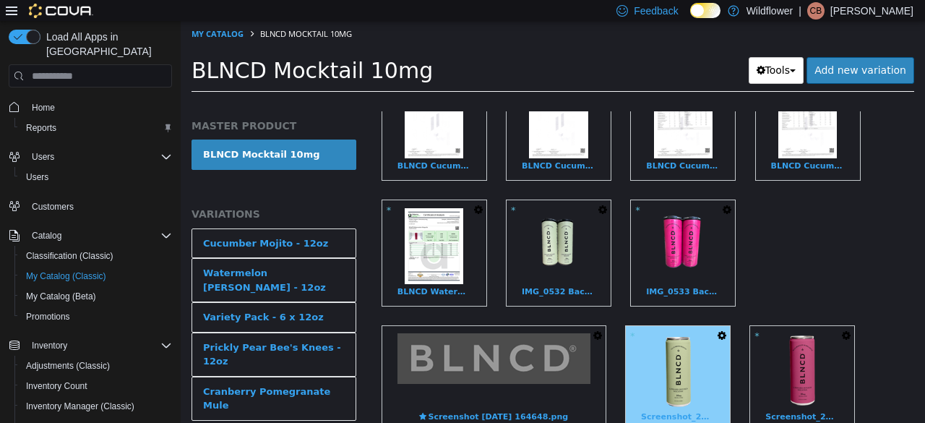
scroll to position [940, 0]
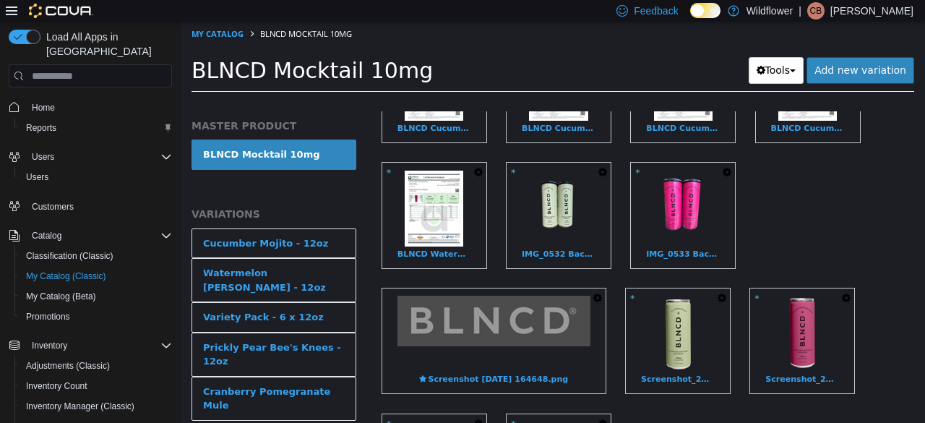
click at [600, 295] on icon "button" at bounding box center [597, 298] width 9 height 10
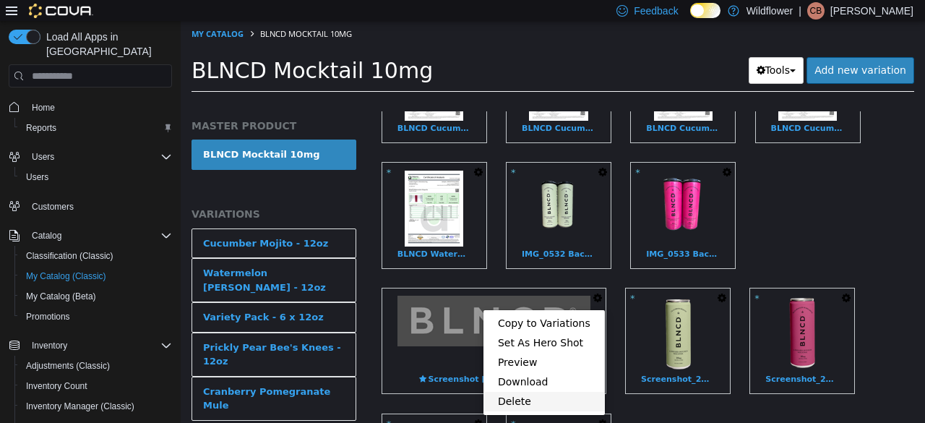
click at [546, 393] on link "Delete" at bounding box center [544, 402] width 121 height 20
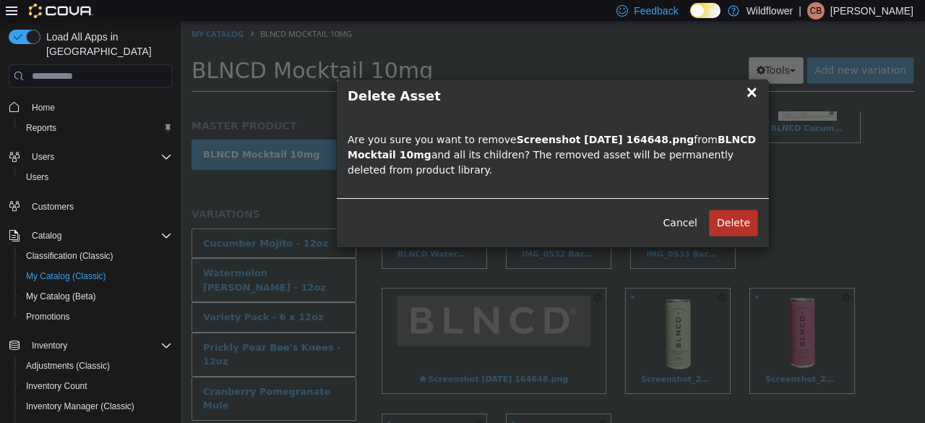
click at [755, 216] on button "Delete" at bounding box center [733, 223] width 49 height 27
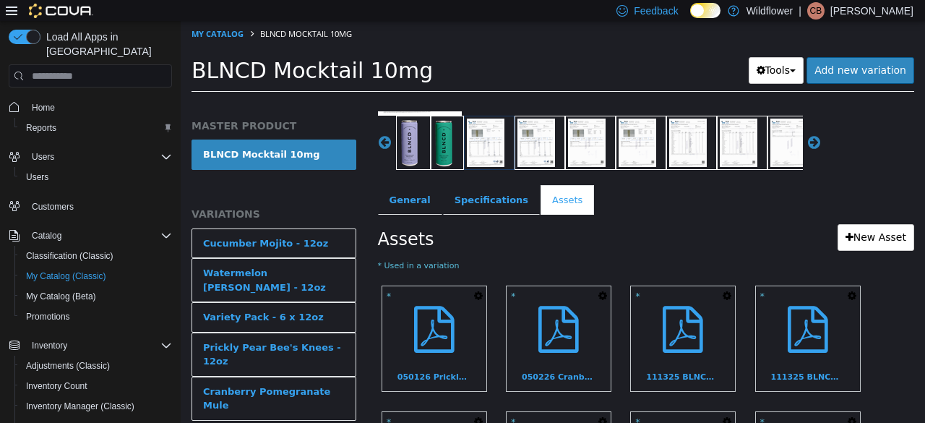
scroll to position [289, 0]
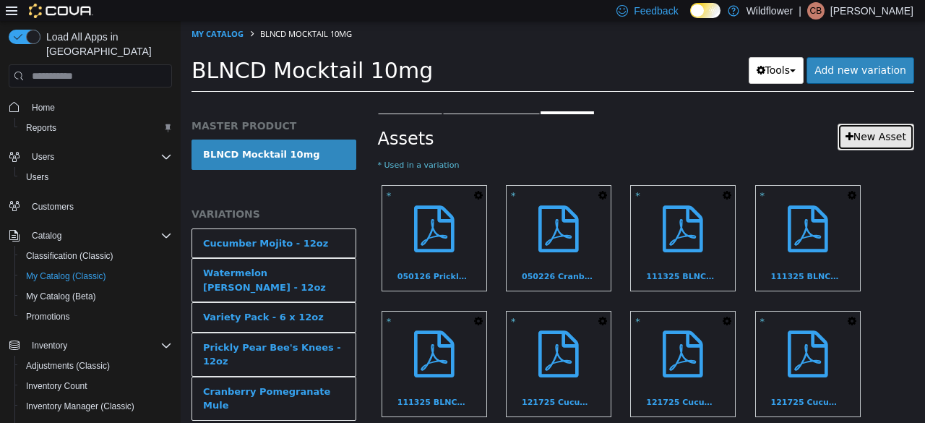
click at [863, 129] on link "New Asset" at bounding box center [876, 137] width 77 height 27
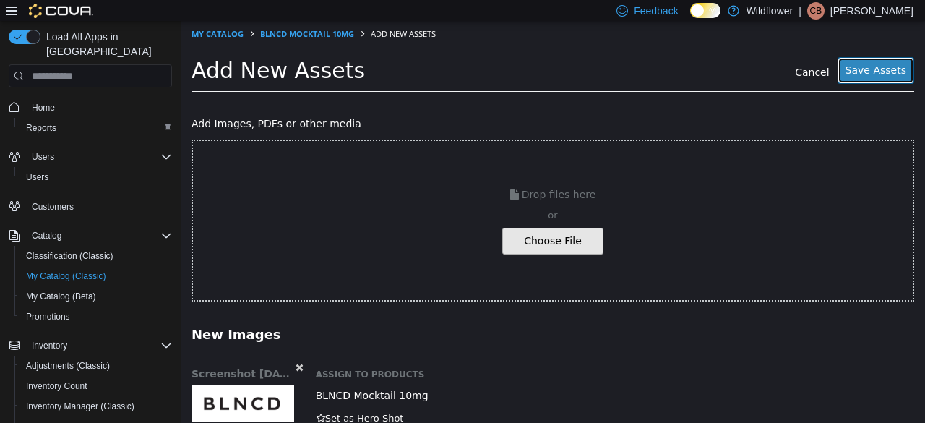
click at [867, 72] on button "Save Assets" at bounding box center [876, 70] width 77 height 27
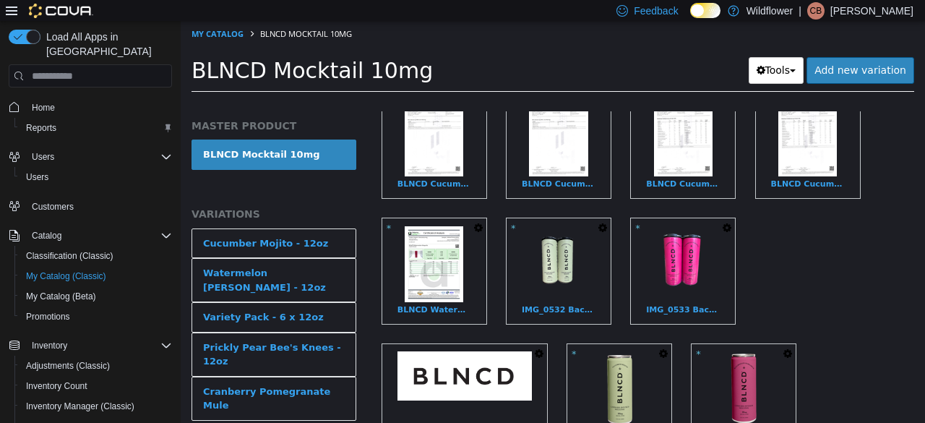
scroll to position [1012, 0]
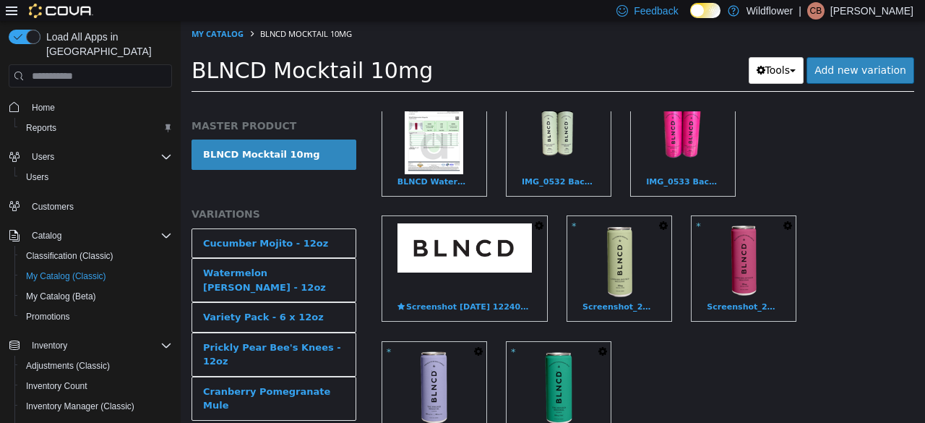
click at [537, 220] on icon "button" at bounding box center [539, 225] width 9 height 10
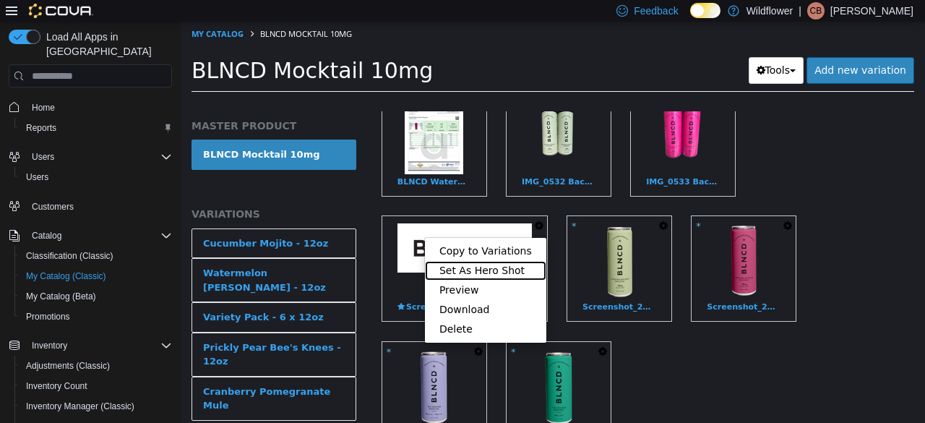
click at [502, 268] on link "Set As Hero Shot" at bounding box center [485, 271] width 121 height 20
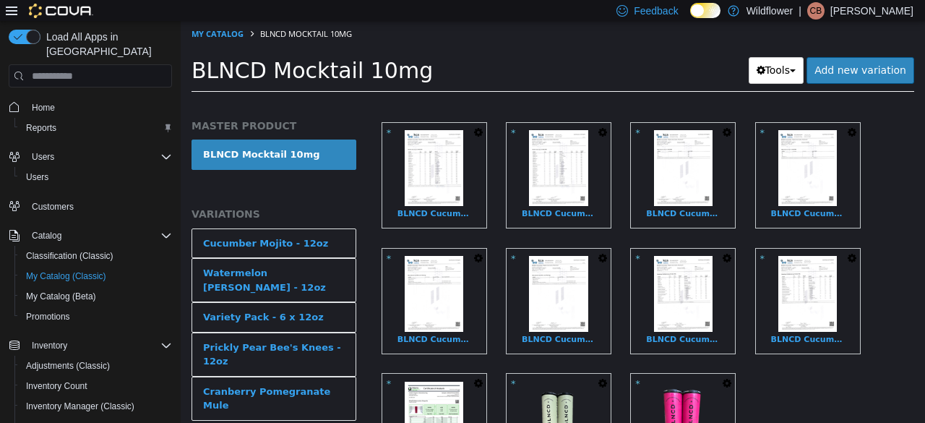
scroll to position [723, 0]
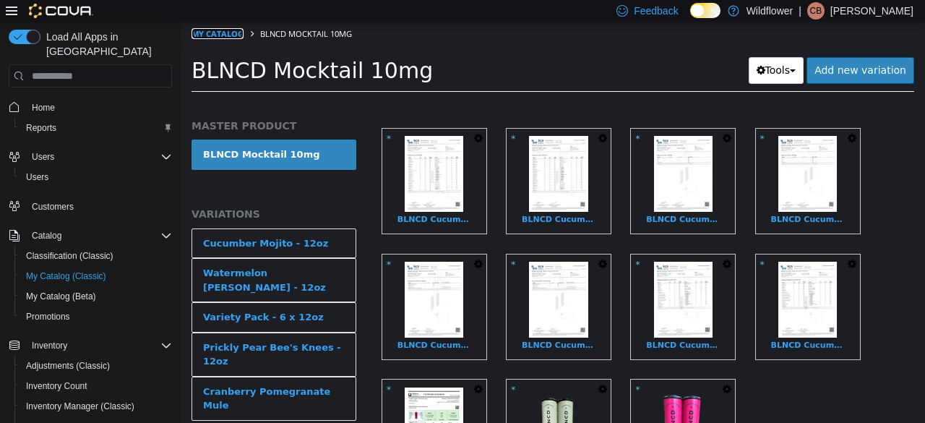
click at [227, 38] on link "My Catalog" at bounding box center [218, 33] width 52 height 11
select select "**********"
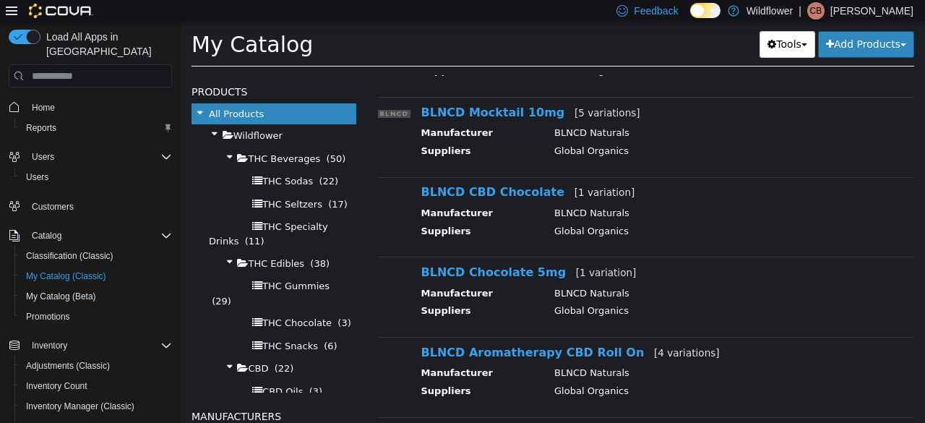
scroll to position [650, 0]
click at [515, 191] on link "BLNCD CBD Chocolate [1 variation]" at bounding box center [528, 191] width 214 height 14
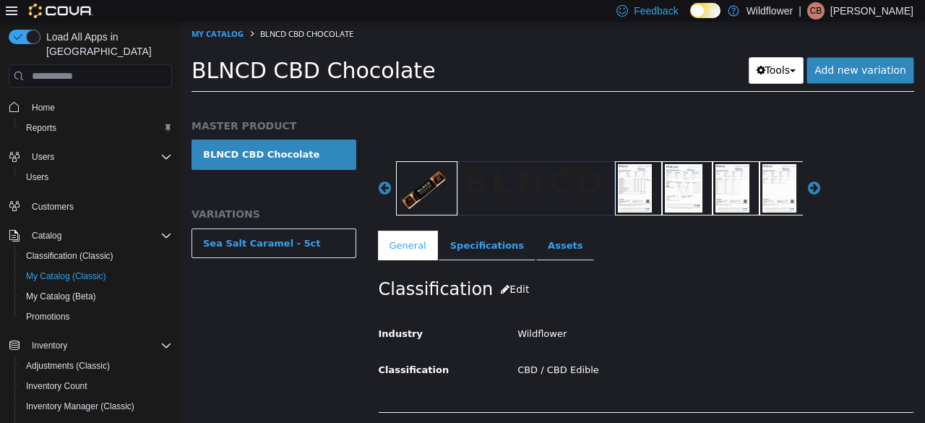
scroll to position [145, 0]
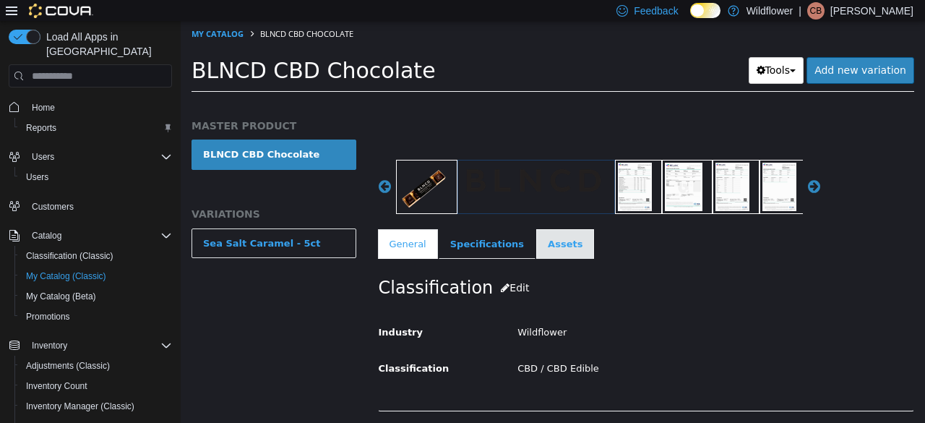
click at [538, 241] on link "Assets" at bounding box center [565, 244] width 58 height 30
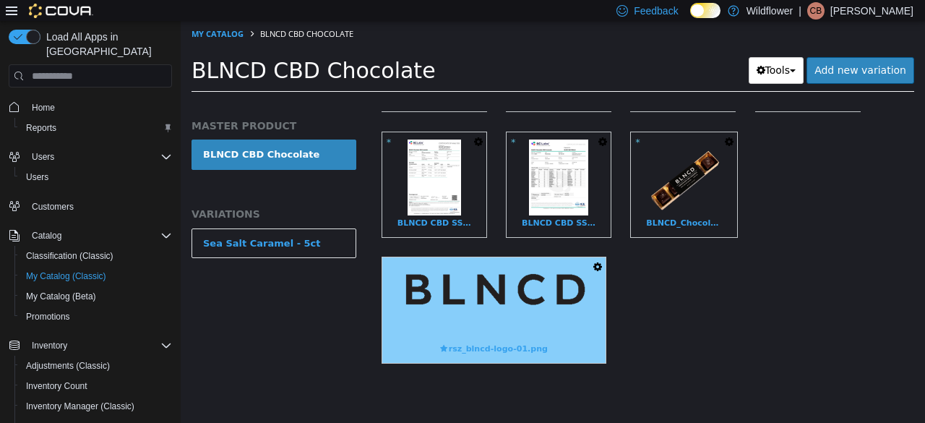
scroll to position [482, 0]
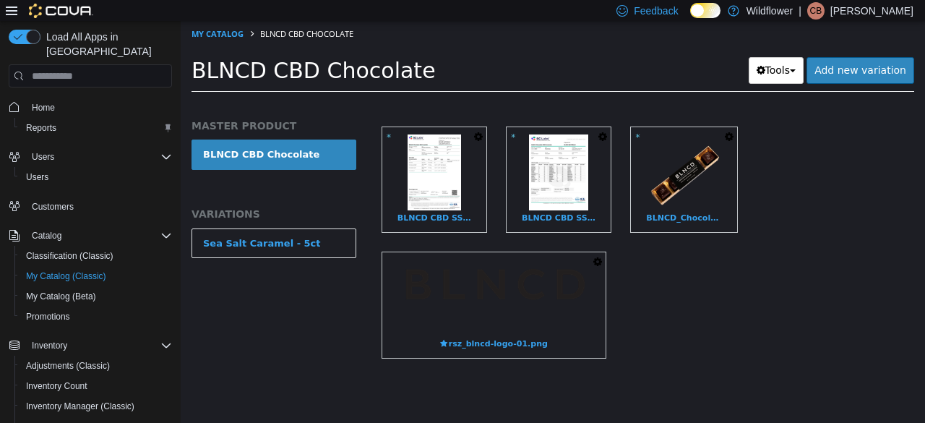
click at [598, 257] on icon "button" at bounding box center [597, 262] width 9 height 10
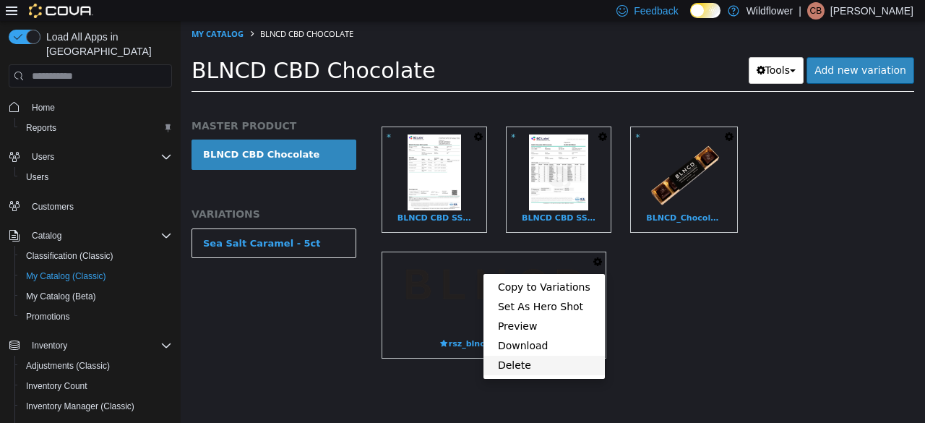
click at [541, 356] on link "Delete" at bounding box center [544, 366] width 121 height 20
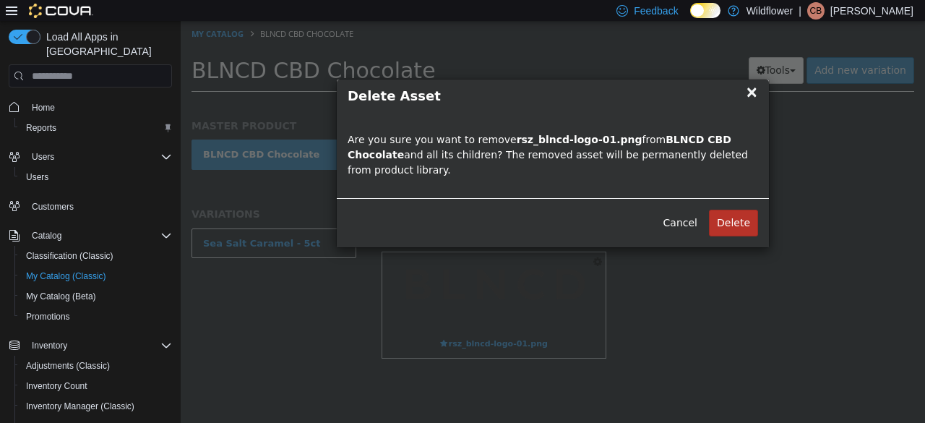
click at [739, 211] on button "Delete" at bounding box center [733, 223] width 49 height 27
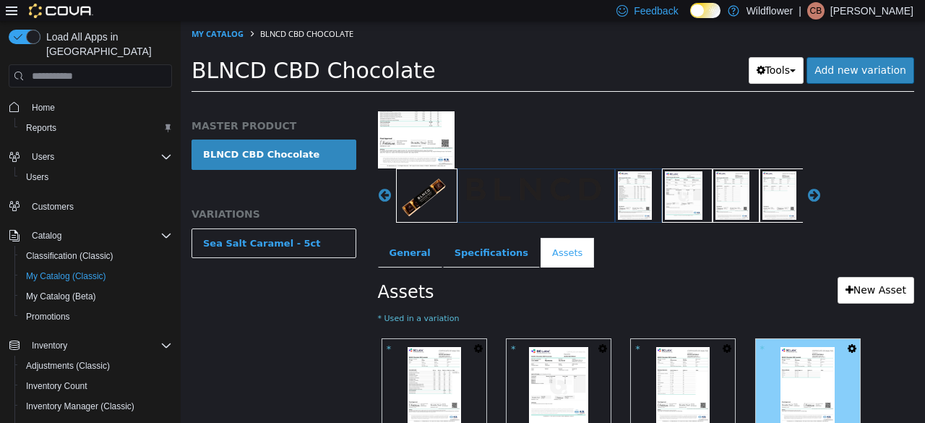
scroll to position [217, 0]
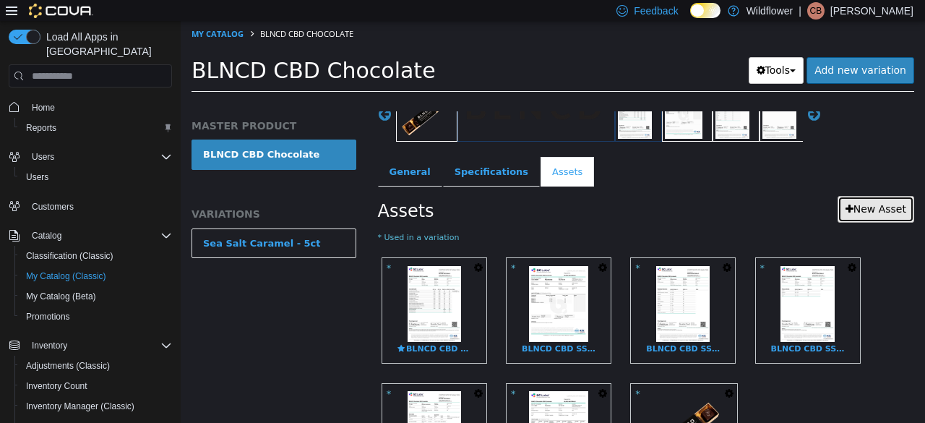
click at [882, 208] on link "New Asset" at bounding box center [876, 209] width 77 height 27
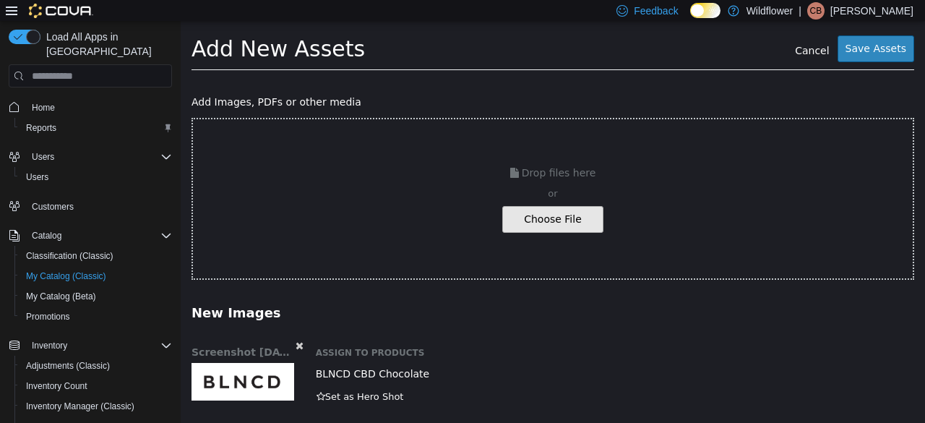
scroll to position [33, 0]
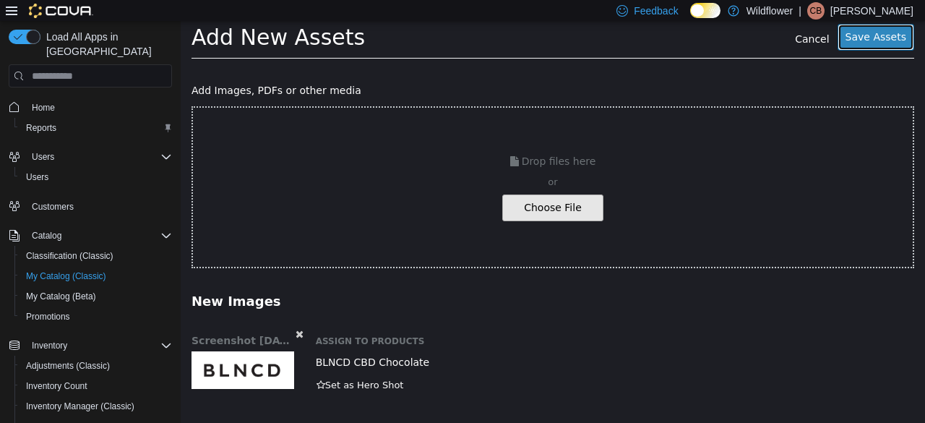
click at [861, 39] on button "Save Assets" at bounding box center [876, 37] width 77 height 27
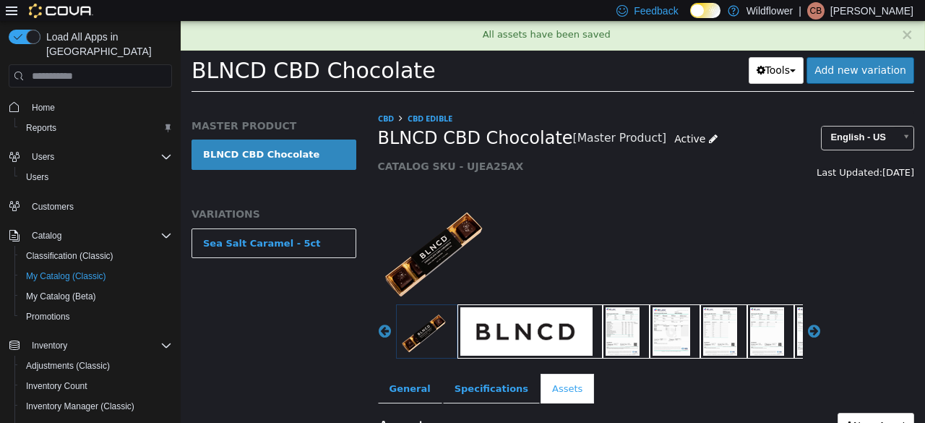
scroll to position [434, 0]
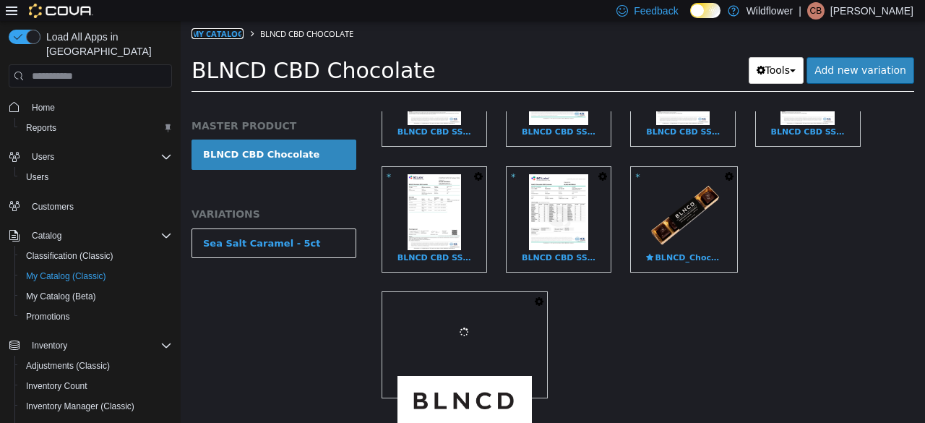
click at [229, 29] on link "My Catalog" at bounding box center [218, 33] width 52 height 11
select select "**********"
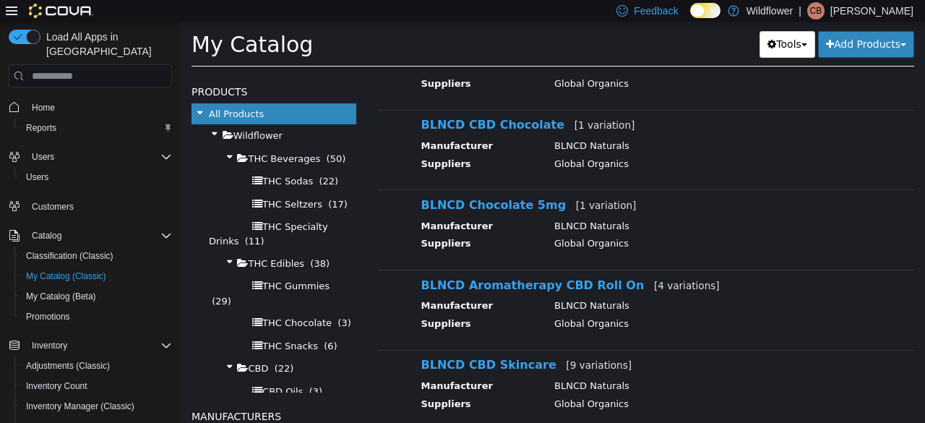
scroll to position [723, 0]
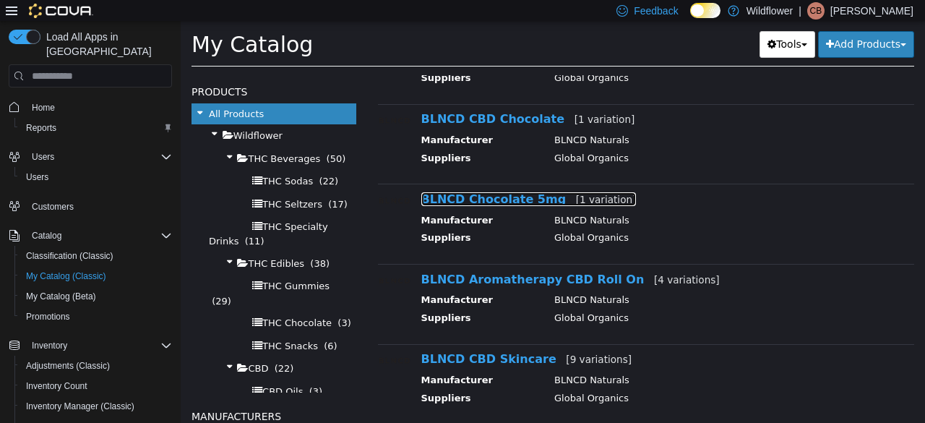
click at [486, 199] on link "BLNCD Chocolate 5mg [1 variation]" at bounding box center [528, 199] width 215 height 14
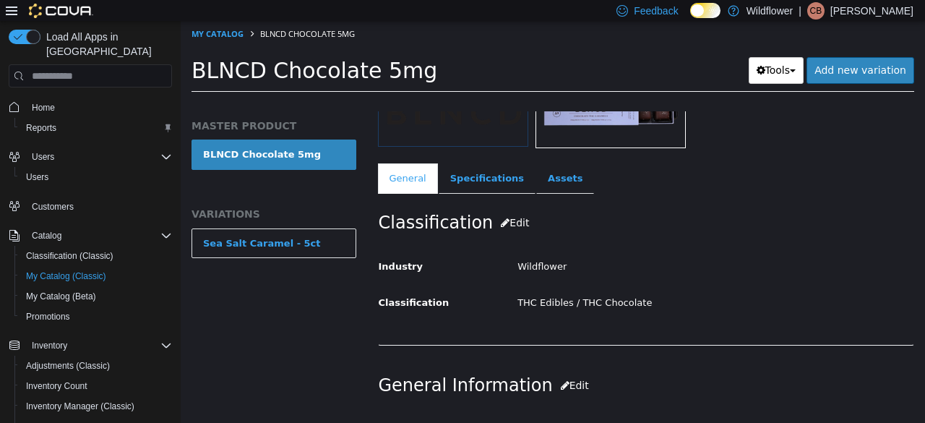
scroll to position [217, 0]
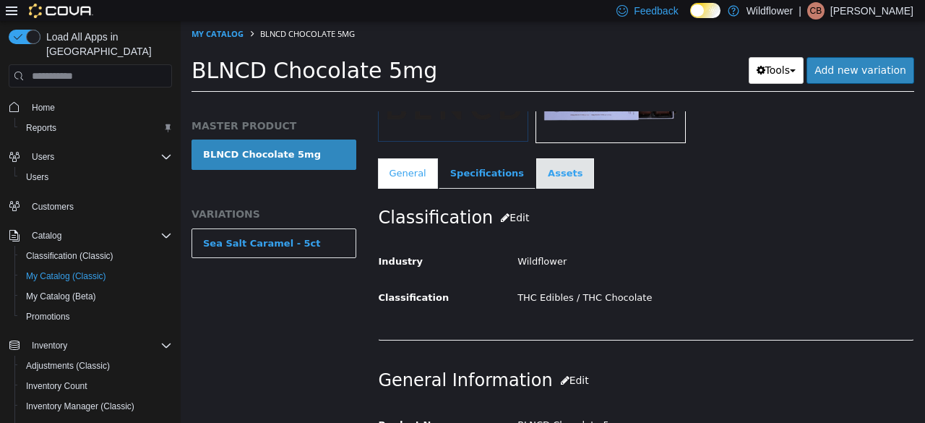
click at [543, 177] on link "Assets" at bounding box center [565, 173] width 58 height 30
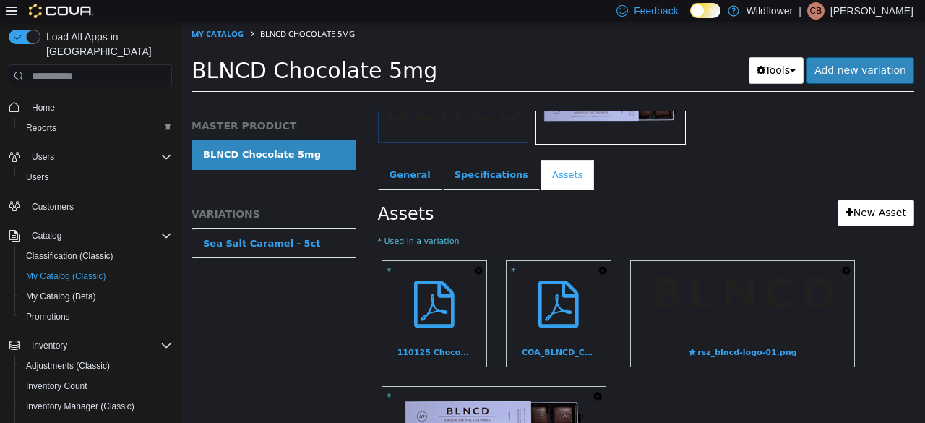
scroll to position [215, 0]
click at [846, 267] on icon "button" at bounding box center [846, 271] width 9 height 10
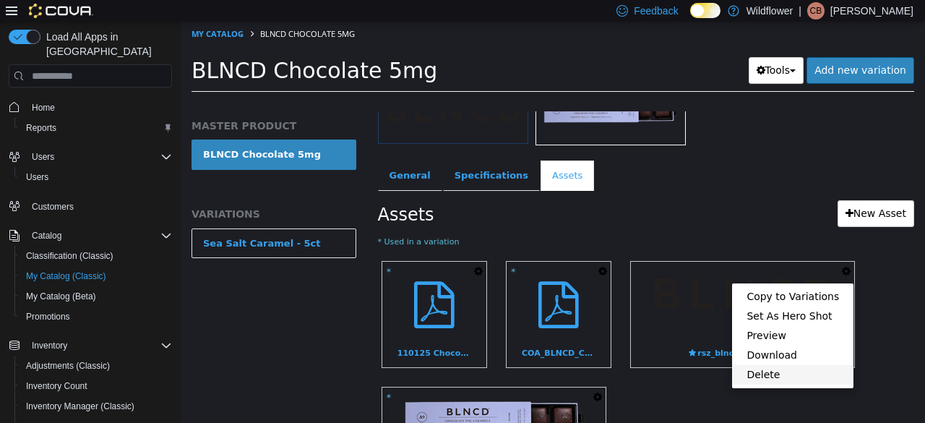
click at [776, 369] on link "Delete" at bounding box center [792, 375] width 121 height 20
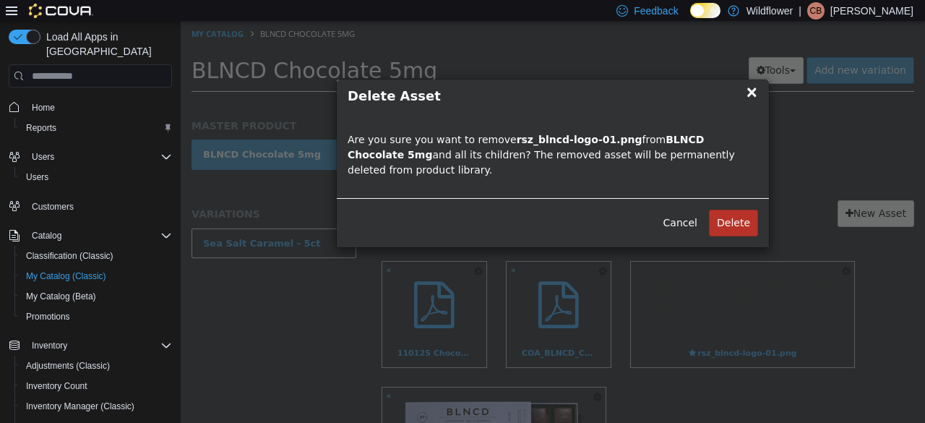
click at [754, 210] on button "Delete" at bounding box center [733, 223] width 49 height 27
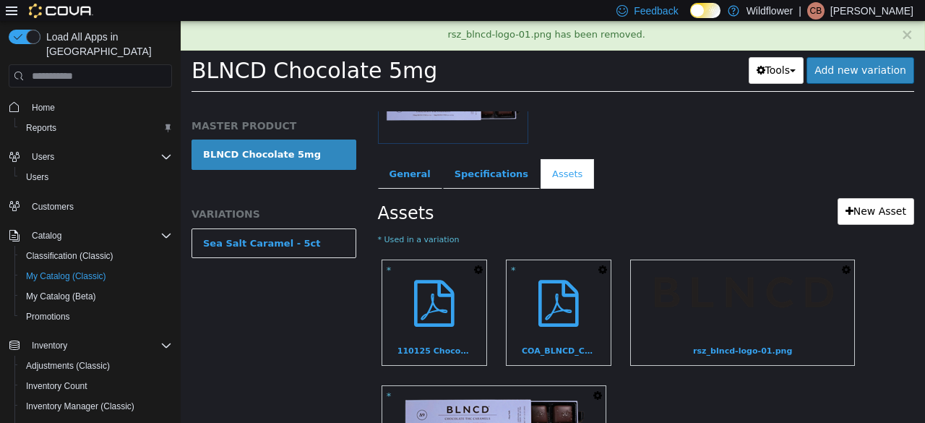
scroll to position [212, 0]
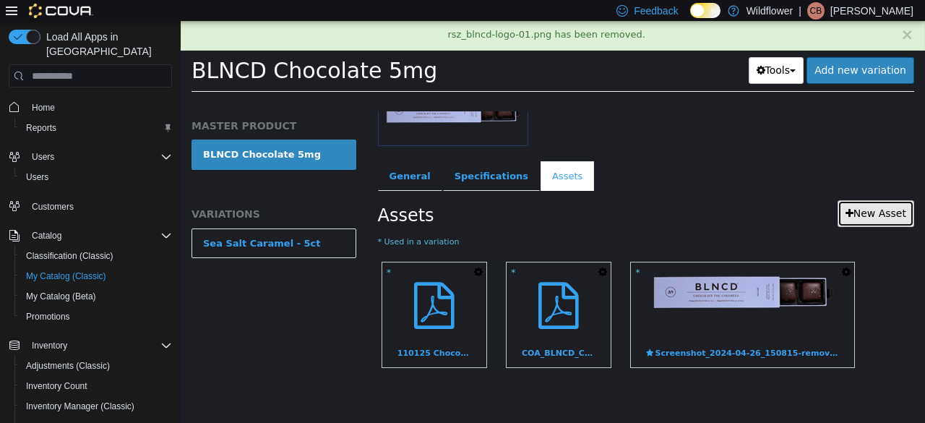
click at [861, 215] on link "New Asset" at bounding box center [876, 213] width 77 height 27
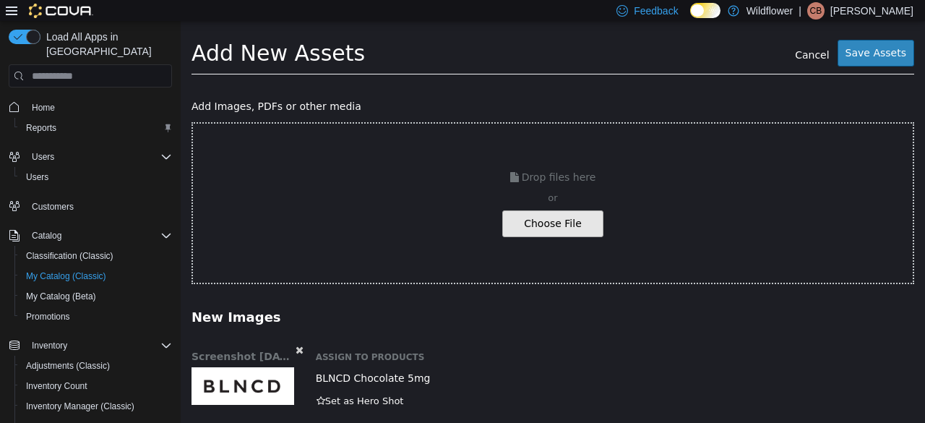
scroll to position [33, 0]
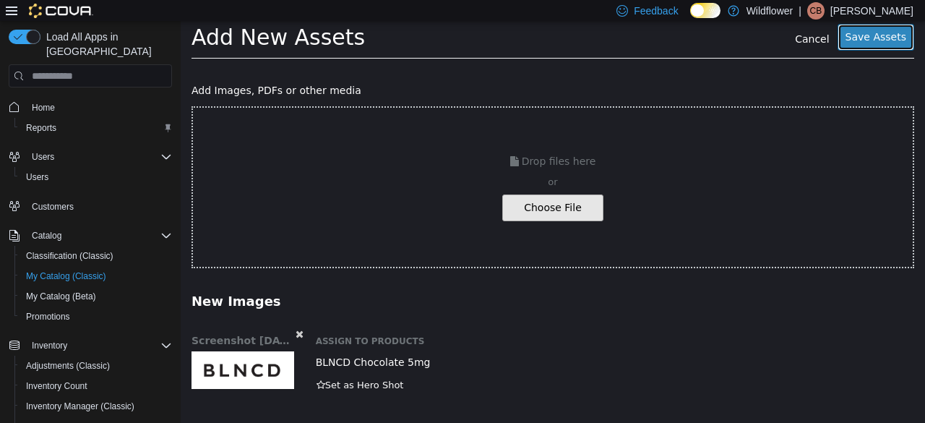
click at [866, 38] on button "Save Assets" at bounding box center [876, 37] width 77 height 27
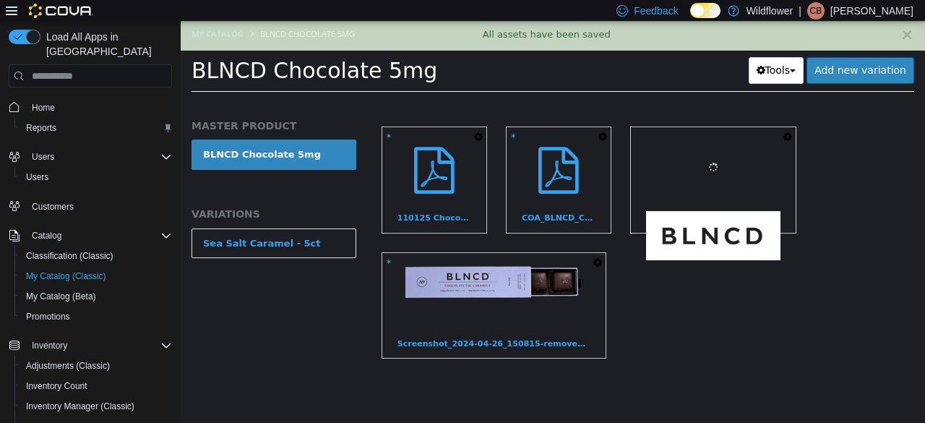
scroll to position [364, 0]
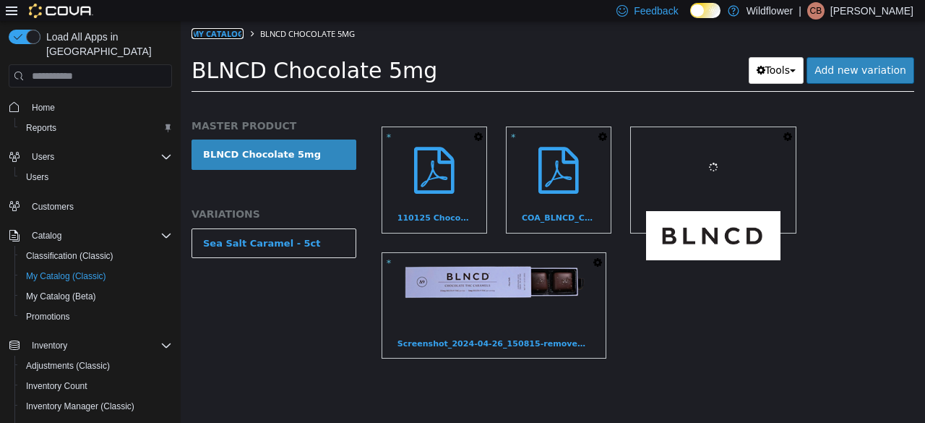
click at [208, 37] on link "My Catalog" at bounding box center [218, 33] width 52 height 11
select select "**********"
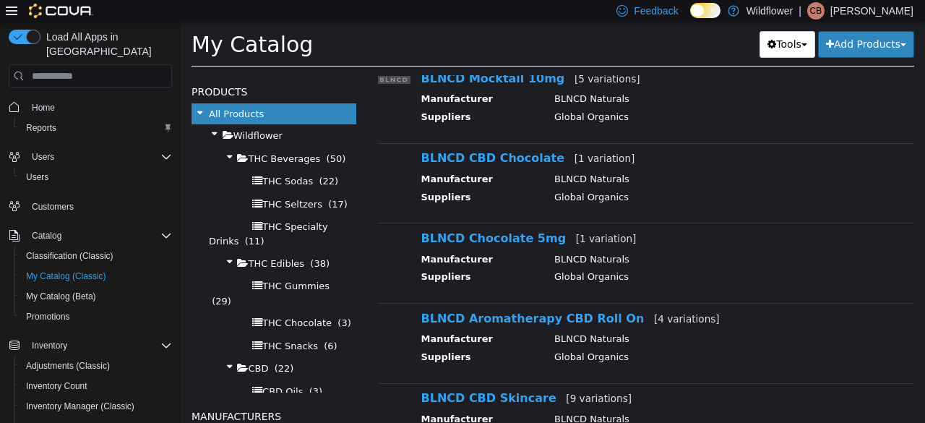
scroll to position [723, 0]
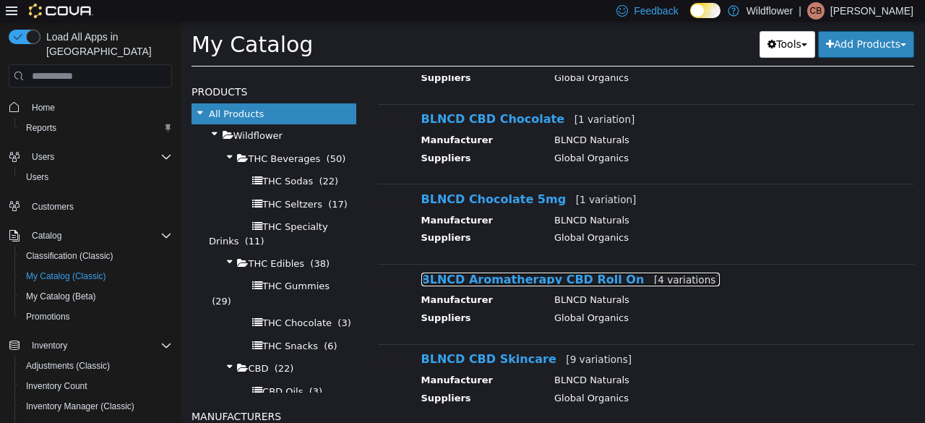
click at [546, 278] on link "BLNCD Aromatherapy CBD Roll On [4 variations]" at bounding box center [570, 279] width 298 height 14
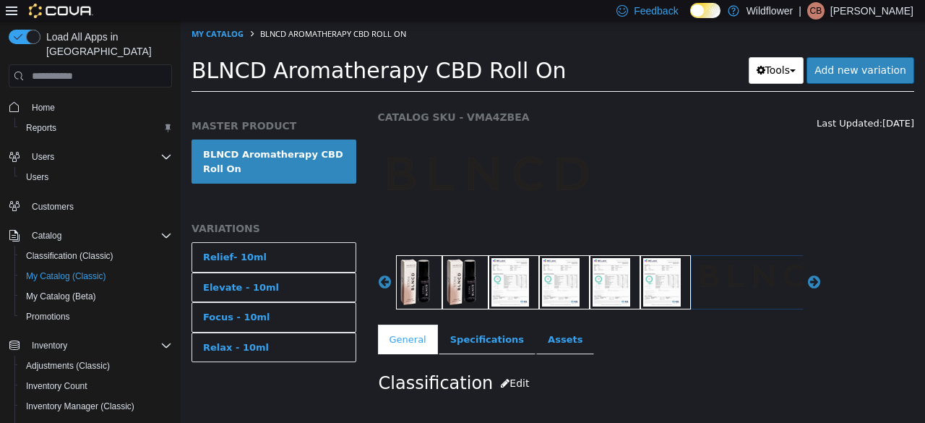
scroll to position [72, 0]
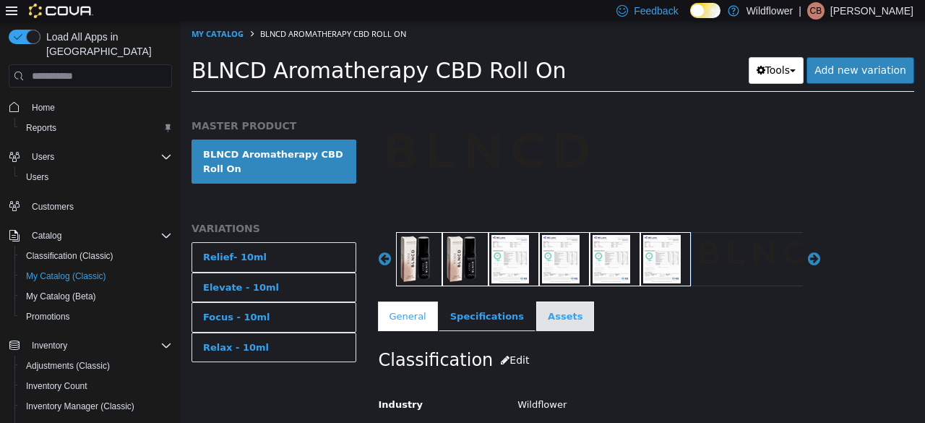
click at [543, 319] on link "Assets" at bounding box center [565, 316] width 58 height 30
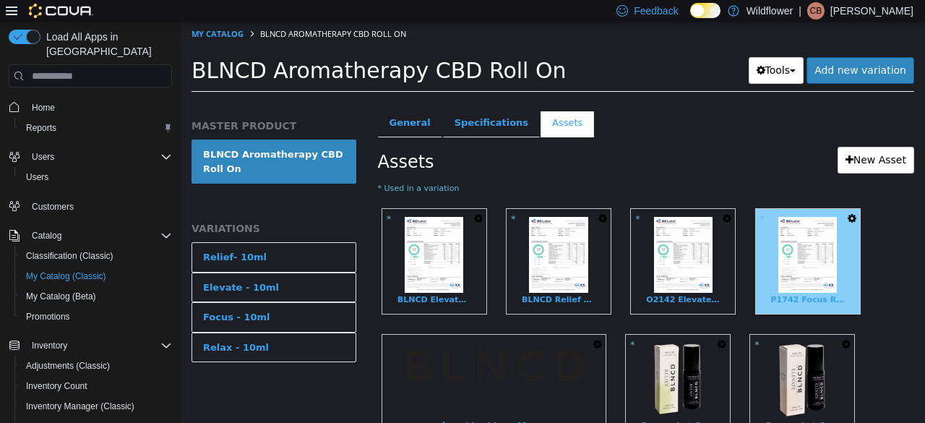
scroll to position [361, 0]
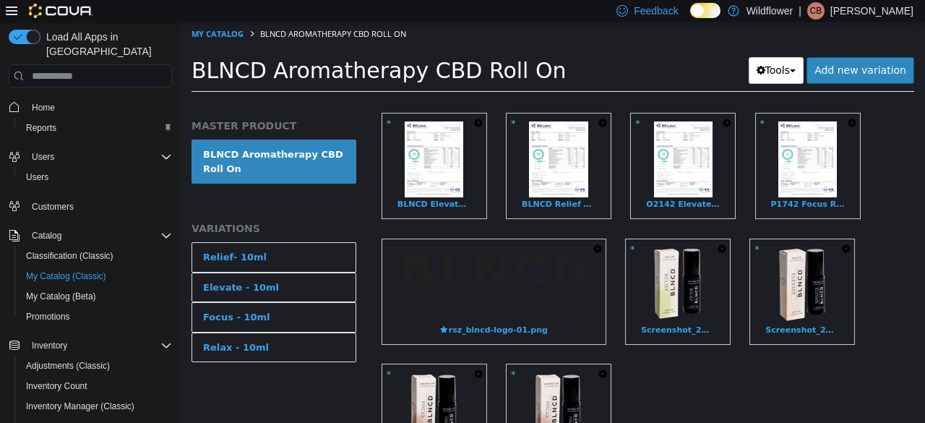
click at [596, 246] on icon "button" at bounding box center [597, 249] width 9 height 10
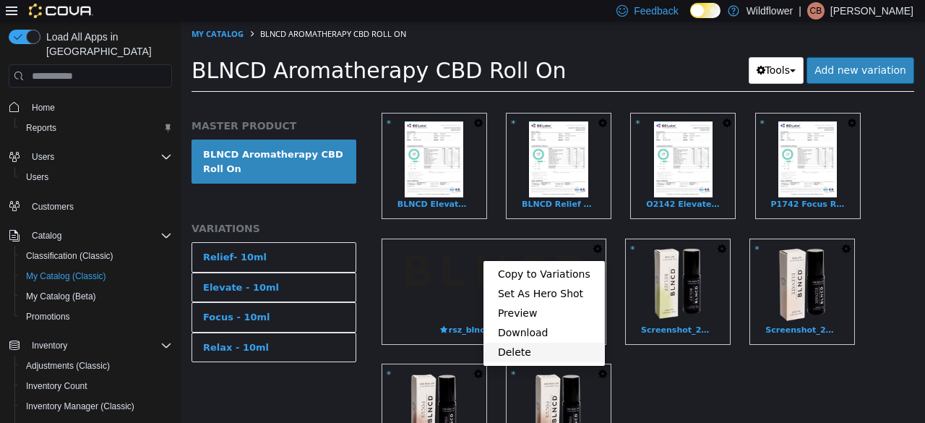
click at [549, 355] on link "Delete" at bounding box center [544, 353] width 121 height 20
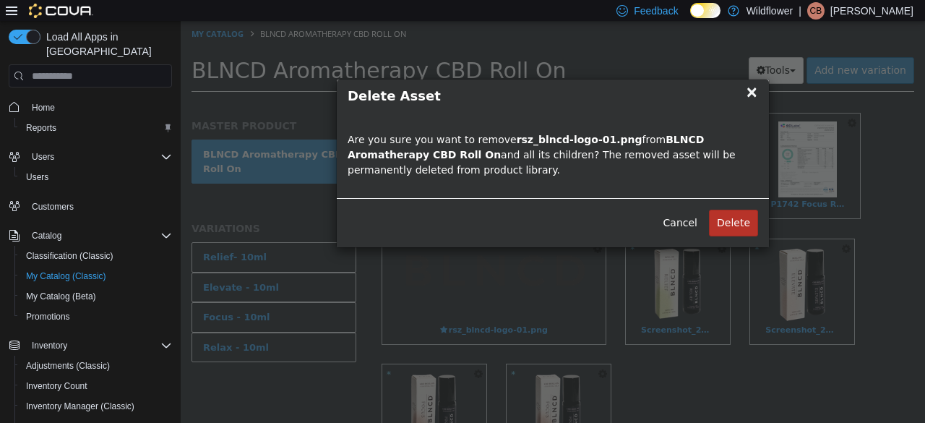
click at [734, 223] on button "Delete" at bounding box center [733, 223] width 49 height 27
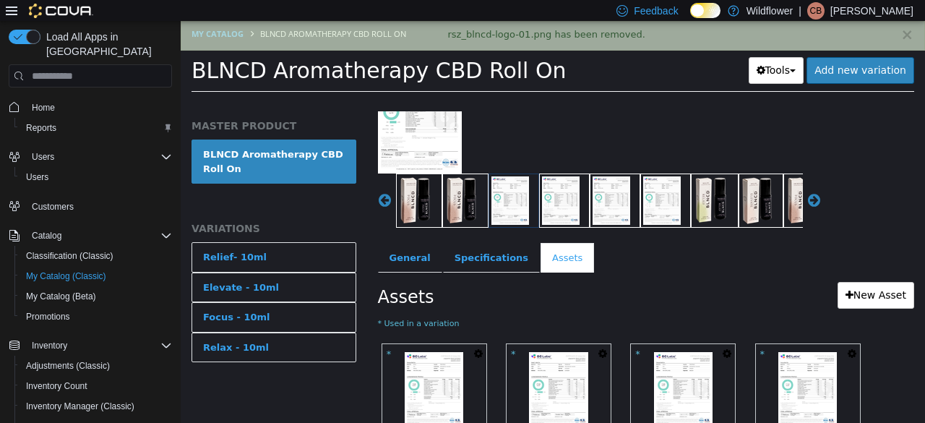
scroll to position [145, 0]
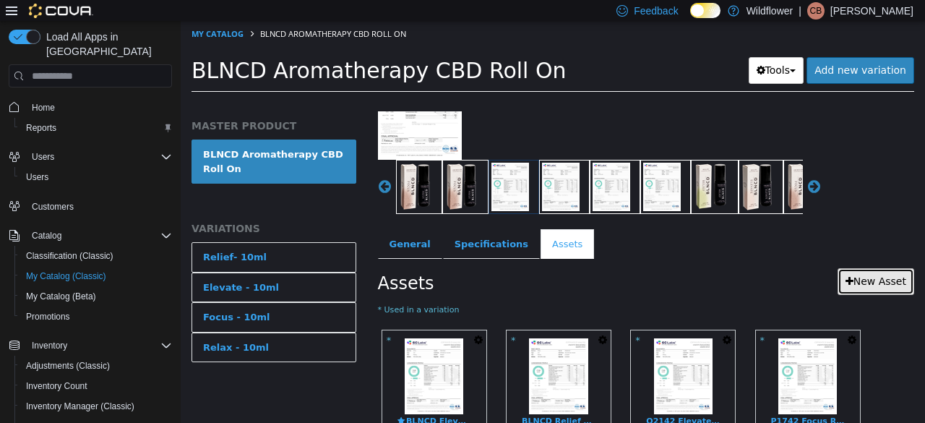
click at [854, 278] on link "New Asset" at bounding box center [876, 281] width 77 height 27
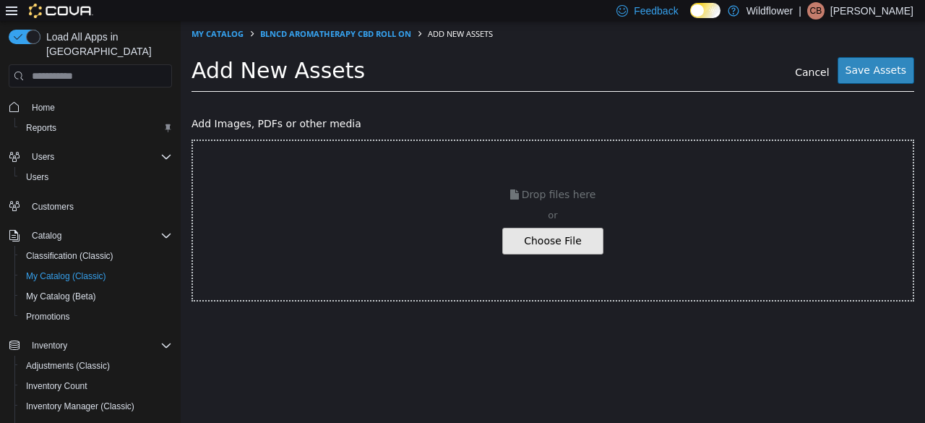
drag, startPoint x: 614, startPoint y: 244, endPoint x: 580, endPoint y: 246, distance: 34.8
click at [612, 244] on div "Drop files here or Choose File" at bounding box center [553, 220] width 723 height 162
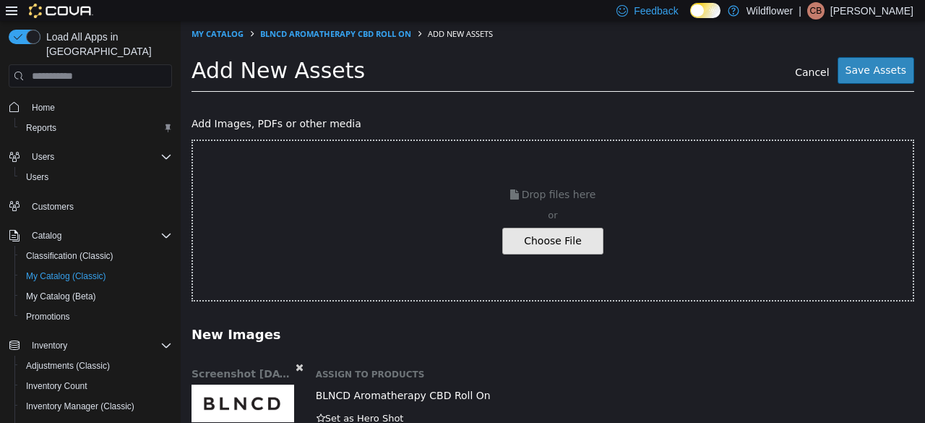
scroll to position [33, 0]
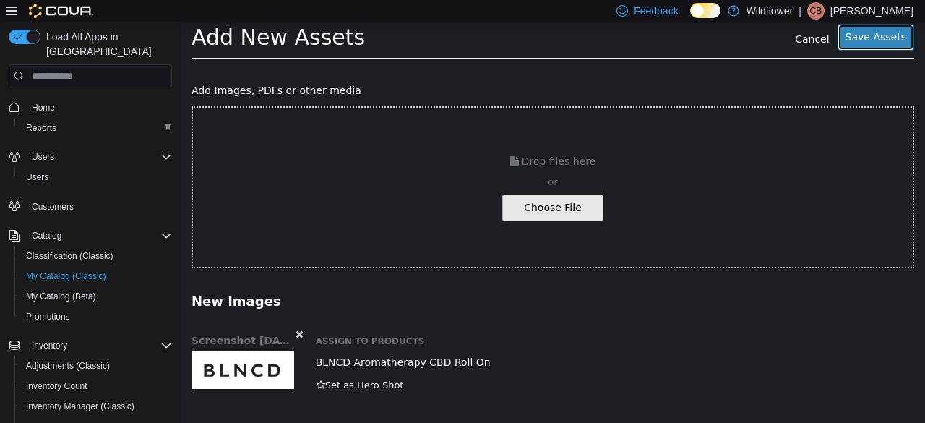
click at [870, 35] on button "Save Assets" at bounding box center [876, 37] width 77 height 27
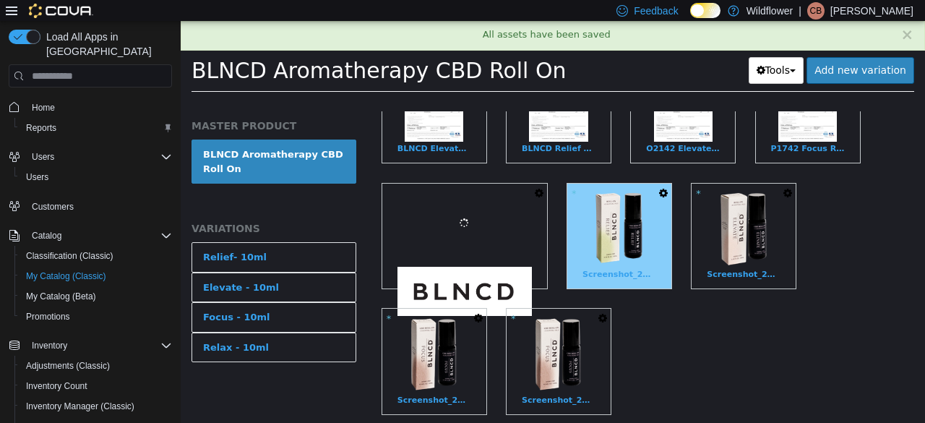
scroll to position [482, 0]
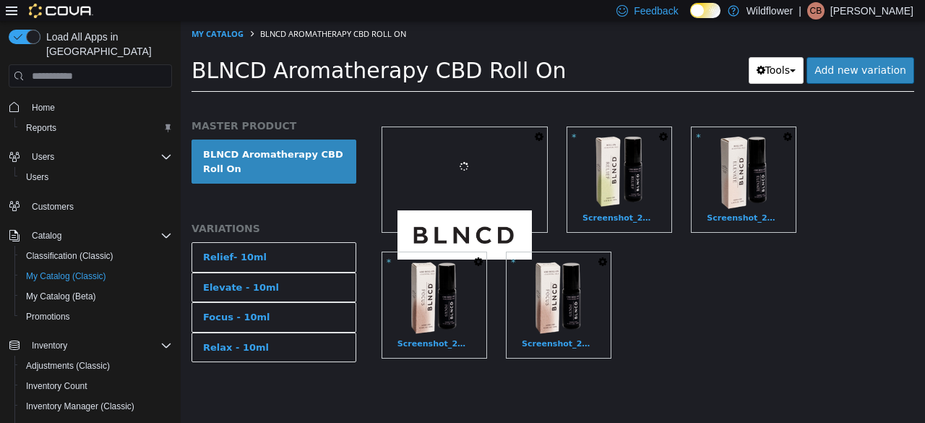
click at [581, 123] on div "* Copy to Variations Set As Hero Shot Preview Download Delete BLNCD Elevate Rol…" at bounding box center [646, 185] width 537 height 377
click at [547, 127] on button "button" at bounding box center [539, 137] width 16 height 20
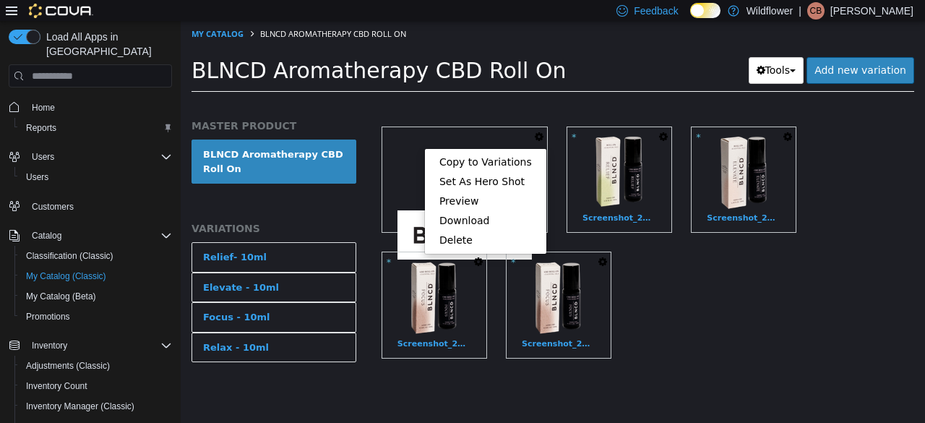
click at [757, 325] on div "* Copy to Variations Set As Hero Shot Preview Download Delete BLNCD Elevate Rol…" at bounding box center [646, 185] width 537 height 377
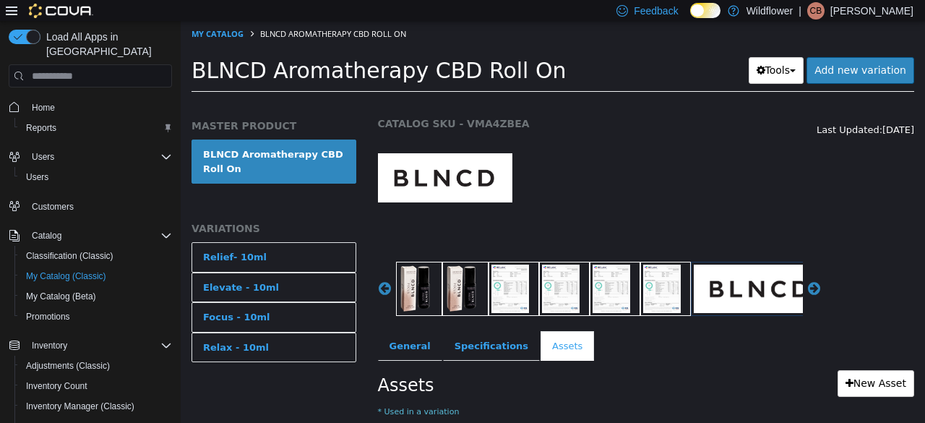
scroll to position [0, 0]
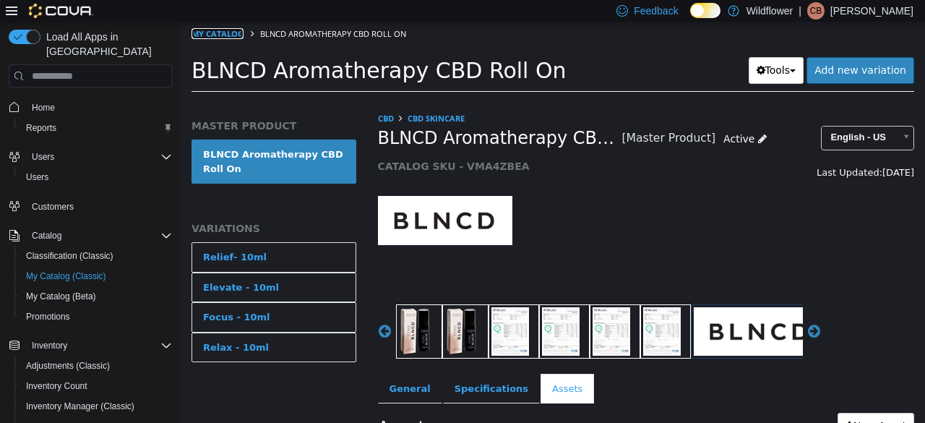
click at [221, 30] on link "My Catalog" at bounding box center [218, 33] width 52 height 11
select select "**********"
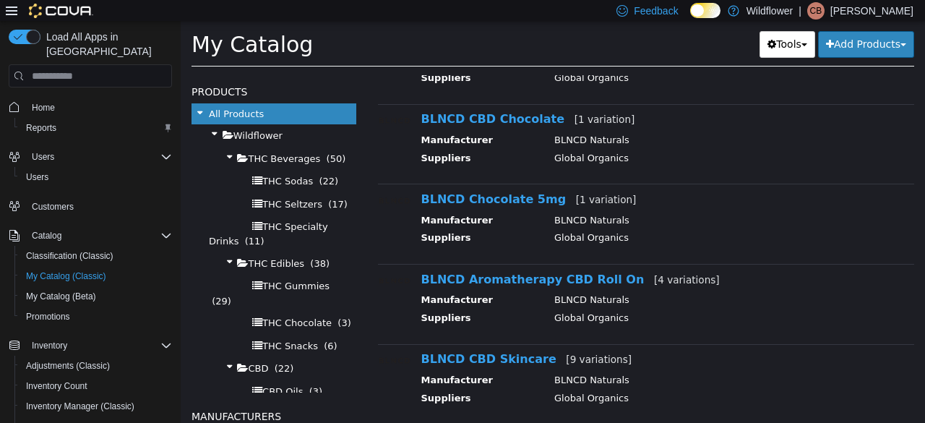
scroll to position [940, 0]
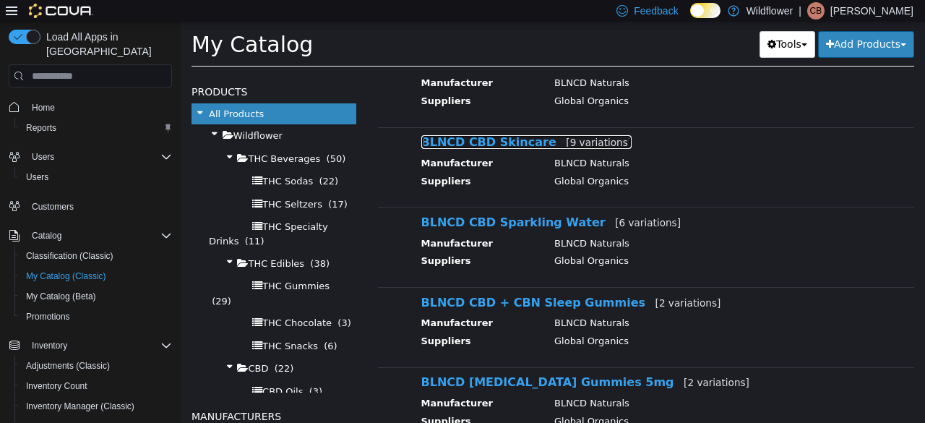
click at [513, 139] on link "BLNCD CBD Skincare [9 variations]" at bounding box center [526, 142] width 211 height 14
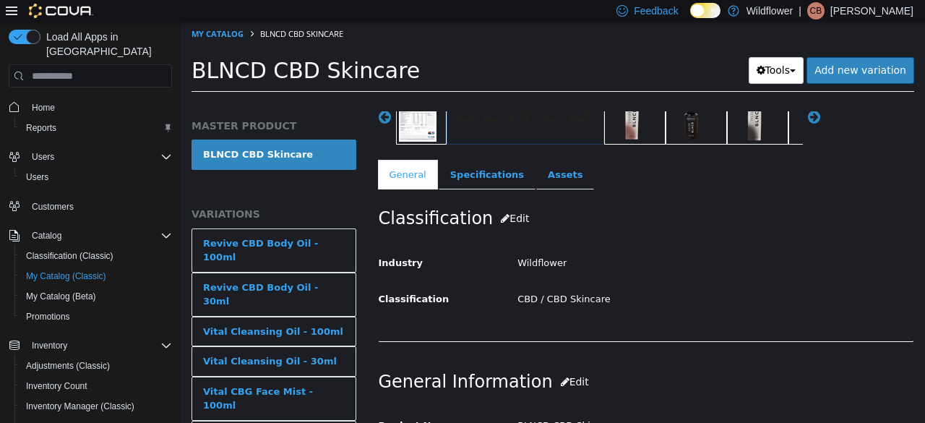
scroll to position [217, 0]
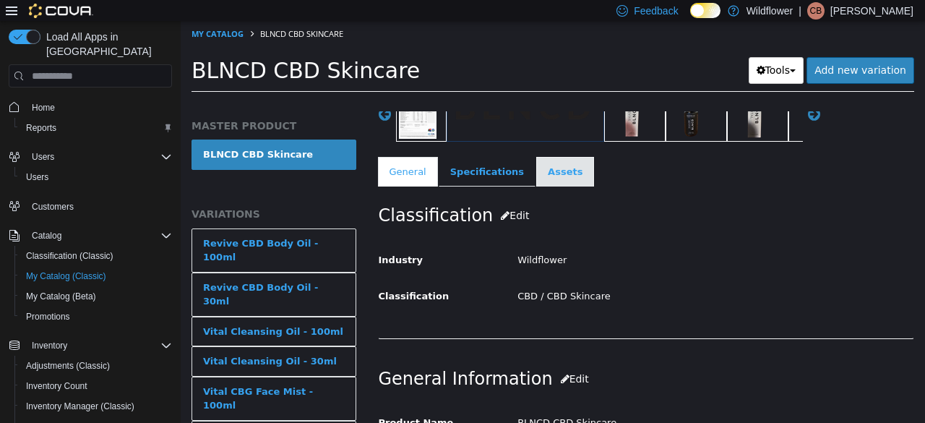
click at [555, 174] on link "Assets" at bounding box center [565, 172] width 58 height 30
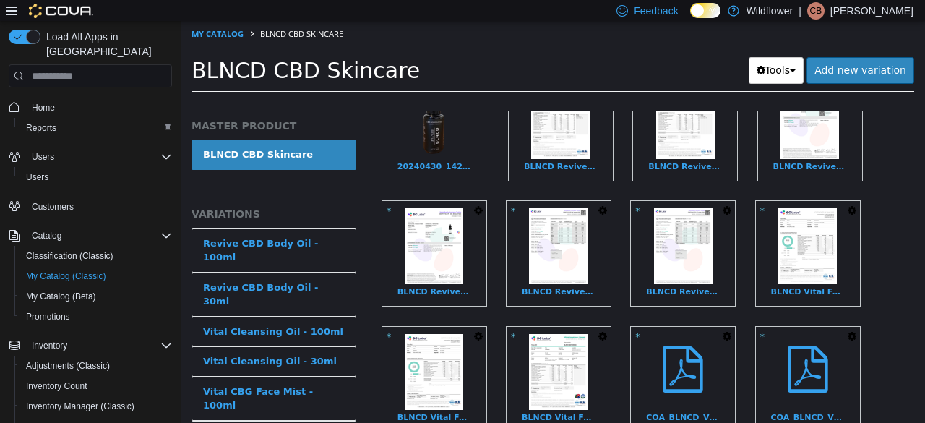
scroll to position [846, 0]
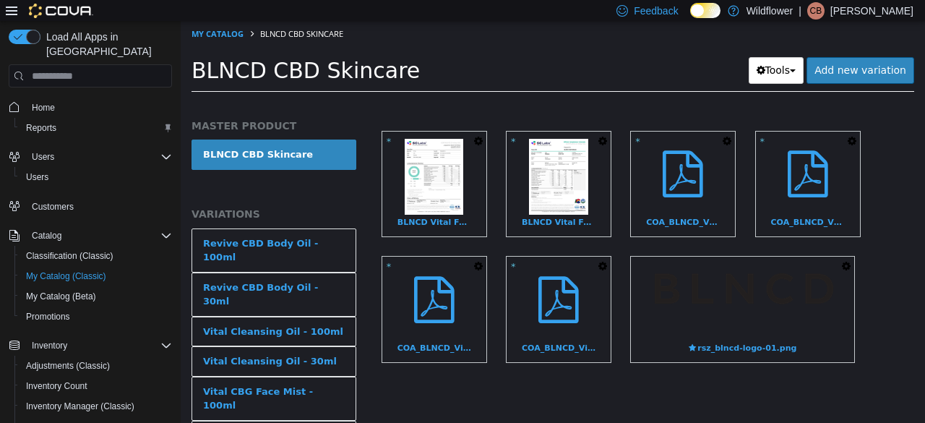
click at [843, 261] on icon "button" at bounding box center [846, 266] width 9 height 10
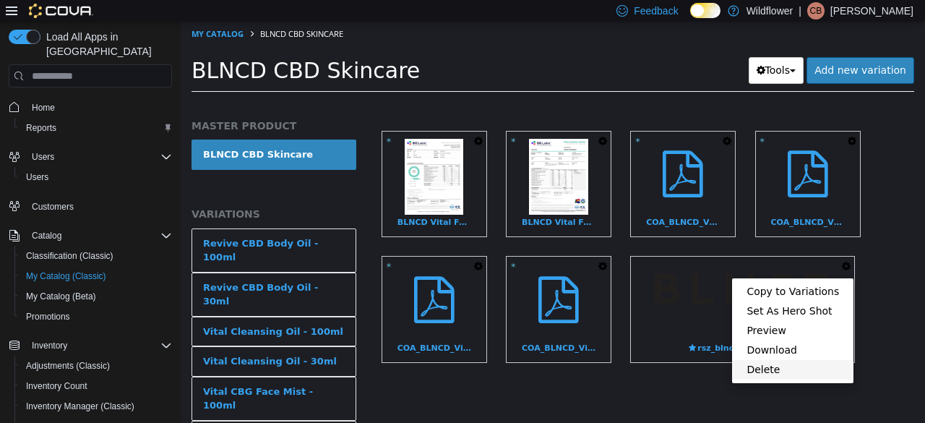
click at [775, 366] on link "Delete" at bounding box center [792, 370] width 121 height 20
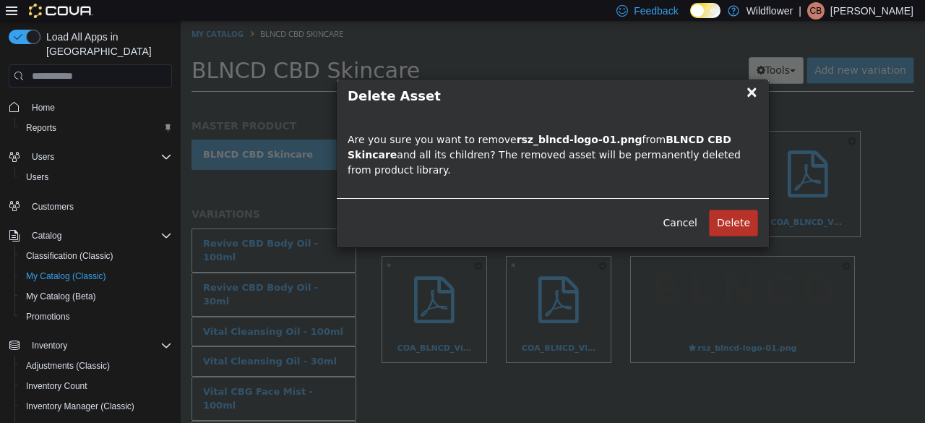
click at [740, 215] on button "Delete" at bounding box center [733, 223] width 49 height 27
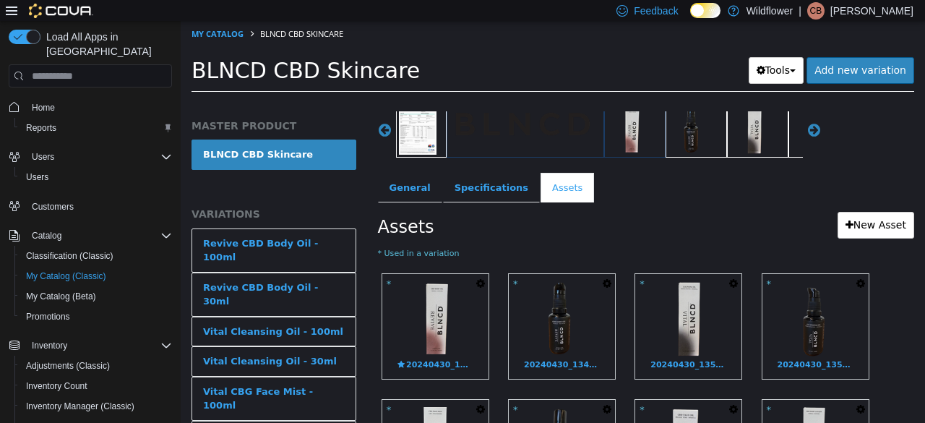
scroll to position [217, 0]
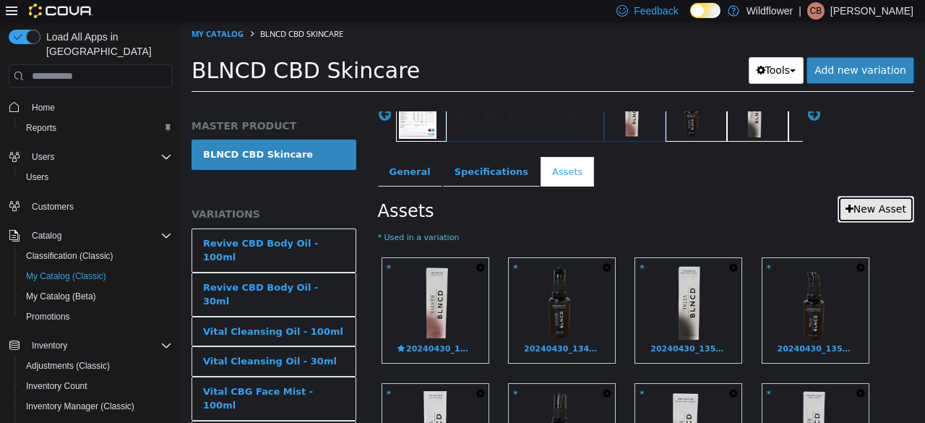
click at [882, 210] on link "New Asset" at bounding box center [876, 209] width 77 height 27
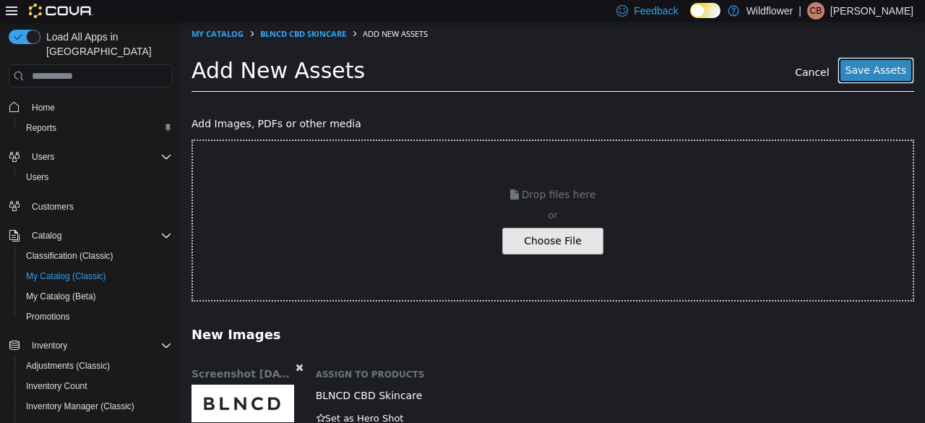
click at [879, 69] on button "Save Assets" at bounding box center [876, 70] width 77 height 27
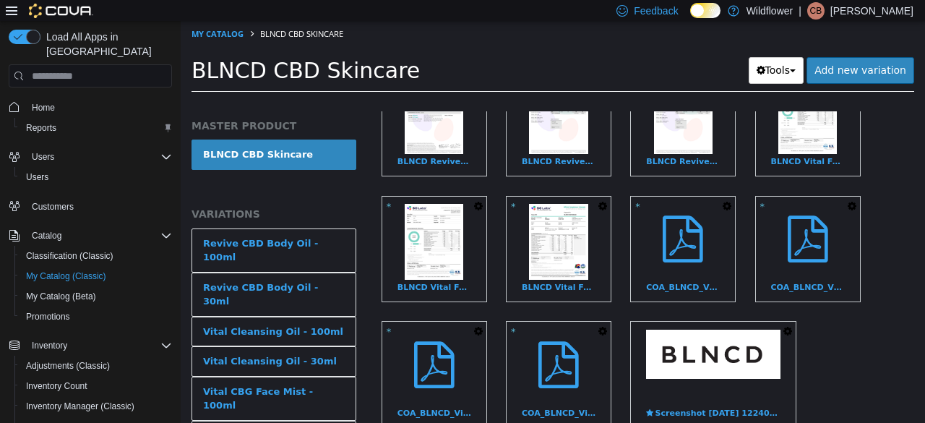
scroll to position [857, 0]
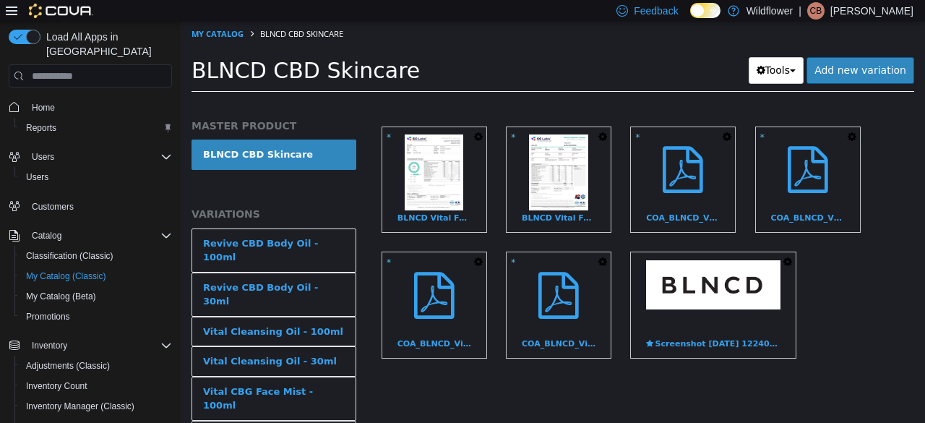
click at [789, 257] on icon "button" at bounding box center [787, 262] width 9 height 10
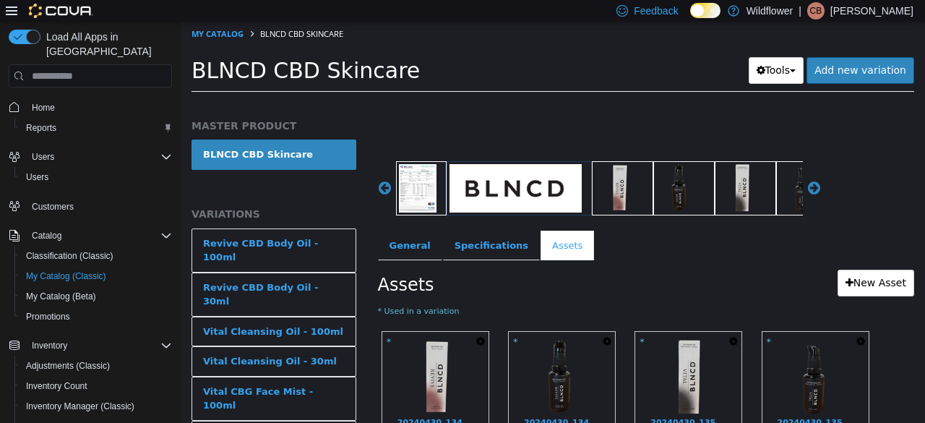
scroll to position [0, 0]
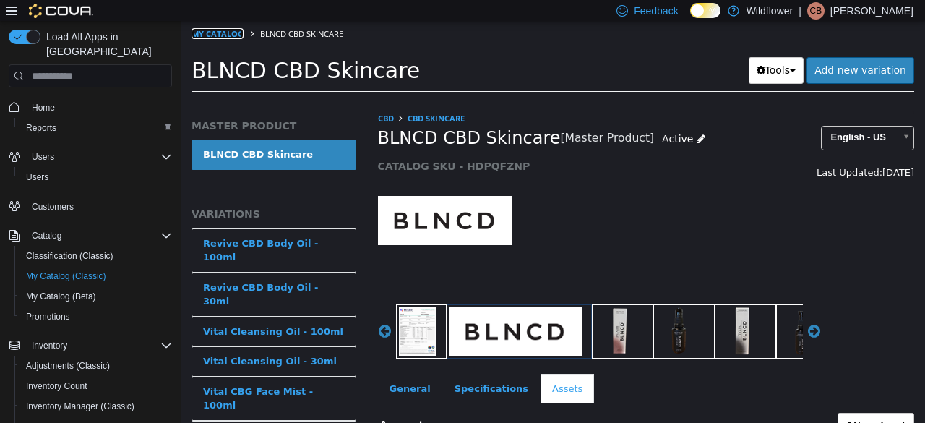
click at [229, 35] on link "My Catalog" at bounding box center [218, 33] width 52 height 11
select select "**********"
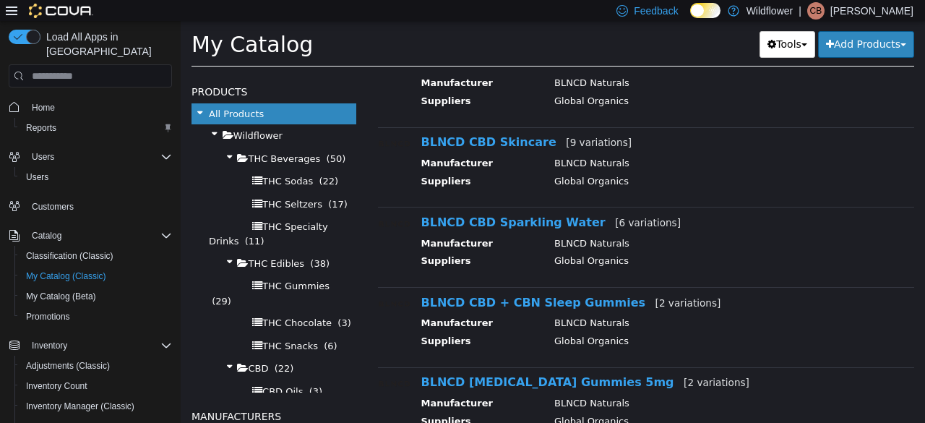
scroll to position [986, 0]
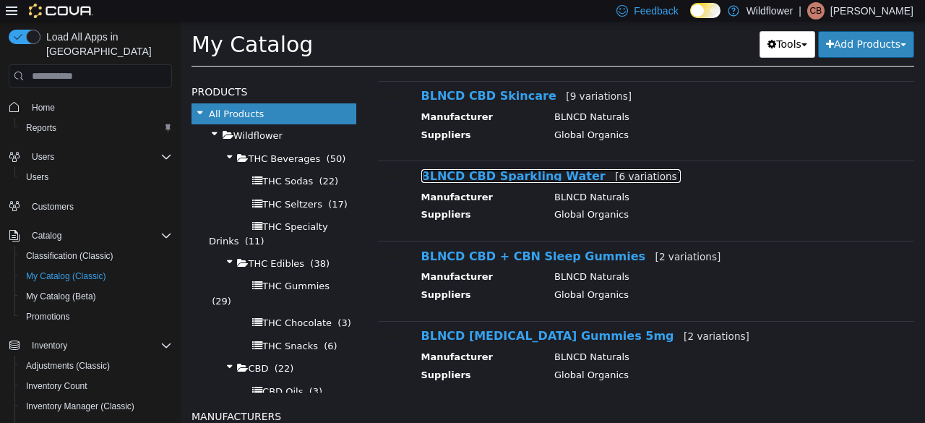
click at [538, 173] on link "BLNCD CBD Sparkling Water [6 variations]" at bounding box center [551, 176] width 260 height 14
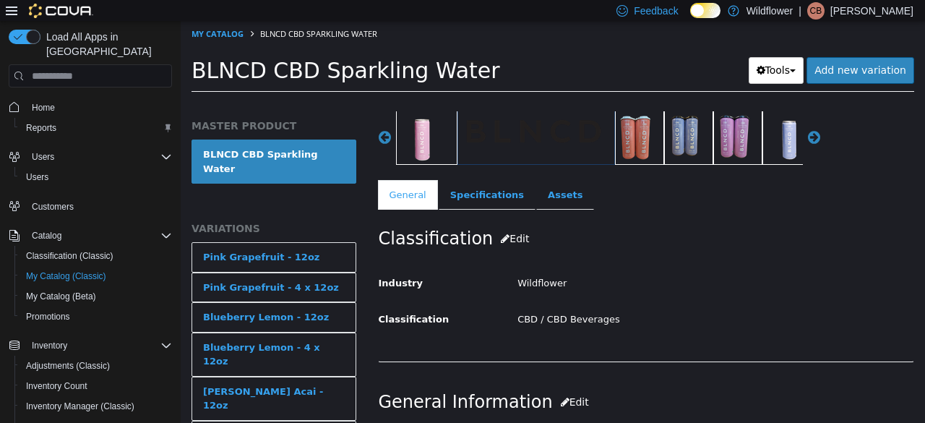
scroll to position [217, 0]
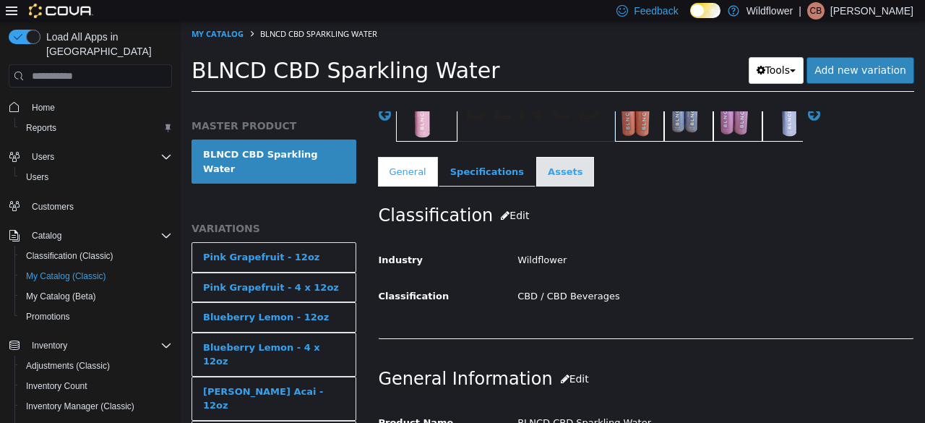
click at [549, 179] on link "Assets" at bounding box center [565, 172] width 58 height 30
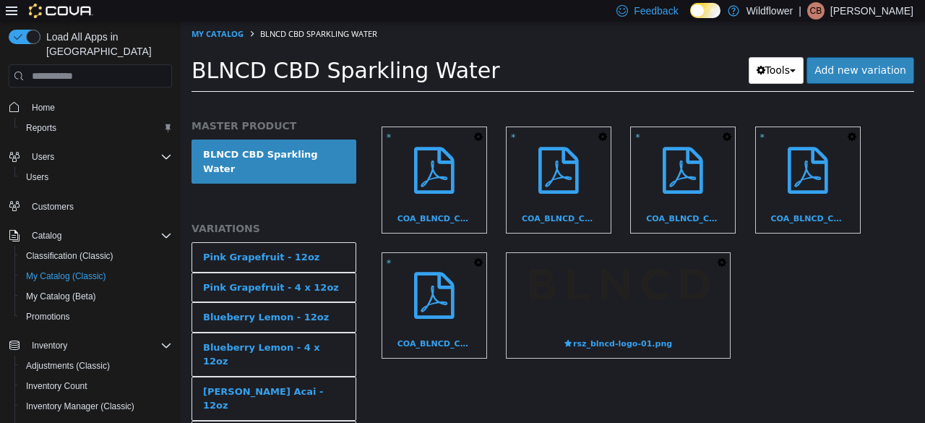
scroll to position [607, 0]
click at [727, 254] on button "button" at bounding box center [722, 263] width 16 height 20
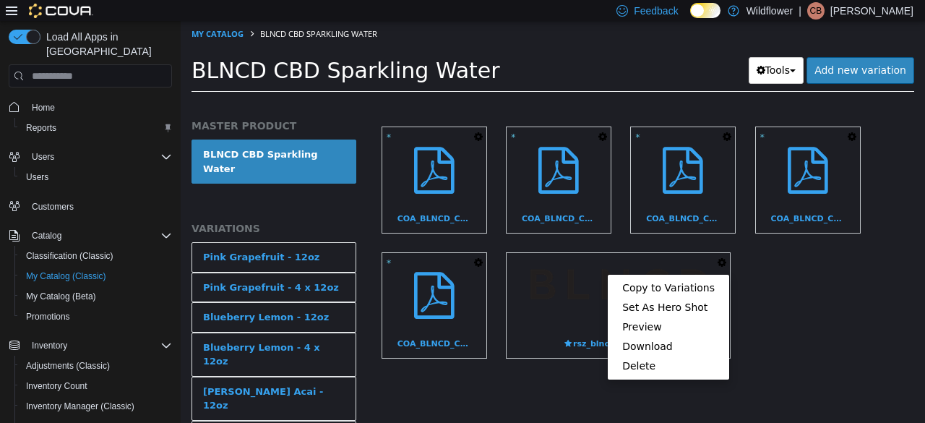
click at [676, 360] on link "Delete" at bounding box center [668, 366] width 121 height 20
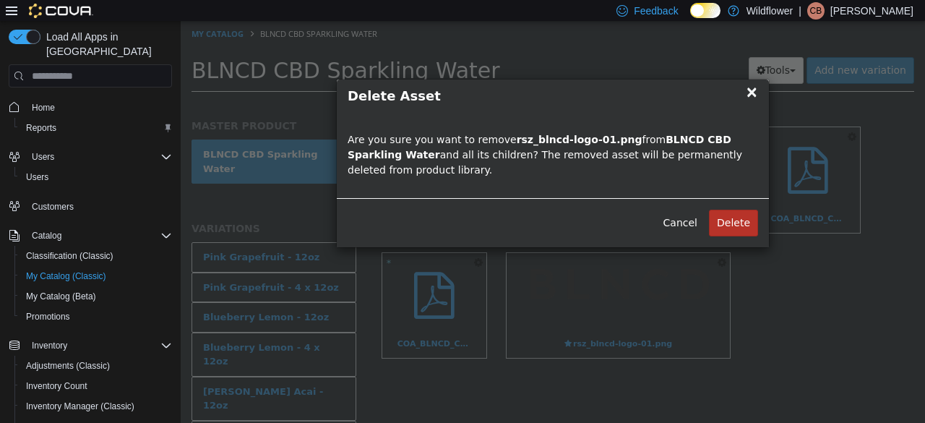
click at [742, 223] on button "Delete" at bounding box center [733, 223] width 49 height 27
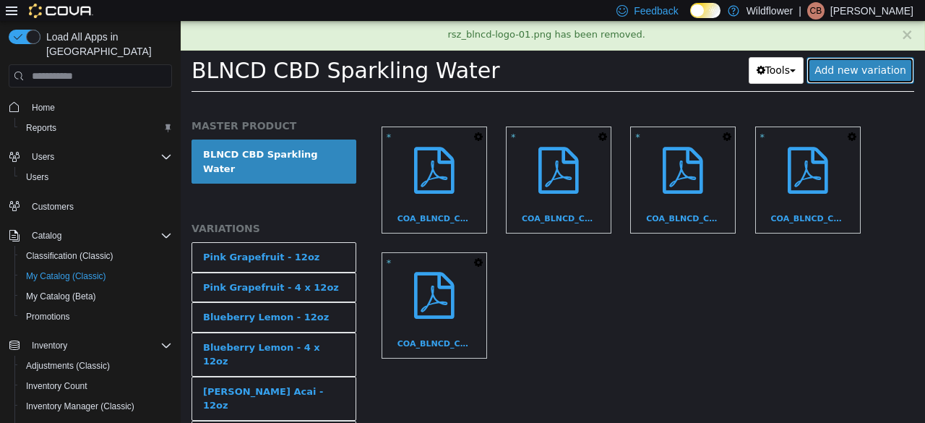
click at [861, 66] on link "Add new variation" at bounding box center [861, 70] width 108 height 27
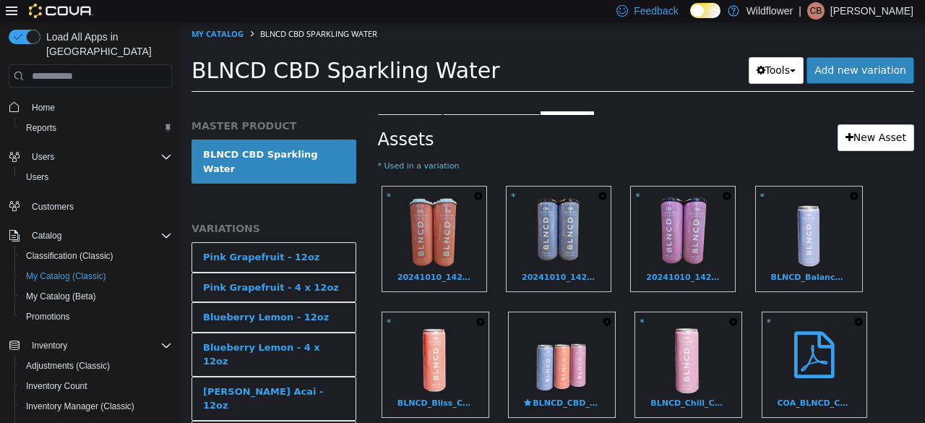
scroll to position [289, 0]
click at [877, 134] on link "New Asset" at bounding box center [876, 137] width 77 height 27
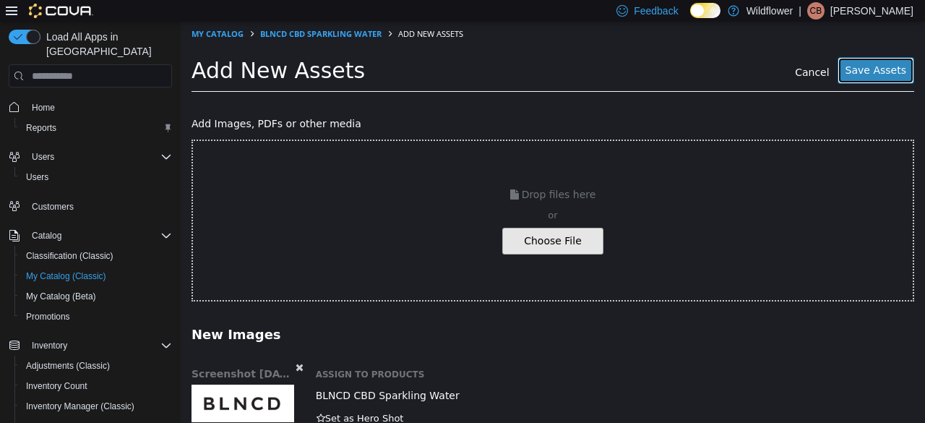
click at [883, 79] on button "Save Assets" at bounding box center [876, 70] width 77 height 27
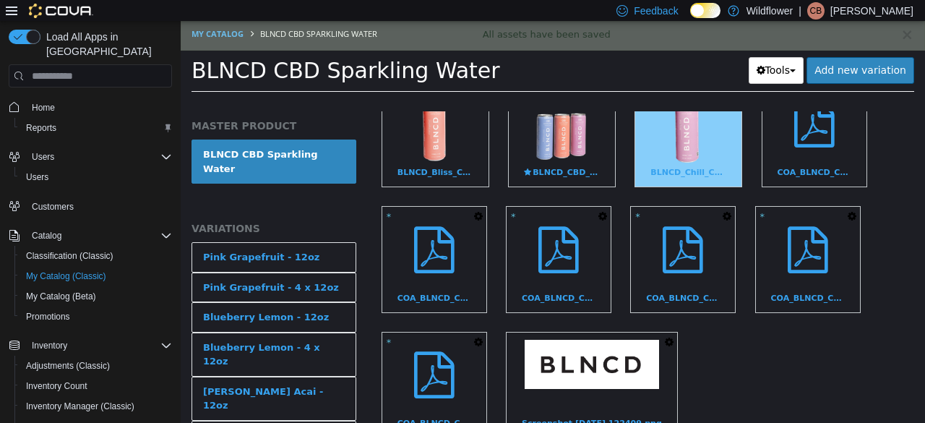
scroll to position [607, 0]
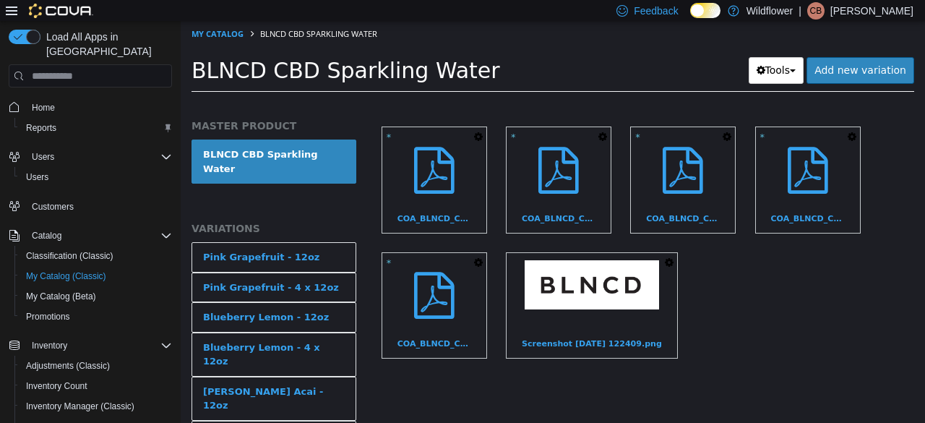
click at [666, 257] on icon "button" at bounding box center [669, 262] width 9 height 10
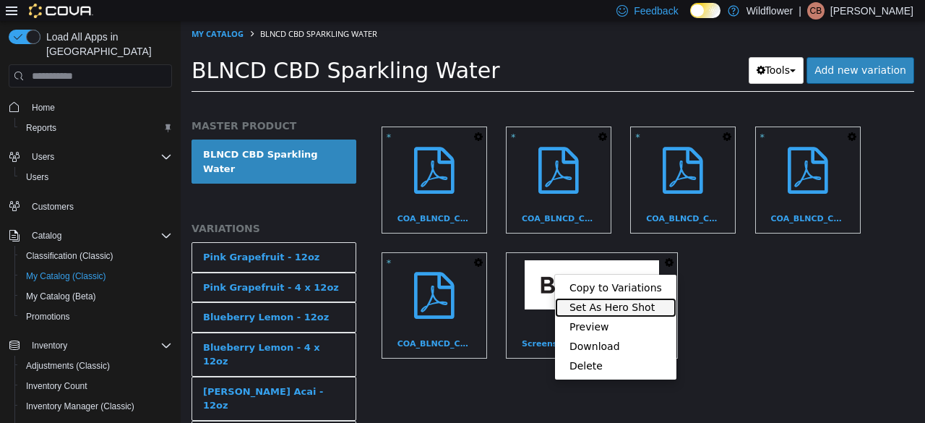
click at [617, 298] on link "Set As Hero Shot" at bounding box center [615, 308] width 121 height 20
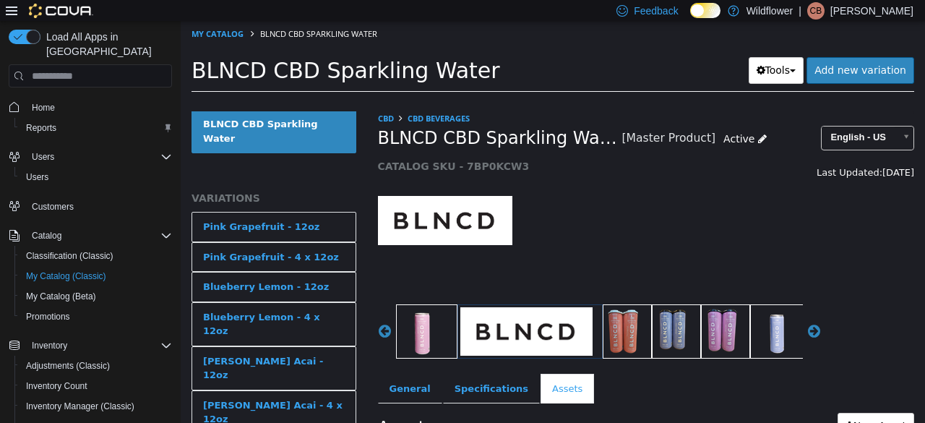
scroll to position [0, 0]
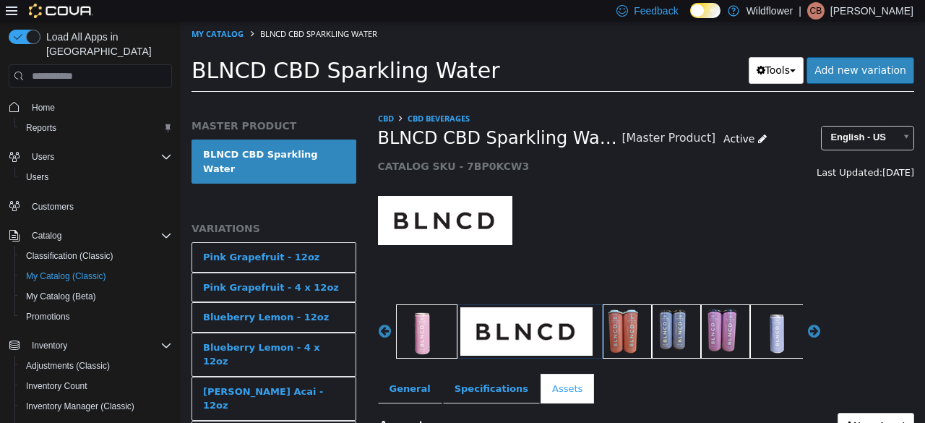
click at [209, 26] on ol "My Catalog BLNCD CBD Sparkling Water" at bounding box center [553, 34] width 744 height 26
click at [236, 33] on link "My Catalog" at bounding box center [218, 33] width 52 height 11
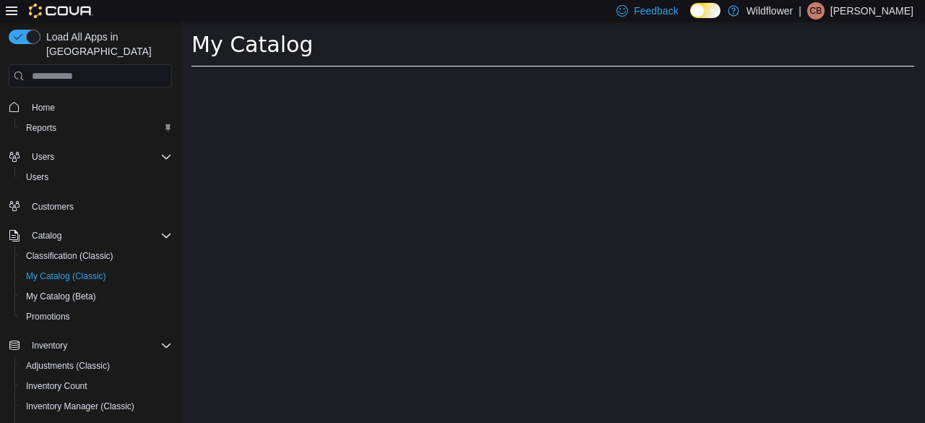
select select "**********"
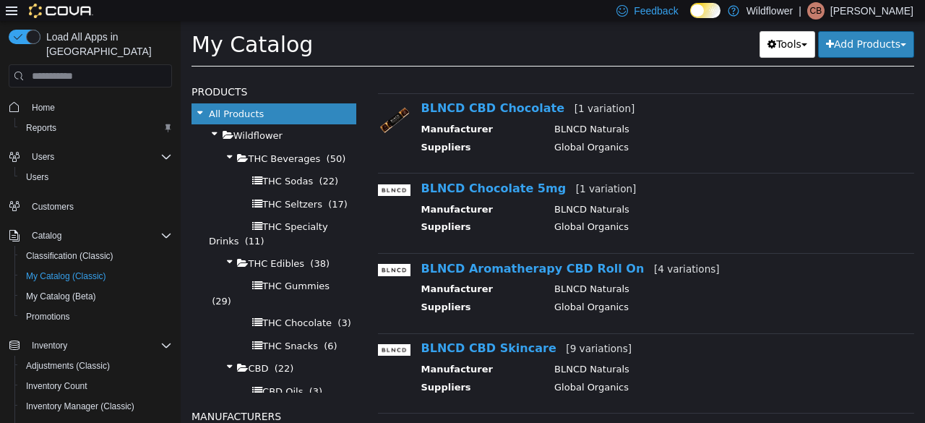
scroll to position [723, 0]
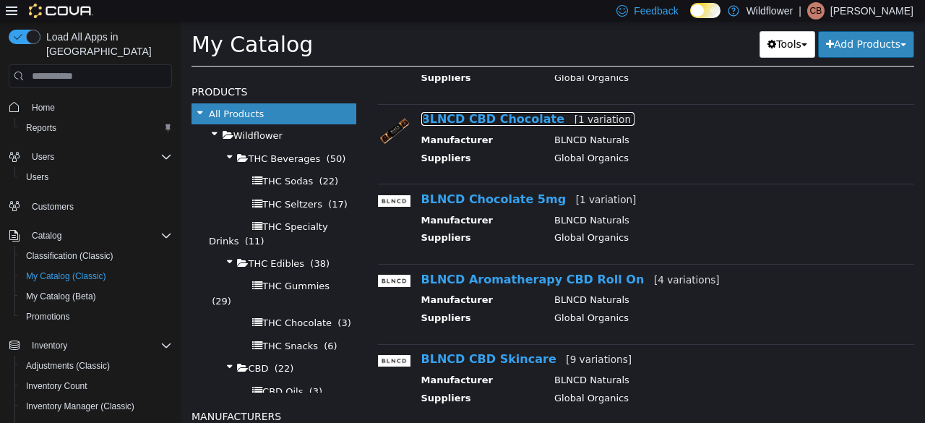
click at [485, 121] on link "BLNCD CBD Chocolate [1 variation]" at bounding box center [528, 119] width 214 height 14
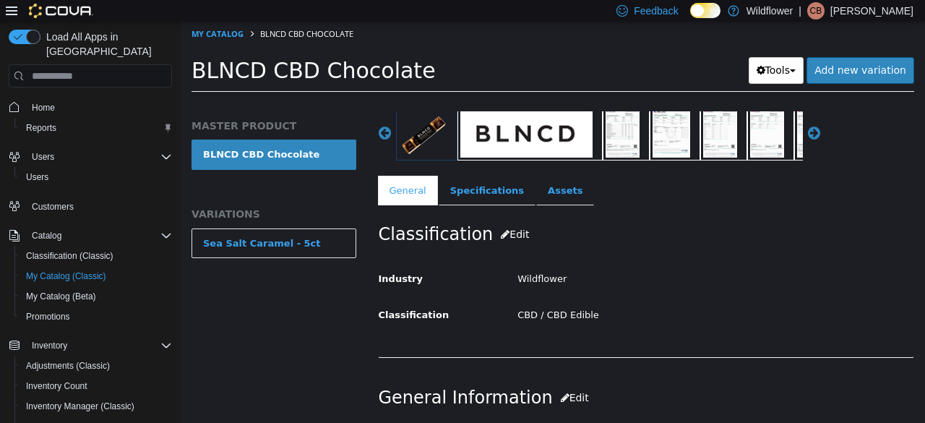
scroll to position [219, 0]
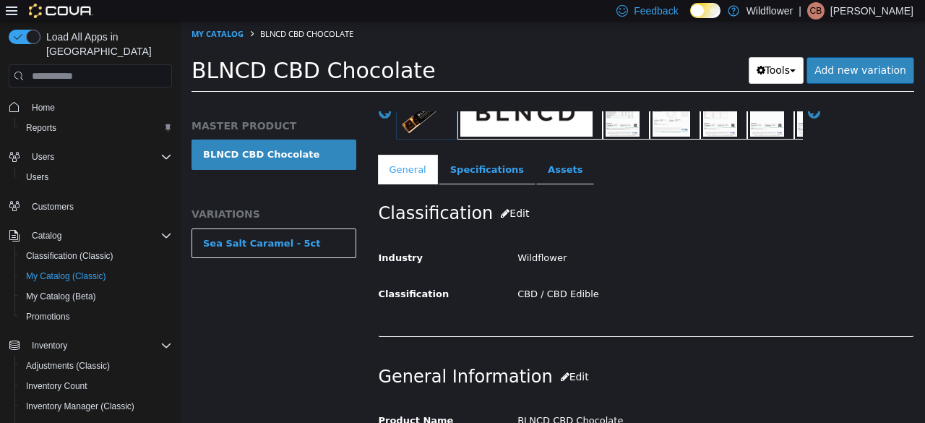
click at [545, 240] on div "Industry Wildflower Classification CBD / CBD Edible Cancel Save Changes" at bounding box center [647, 271] width 536 height 72
click at [553, 168] on link "Assets" at bounding box center [565, 170] width 58 height 30
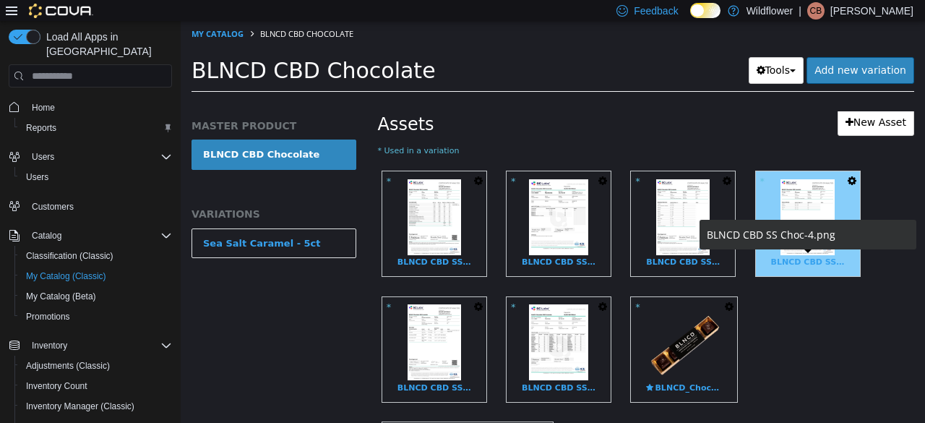
scroll to position [436, 0]
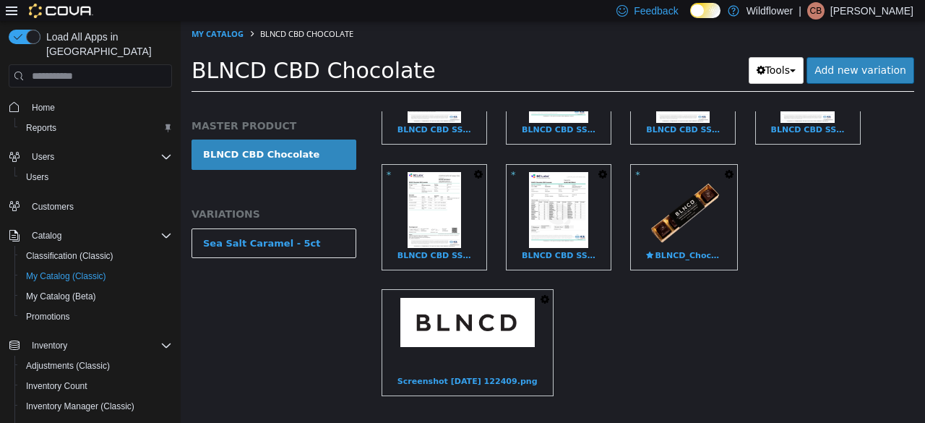
click at [541, 295] on icon "button" at bounding box center [545, 299] width 9 height 10
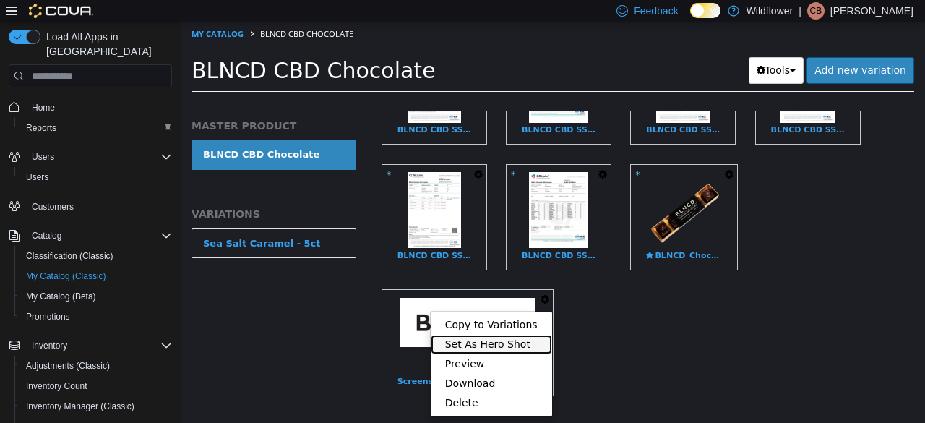
click at [490, 339] on link "Set As Hero Shot" at bounding box center [491, 345] width 121 height 20
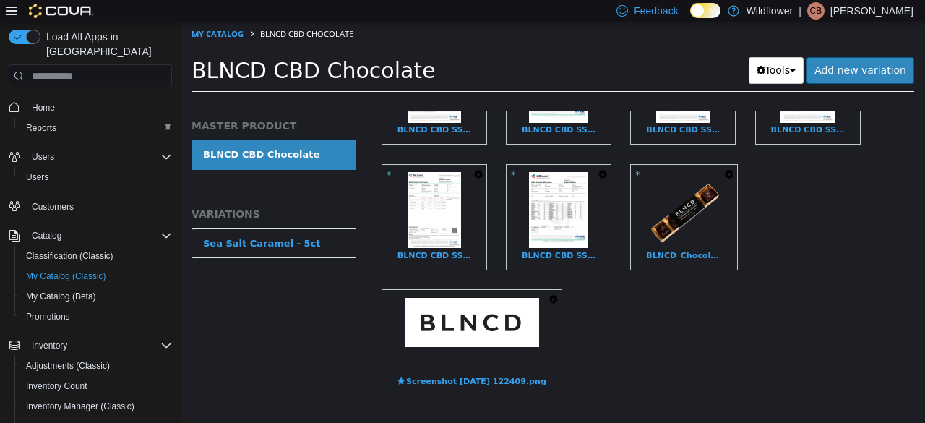
click at [224, 27] on li "My Catalog" at bounding box center [219, 33] width 54 height 13
click at [225, 34] on link "My Catalog" at bounding box center [218, 33] width 52 height 11
select select "**********"
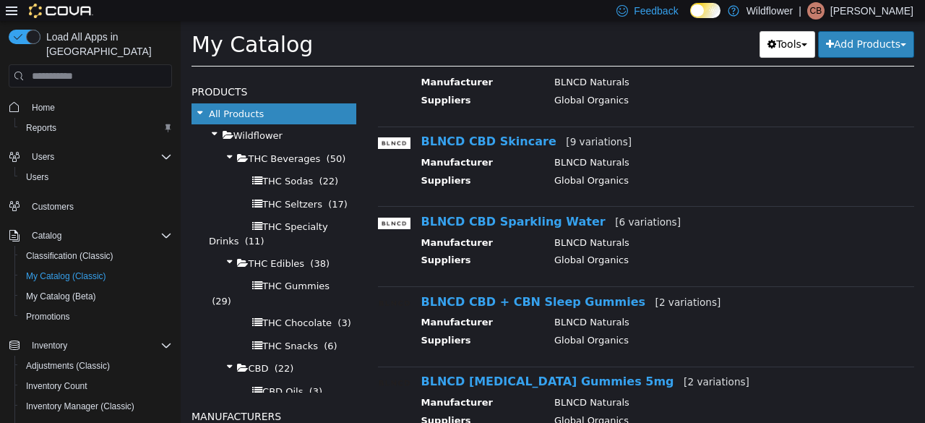
scroll to position [986, 0]
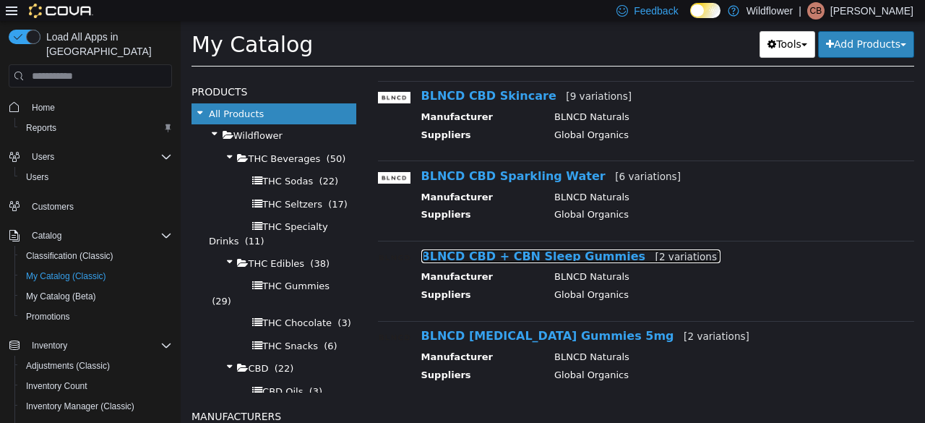
click at [517, 251] on link "BLNCD CBD + CBN Sleep Gummies [2 variations]" at bounding box center [571, 256] width 300 height 14
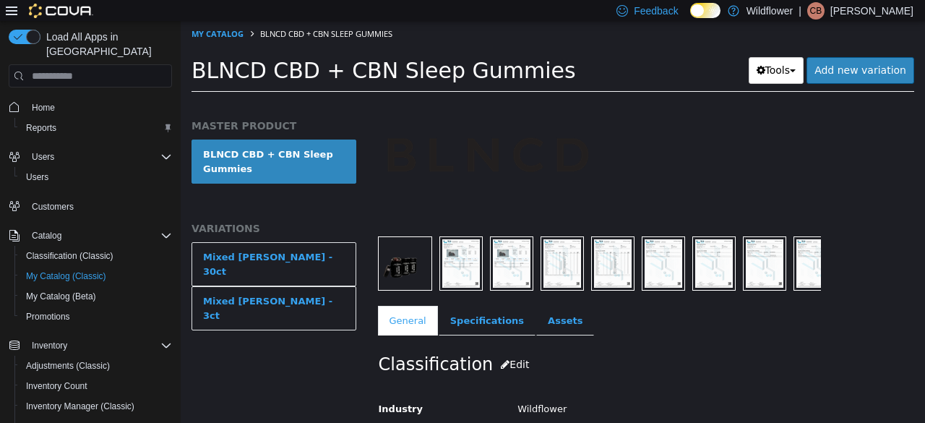
scroll to position [217, 0]
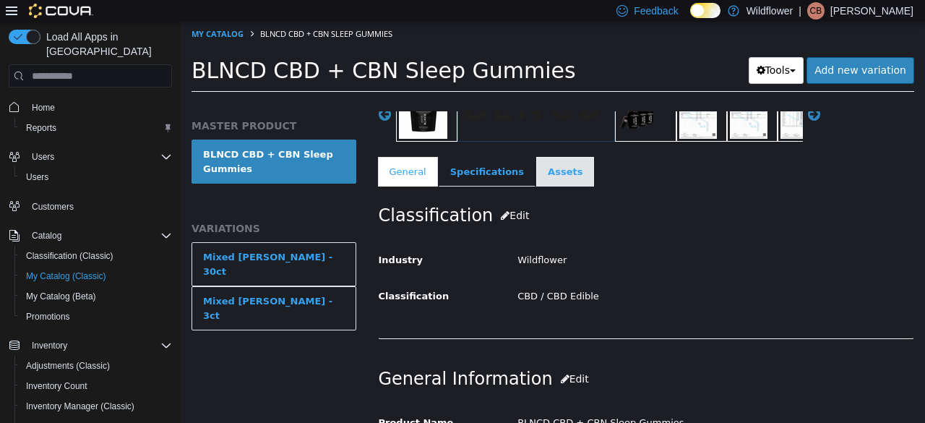
click at [538, 179] on link "Assets" at bounding box center [565, 172] width 58 height 30
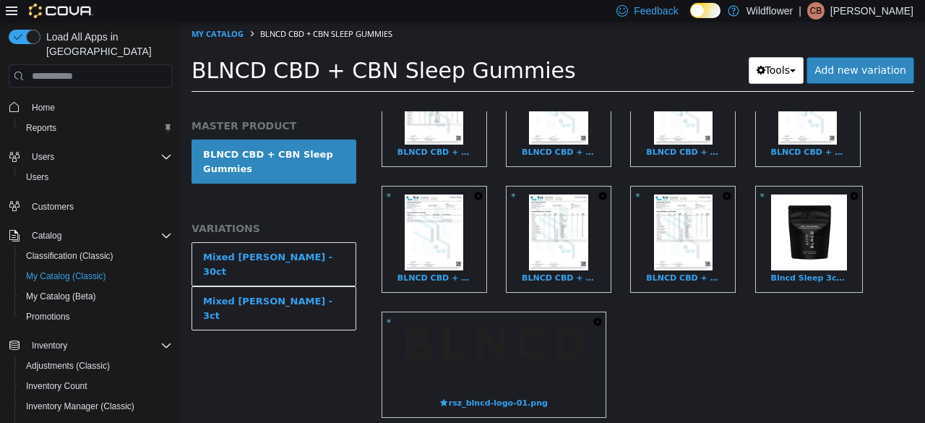
scroll to position [607, 0]
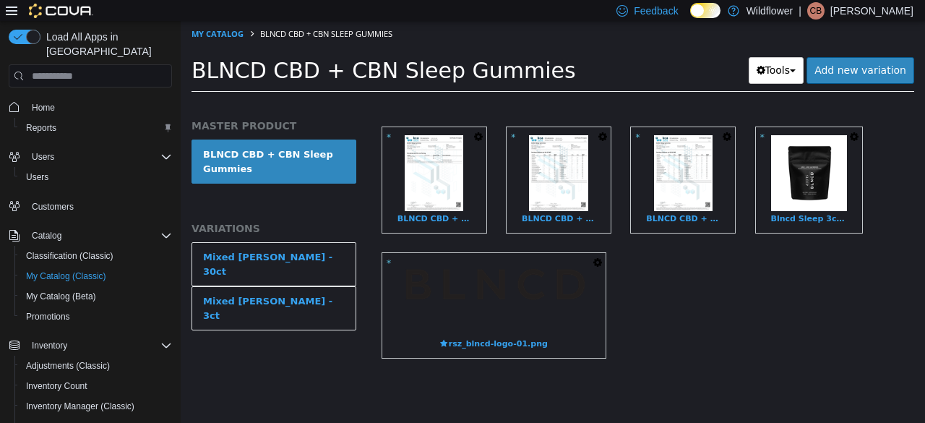
click at [590, 253] on button "button" at bounding box center [598, 263] width 16 height 20
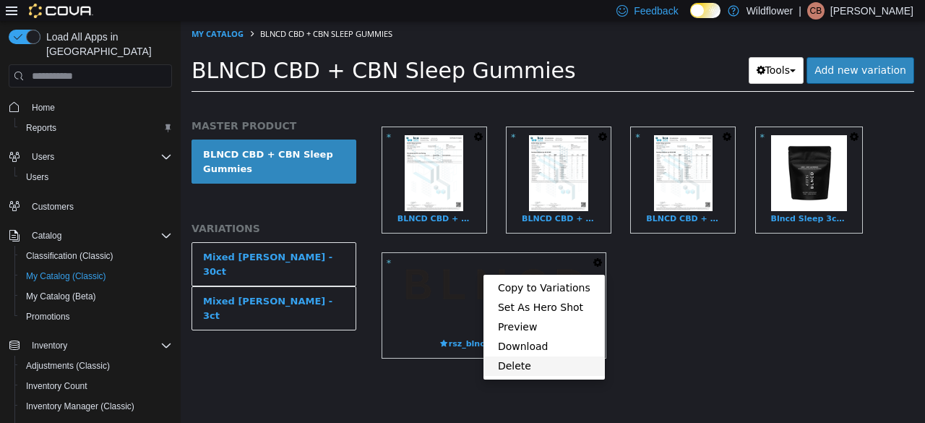
click at [539, 356] on link "Delete" at bounding box center [544, 366] width 121 height 20
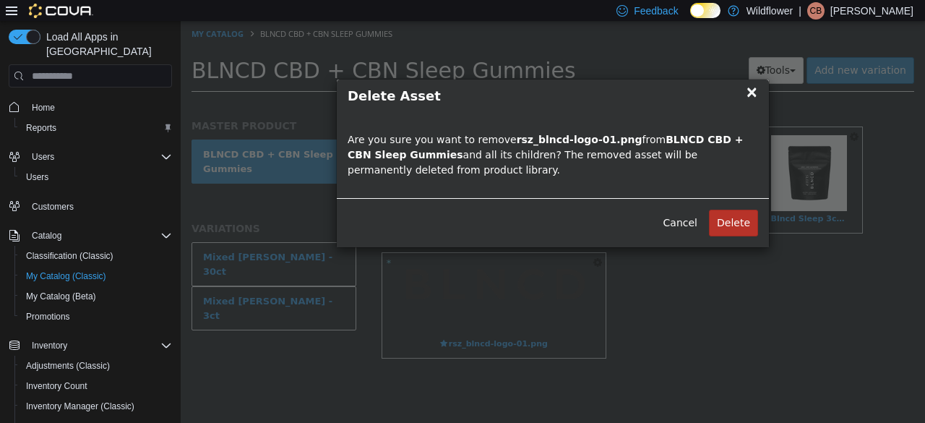
click at [735, 218] on button "Delete" at bounding box center [733, 223] width 49 height 27
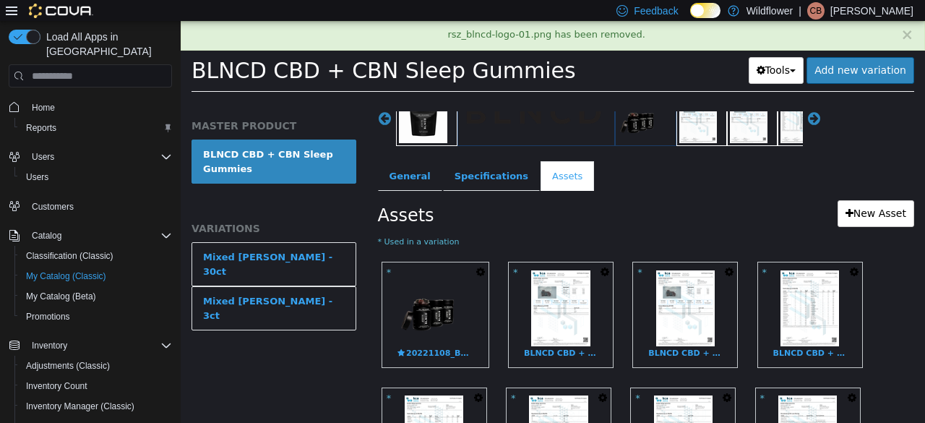
scroll to position [217, 0]
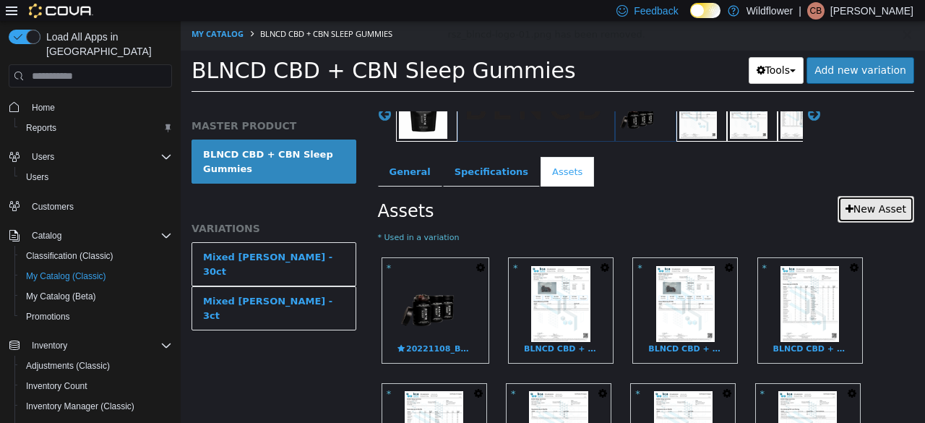
click at [890, 214] on link "New Asset" at bounding box center [876, 209] width 77 height 27
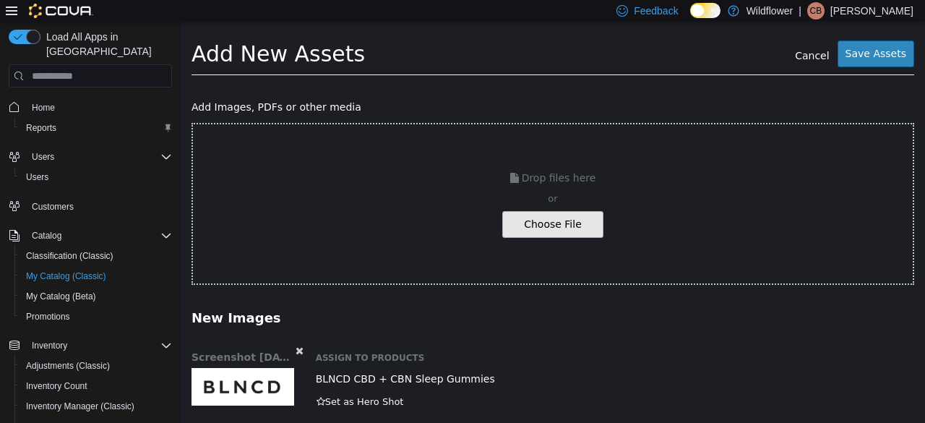
scroll to position [33, 0]
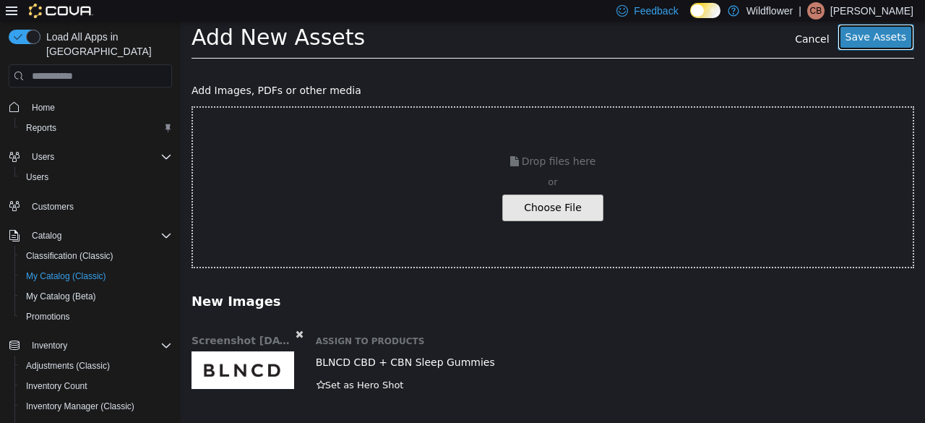
click at [856, 42] on button "Save Assets" at bounding box center [876, 37] width 77 height 27
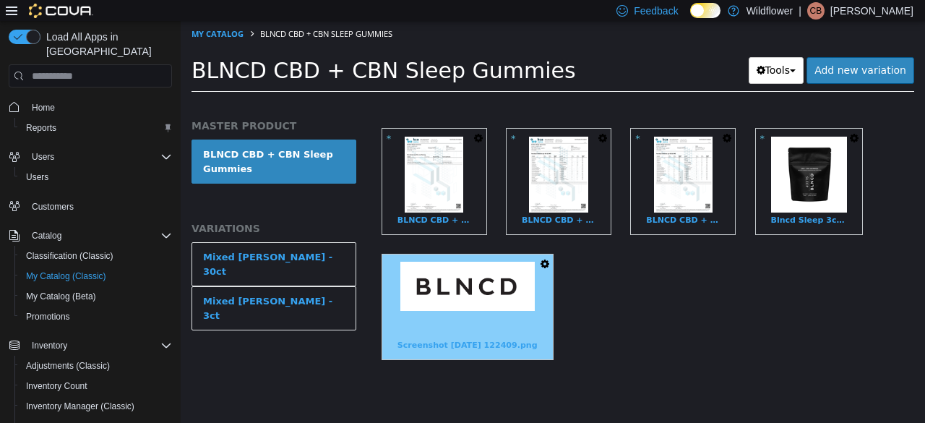
scroll to position [607, 0]
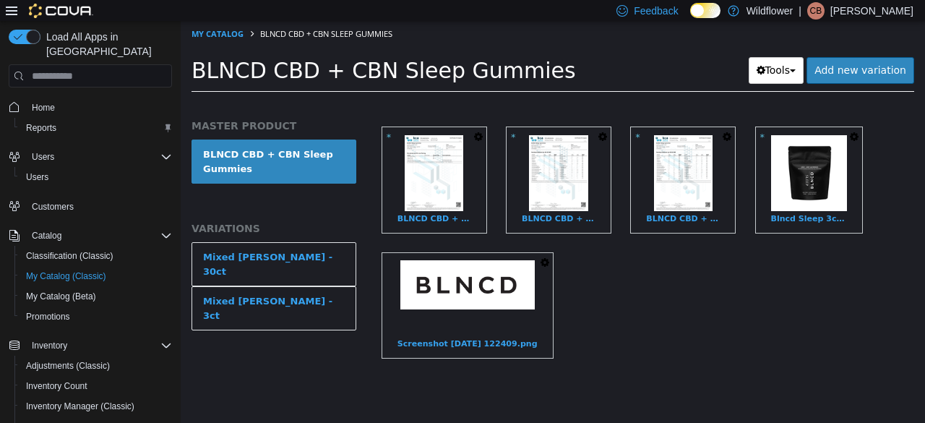
click at [541, 257] on icon "button" at bounding box center [545, 262] width 9 height 10
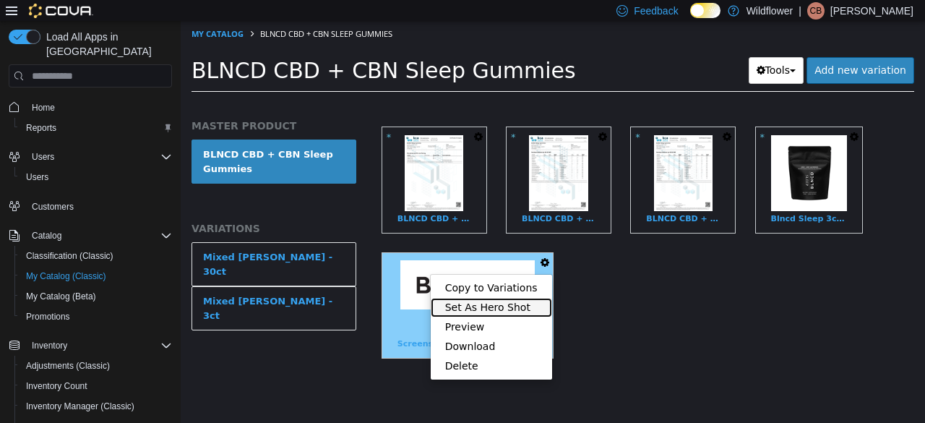
click at [497, 300] on link "Set As Hero Shot" at bounding box center [491, 308] width 121 height 20
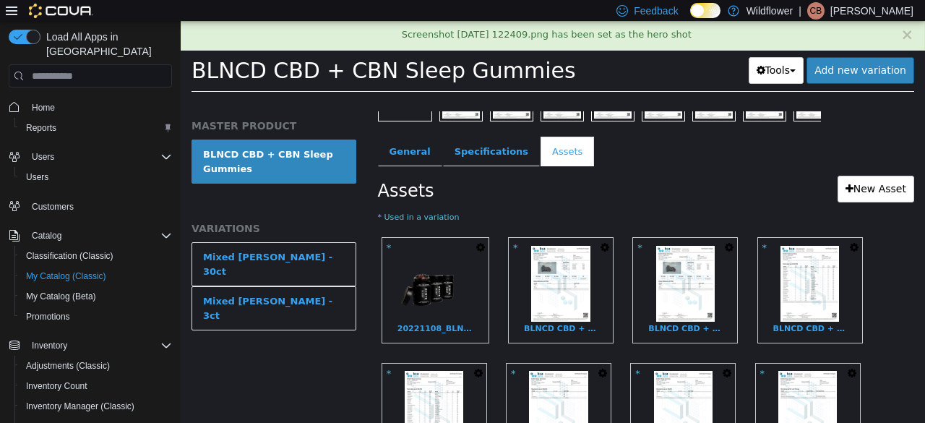
scroll to position [101, 0]
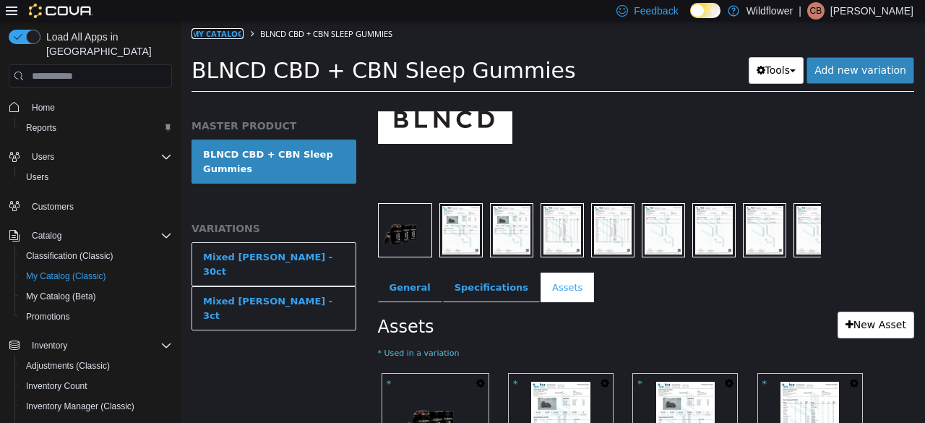
click at [238, 39] on link "My Catalog" at bounding box center [218, 33] width 52 height 11
select select "**********"
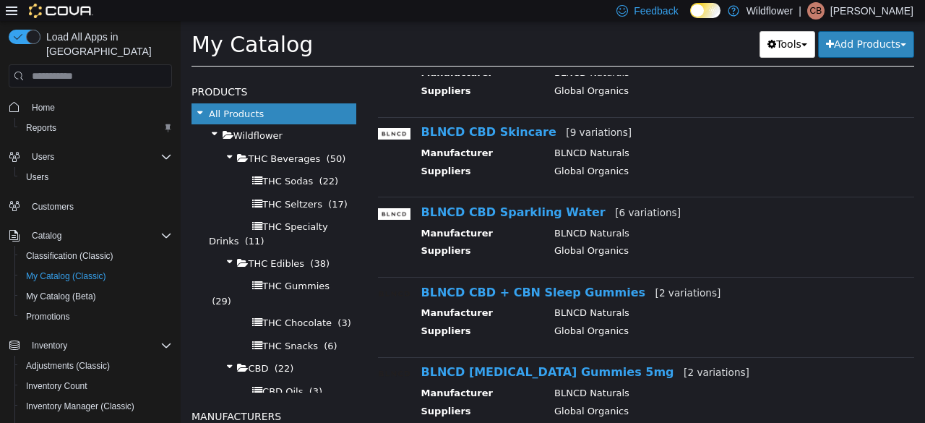
scroll to position [986, 0]
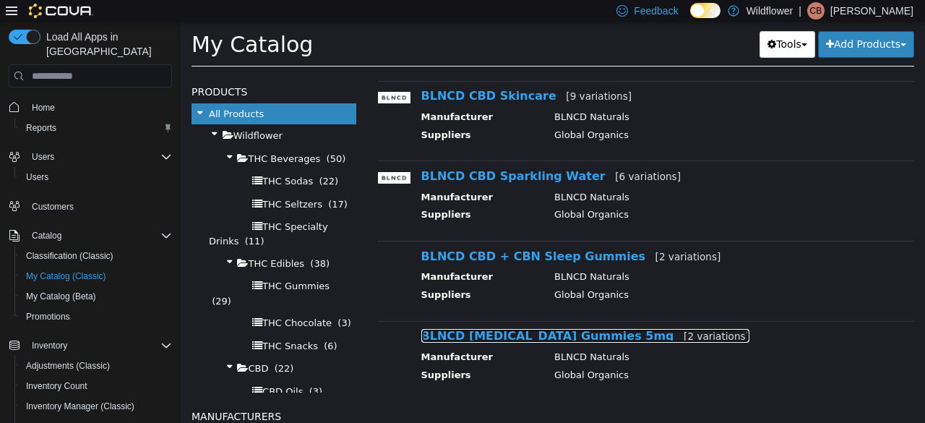
click at [512, 333] on link "BLNCD Adaptogen Gummies 5mg [2 variations]" at bounding box center [585, 336] width 328 height 14
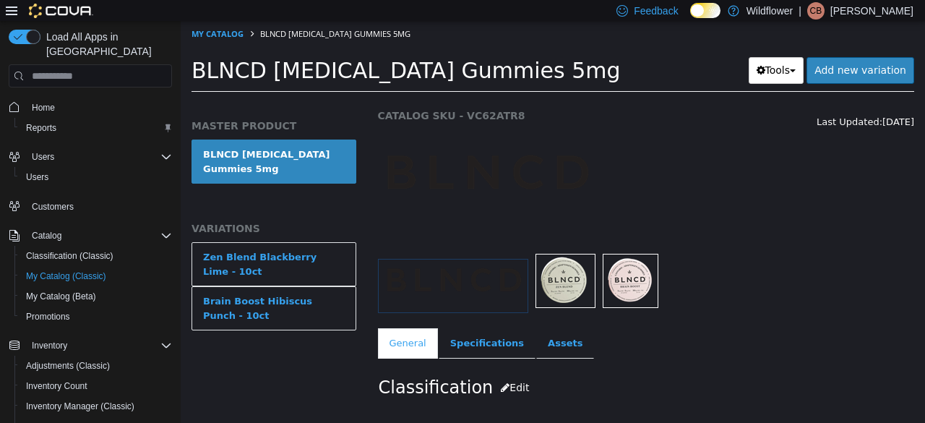
scroll to position [217, 0]
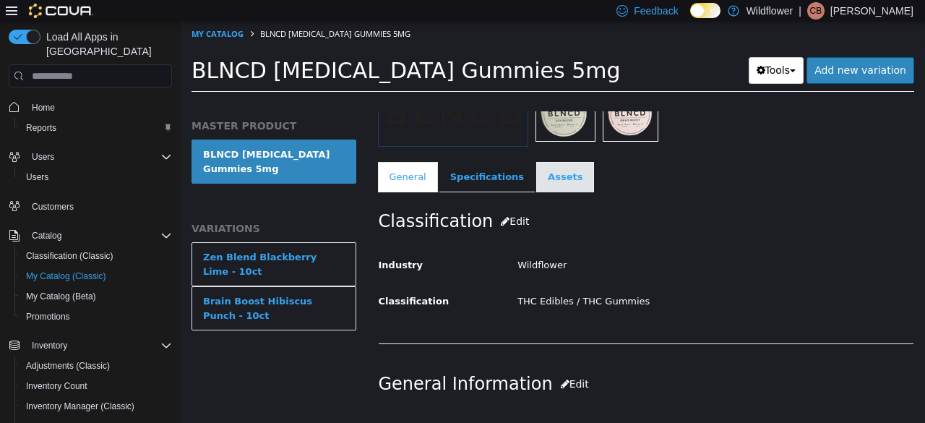
click at [555, 171] on link "Assets" at bounding box center [565, 177] width 58 height 30
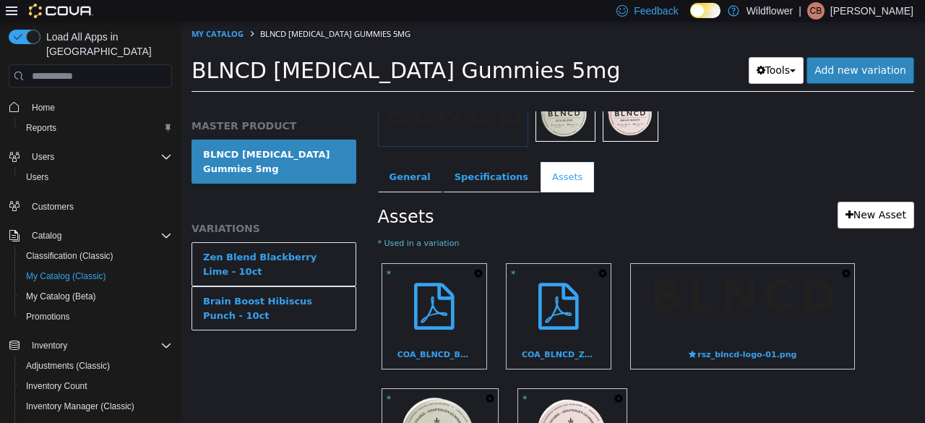
click at [842, 270] on icon "button" at bounding box center [846, 273] width 9 height 10
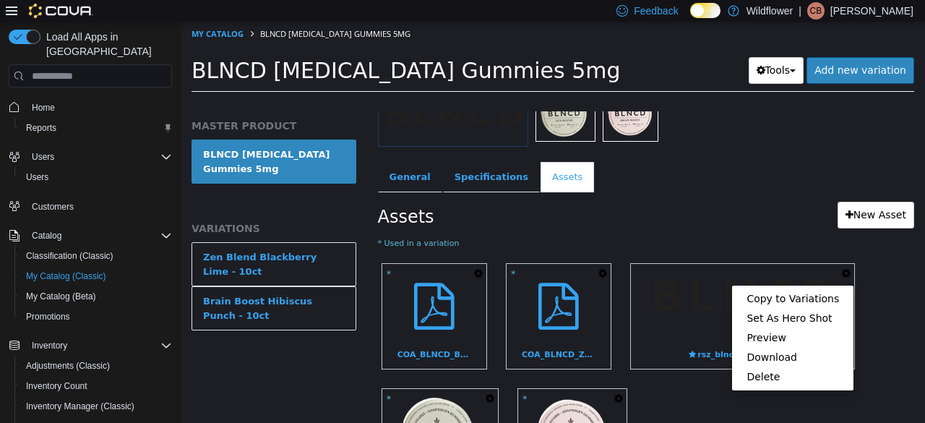
click at [761, 377] on link "Delete" at bounding box center [792, 377] width 121 height 20
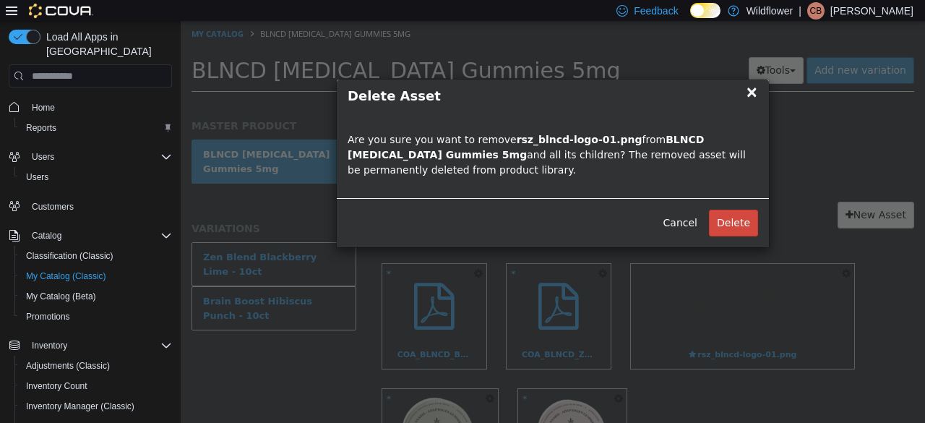
click at [739, 223] on button "Delete" at bounding box center [733, 223] width 49 height 27
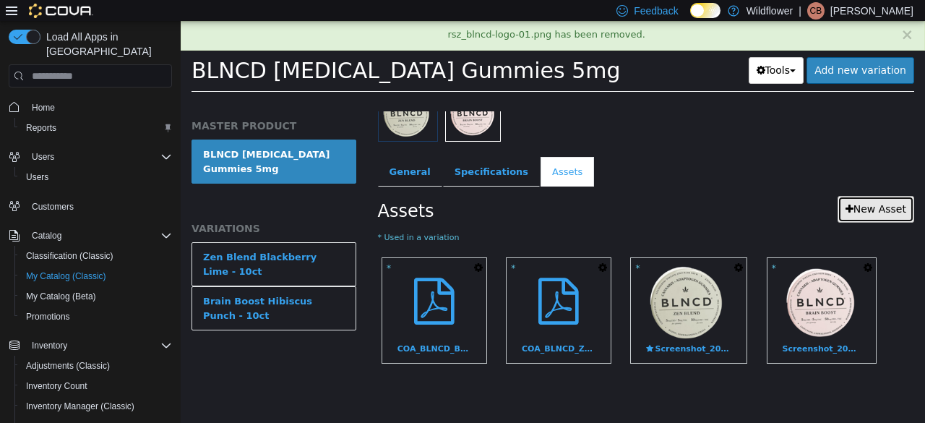
click at [864, 205] on link "New Asset" at bounding box center [876, 209] width 77 height 27
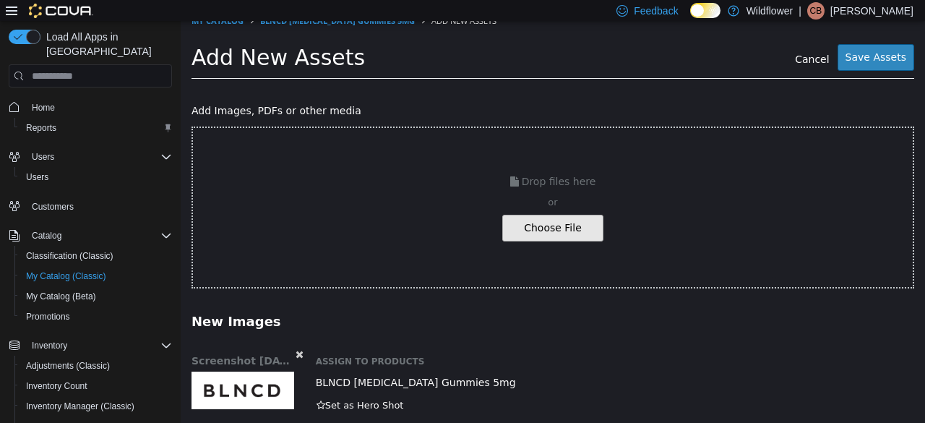
scroll to position [33, 0]
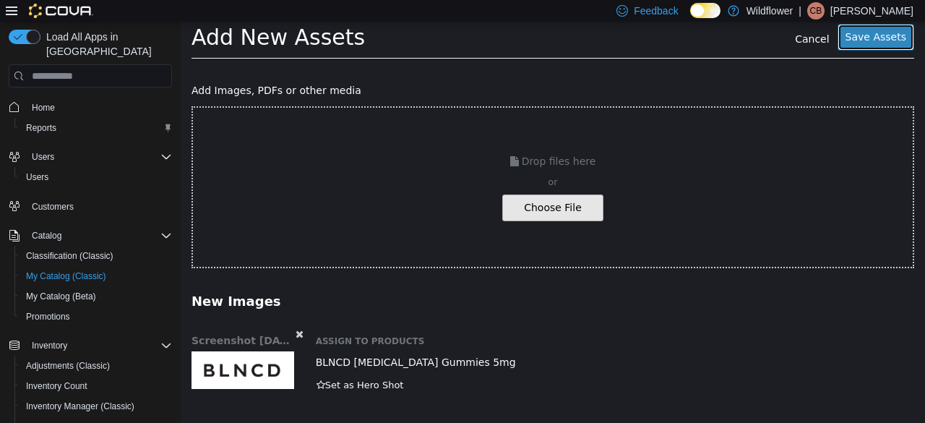
click at [882, 29] on button "Save Assets" at bounding box center [876, 37] width 77 height 27
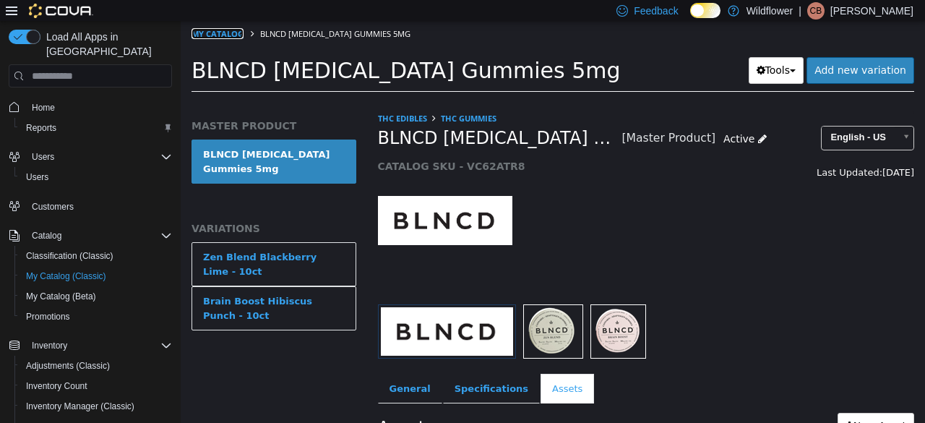
click at [218, 35] on link "My Catalog" at bounding box center [218, 33] width 52 height 11
select select "**********"
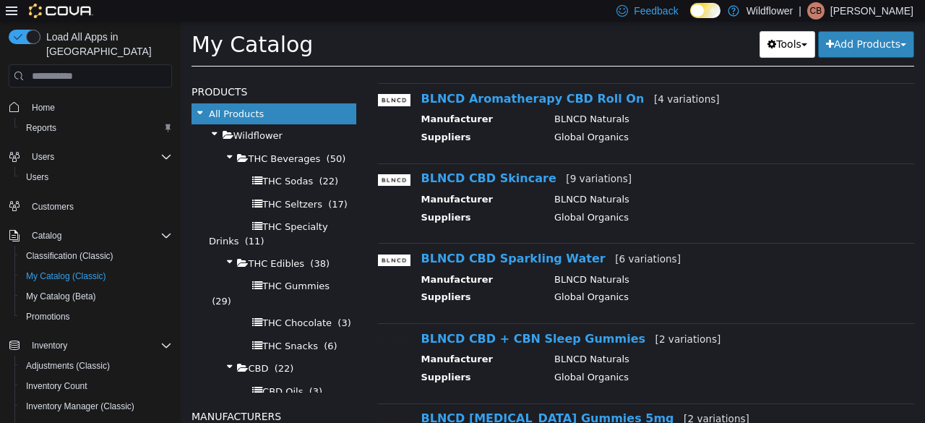
scroll to position [986, 0]
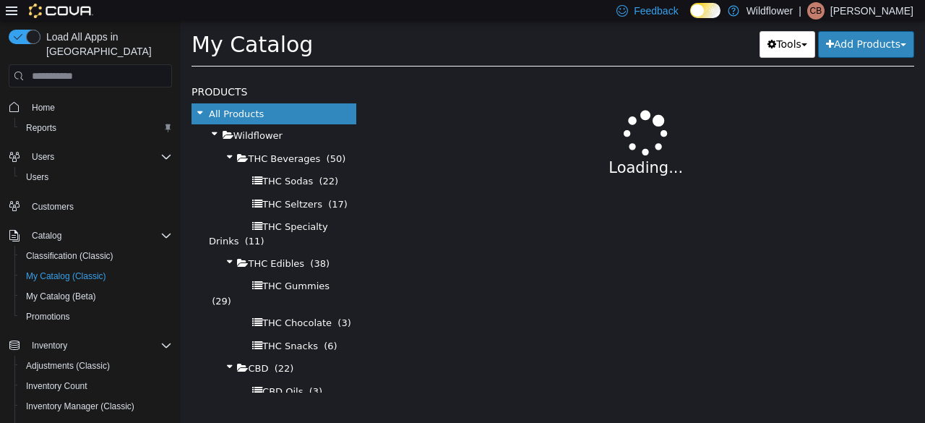
select select "**********"
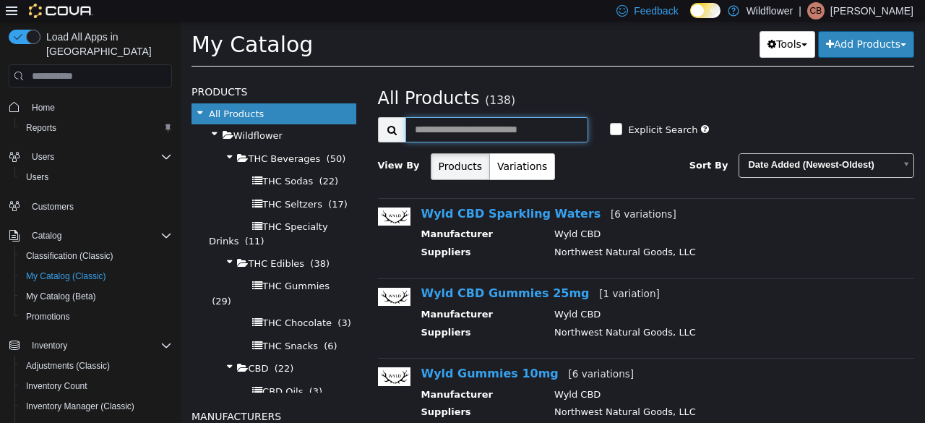
click at [539, 133] on input "text" at bounding box center [497, 129] width 184 height 25
type input "*****"
select select "**********"
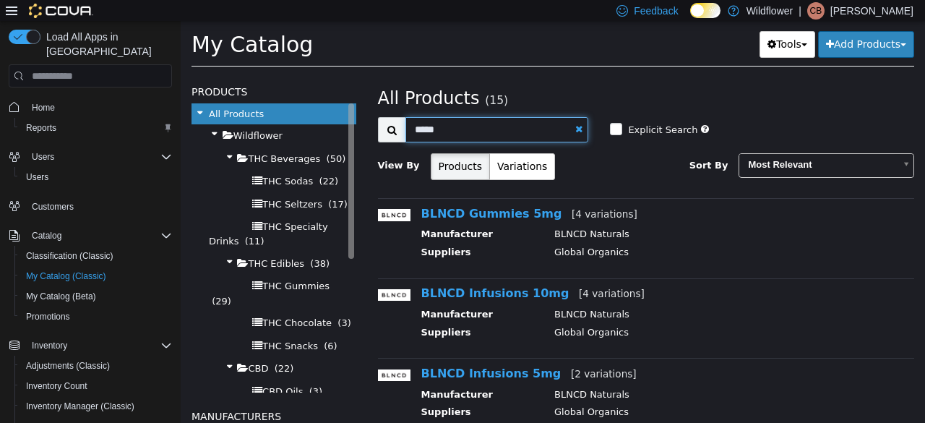
drag, startPoint x: 484, startPoint y: 138, endPoint x: 295, endPoint y: 142, distance: 189.4
click at [295, 76] on div "**********" at bounding box center [553, 76] width 744 height 0
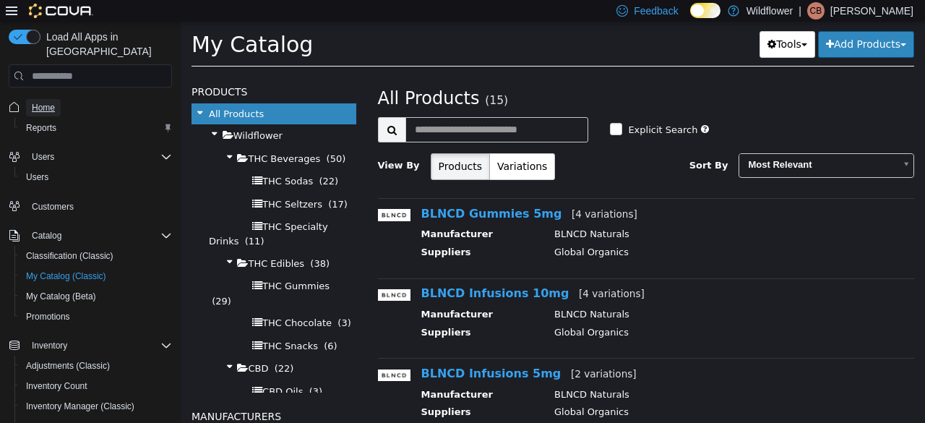
click at [48, 102] on span "Home" at bounding box center [43, 108] width 23 height 12
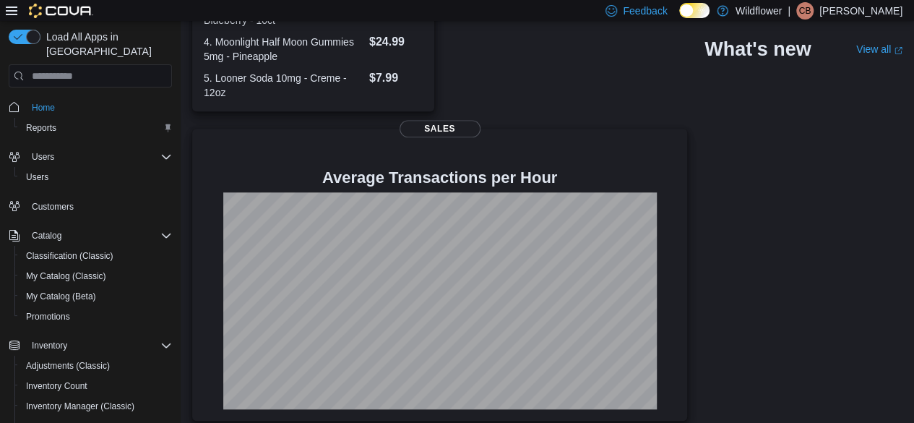
scroll to position [562, 0]
